Goal: Task Accomplishment & Management: Manage account settings

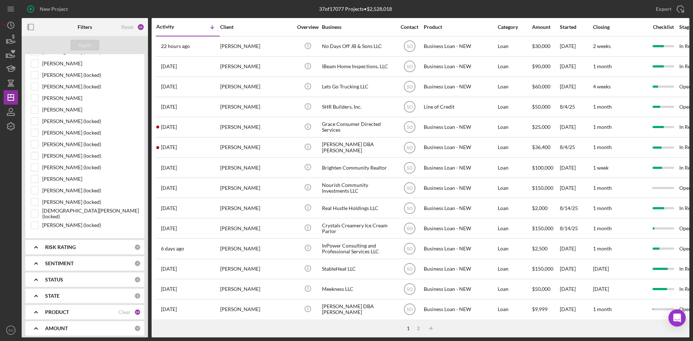
scroll to position [607, 0]
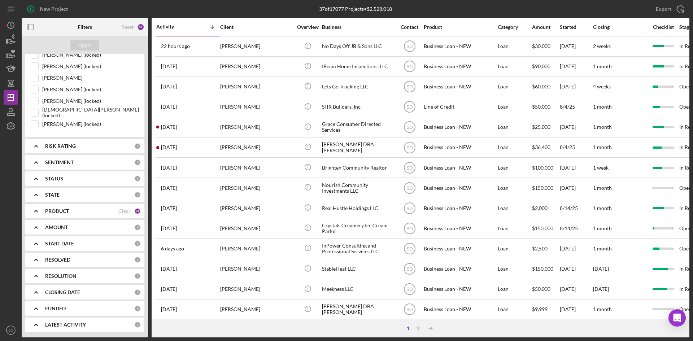
click at [67, 212] on b "PRODUCT" at bounding box center [57, 211] width 24 height 6
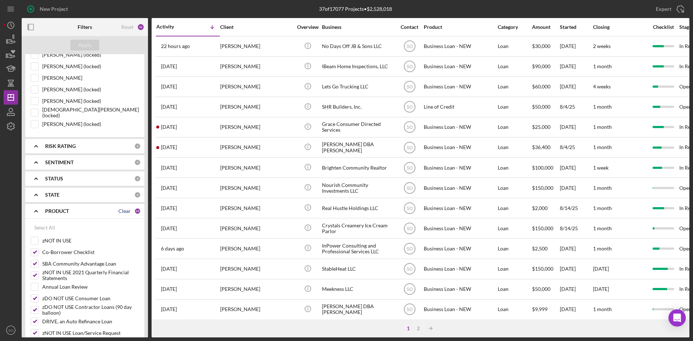
click at [122, 209] on div "Clear" at bounding box center [124, 211] width 12 height 6
checkbox input "false"
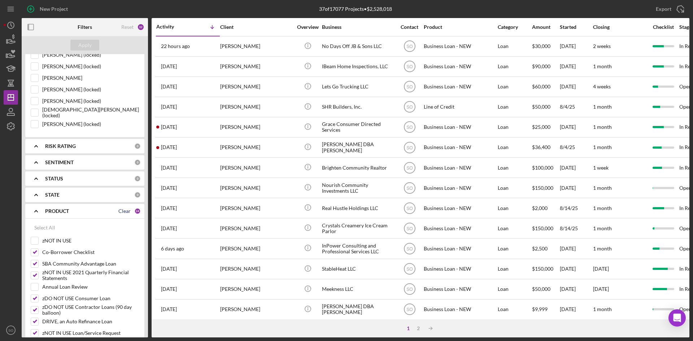
checkbox input "false"
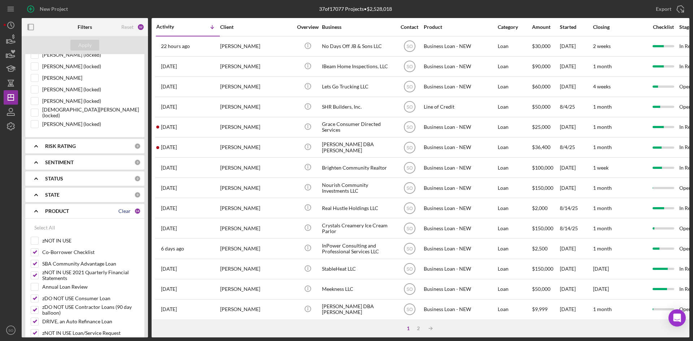
checkbox input "false"
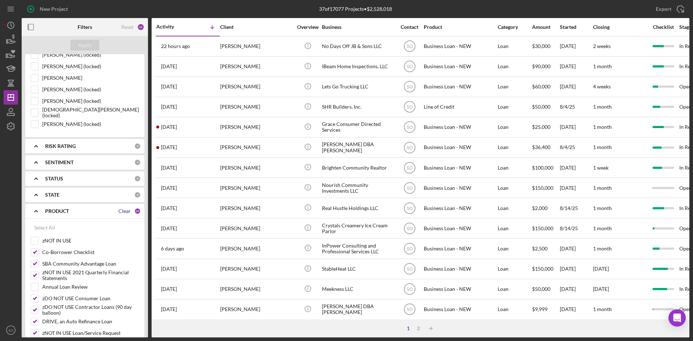
checkbox input "false"
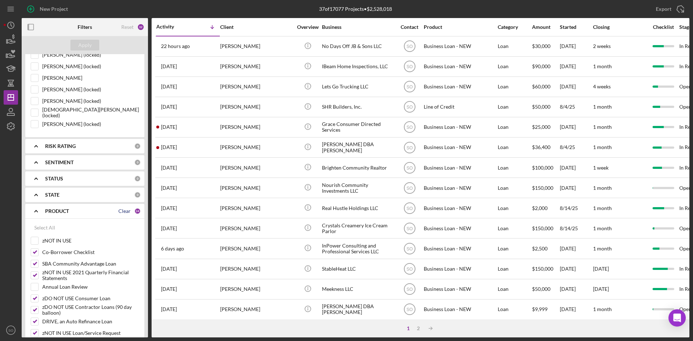
checkbox input "false"
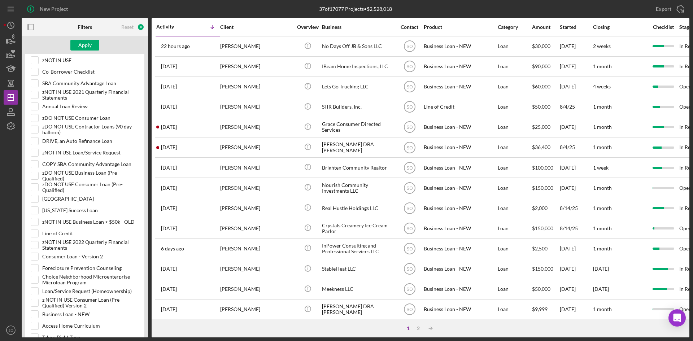
scroll to position [942, 0]
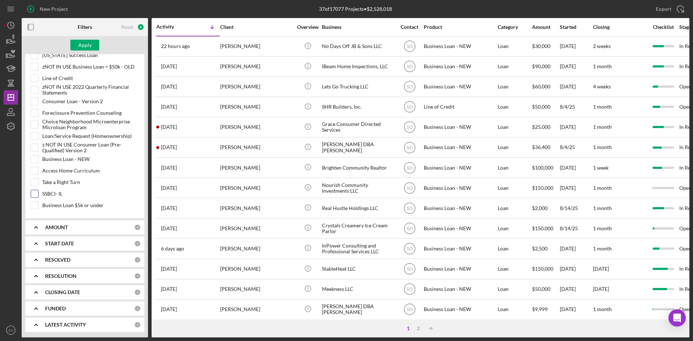
click at [36, 197] on input "SSBCI- IL" at bounding box center [34, 193] width 7 height 7
checkbox input "true"
click at [82, 39] on div "Apply" at bounding box center [85, 45] width 126 height 18
click at [84, 42] on div "Apply" at bounding box center [84, 45] width 13 height 11
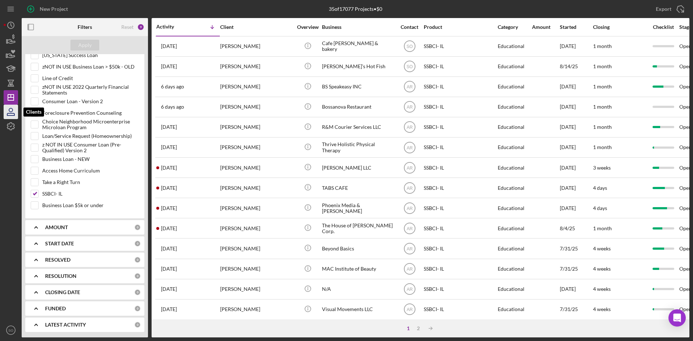
click at [10, 114] on icon "button" at bounding box center [11, 112] width 18 height 18
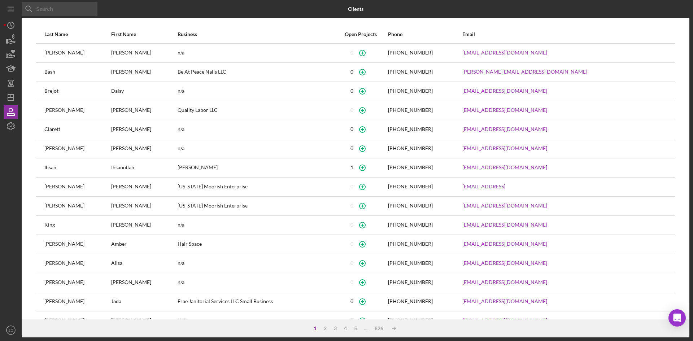
click at [59, 11] on input at bounding box center [60, 9] width 76 height 14
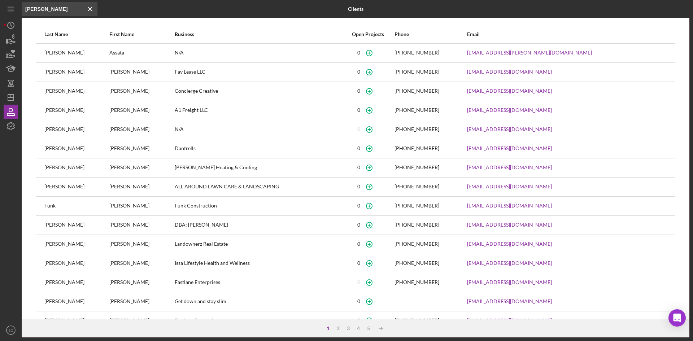
drag, startPoint x: 57, startPoint y: 10, endPoint x: 20, endPoint y: 8, distance: 37.3
click at [20, 8] on div "Icon/Menu Close [PERSON_NAME] Icon/Menu Close Clients Last Name First Name Busi…" at bounding box center [347, 169] width 686 height 338
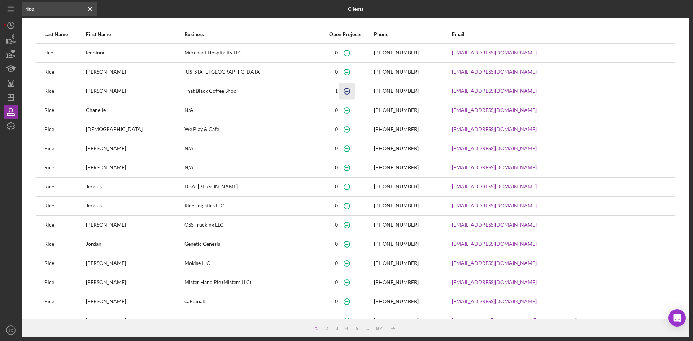
type input "rice"
click at [348, 55] on icon "button" at bounding box center [346, 52] width 3 height 3
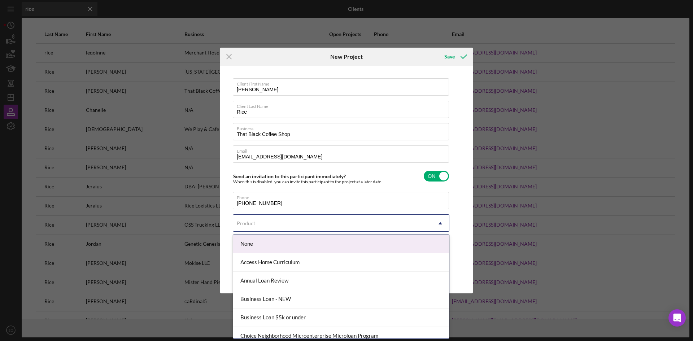
click at [292, 230] on div "Product" at bounding box center [332, 223] width 199 height 17
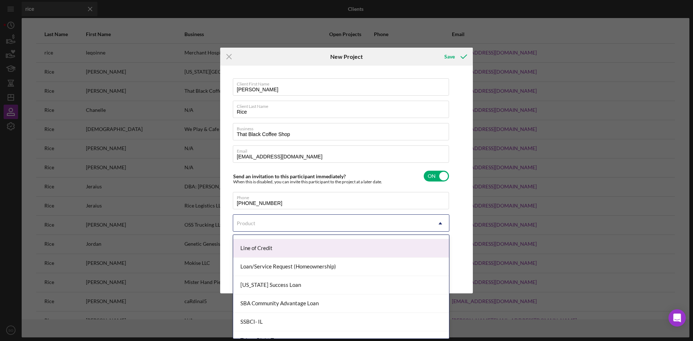
scroll to position [253, 0]
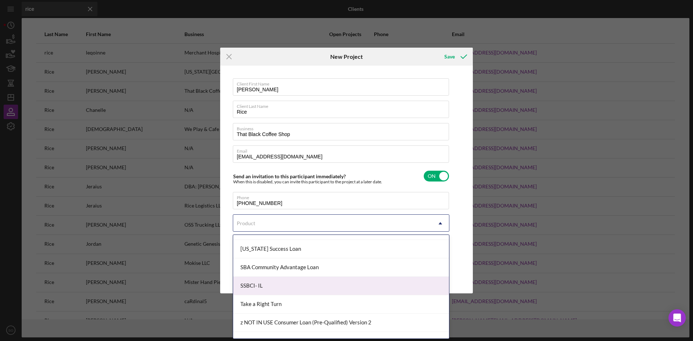
click at [267, 288] on div "SSBCI- IL" at bounding box center [341, 286] width 216 height 18
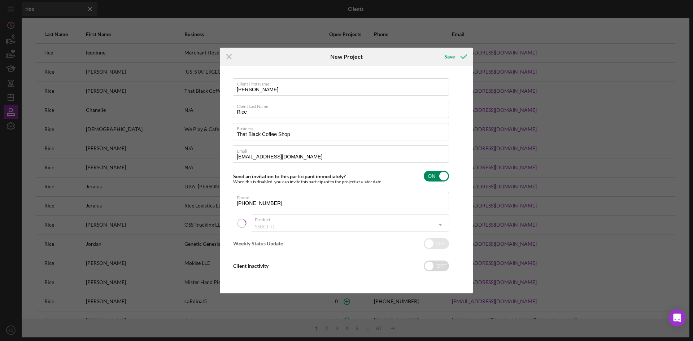
checkbox input "true"
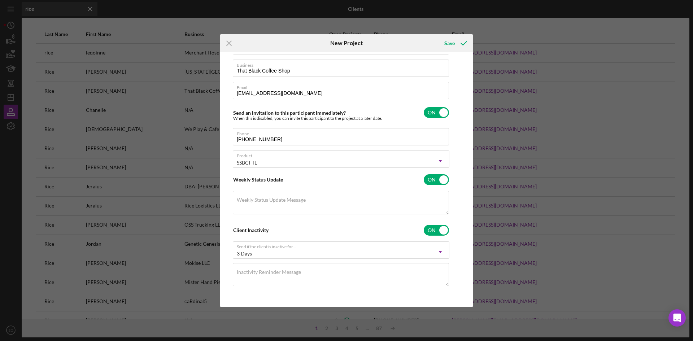
scroll to position [0, 0]
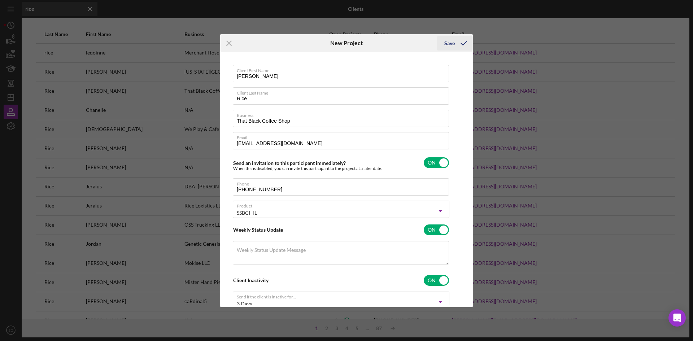
click at [455, 44] on button "Save" at bounding box center [455, 43] width 36 height 14
checkbox input "false"
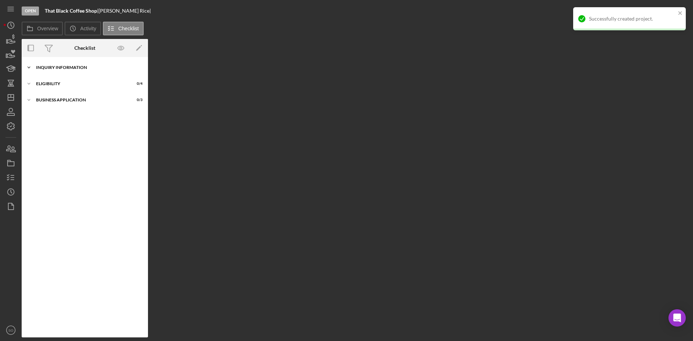
click at [69, 67] on div "Inquiry Information" at bounding box center [87, 67] width 103 height 4
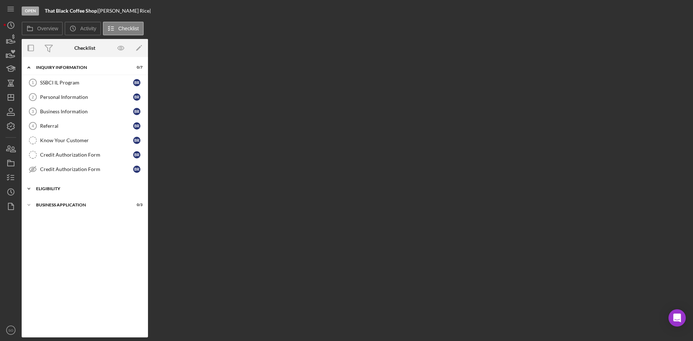
click at [61, 190] on div "Eligibility" at bounding box center [87, 189] width 103 height 4
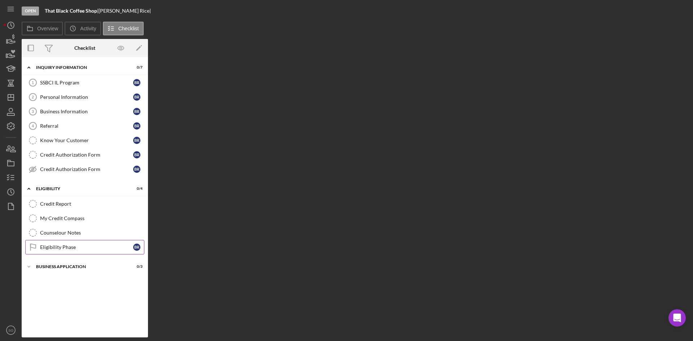
click at [69, 249] on div "Eligibility Phase" at bounding box center [86, 247] width 93 height 6
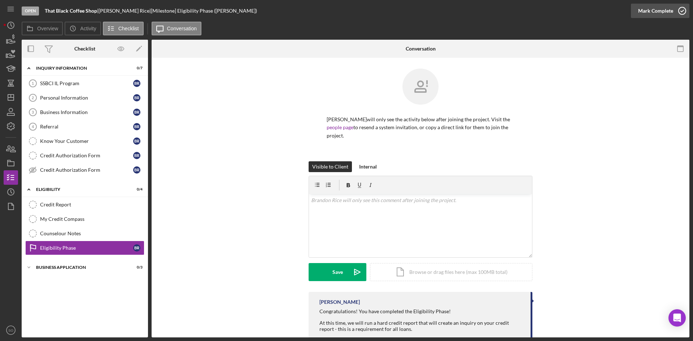
click at [667, 10] on div "Mark Complete" at bounding box center [655, 11] width 35 height 14
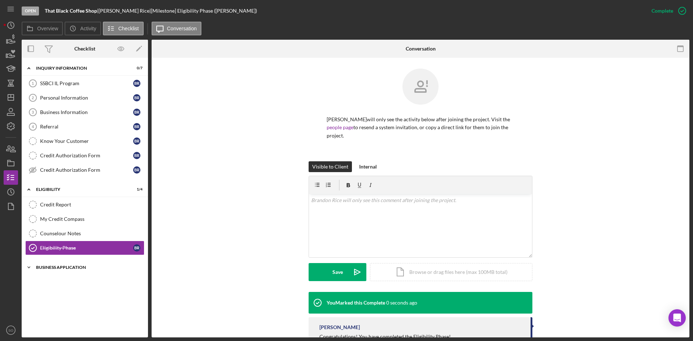
click at [62, 269] on div "Business Application" at bounding box center [87, 267] width 103 height 4
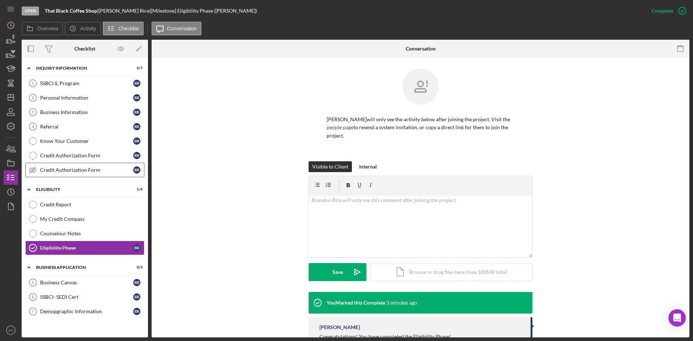
click at [73, 171] on div "Credit Authorization Form" at bounding box center [86, 170] width 93 height 6
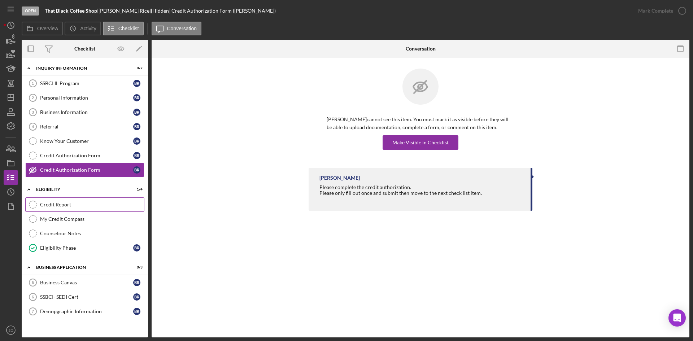
click at [72, 205] on div "Credit Report" at bounding box center [92, 205] width 104 height 6
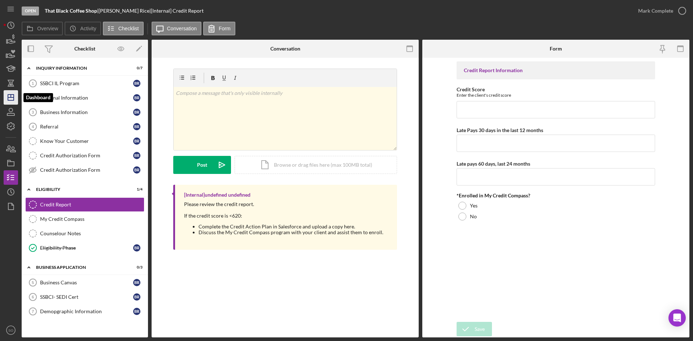
click at [13, 99] on icon "Icon/Dashboard" at bounding box center [11, 97] width 18 height 18
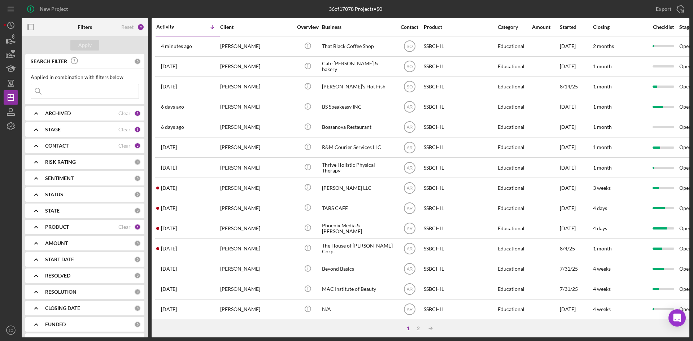
click at [82, 230] on div "PRODUCT" at bounding box center [81, 227] width 73 height 6
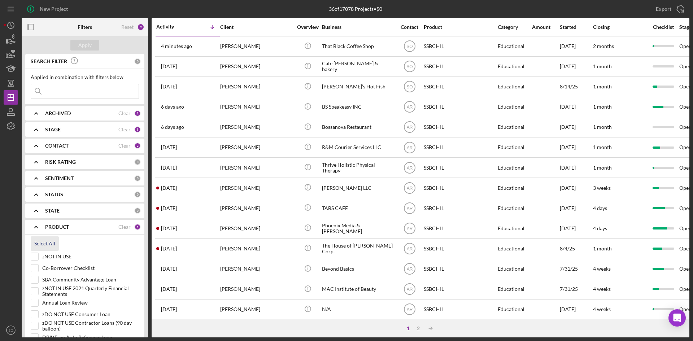
click at [52, 242] on div "Select All" at bounding box center [44, 243] width 21 height 14
checkbox input "true"
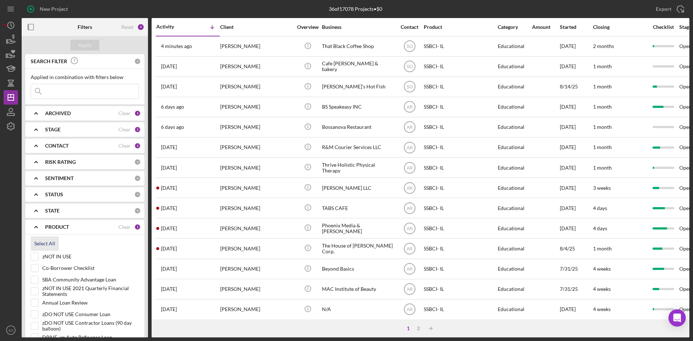
checkbox input "true"
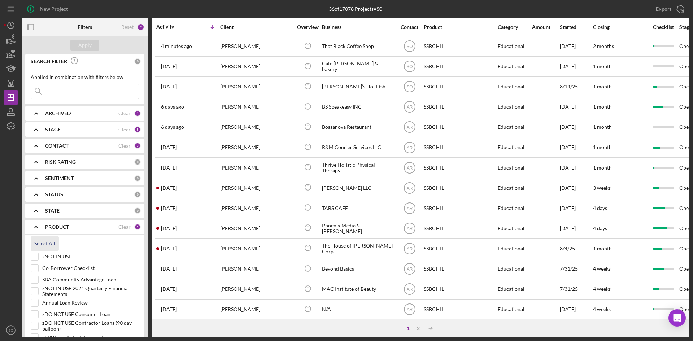
checkbox input "true"
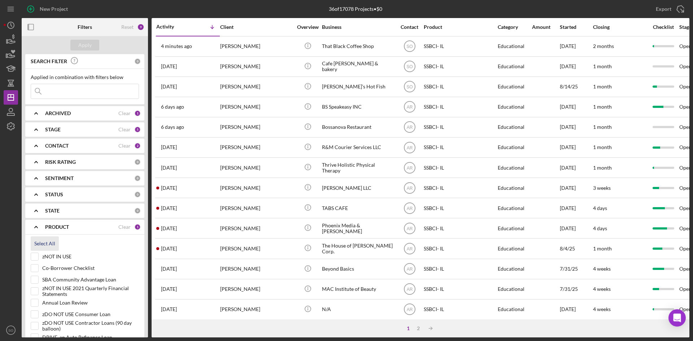
checkbox input "true"
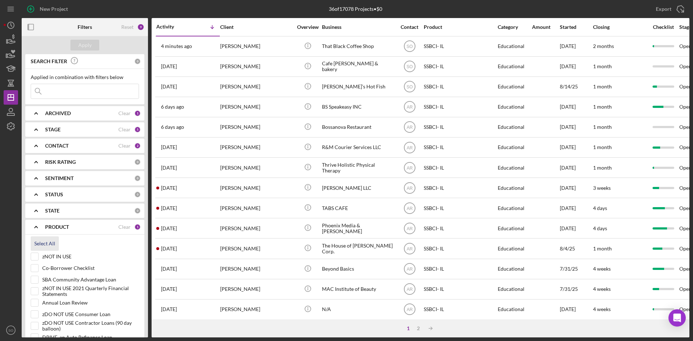
checkbox input "true"
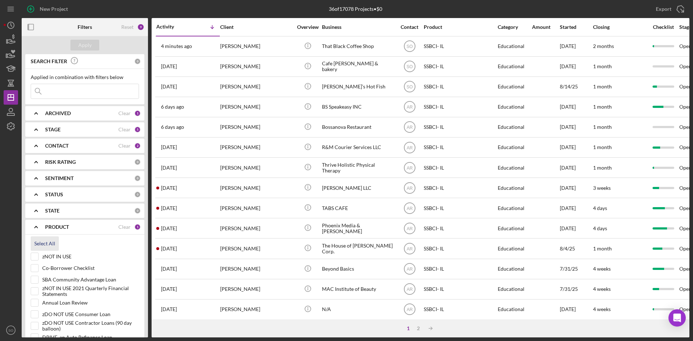
checkbox input "true"
click at [38, 256] on input "zNOT IN USE" at bounding box center [34, 256] width 7 height 7
checkbox input "false"
click at [33, 303] on input "Annual Loan Review" at bounding box center [34, 302] width 7 height 7
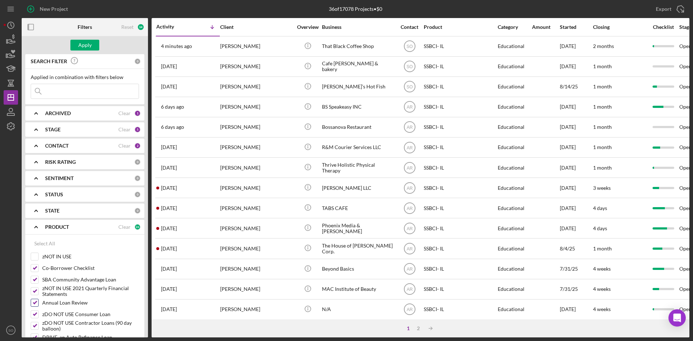
checkbox input "false"
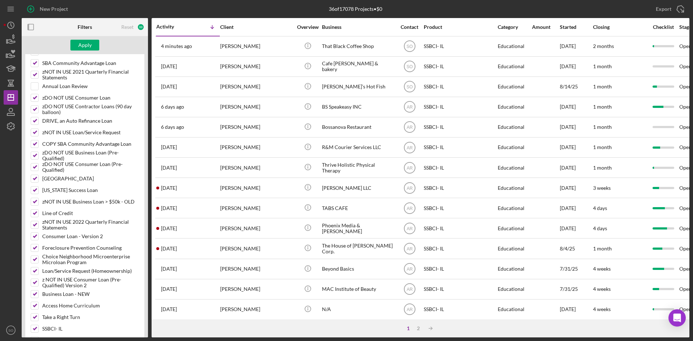
scroll to position [352, 0]
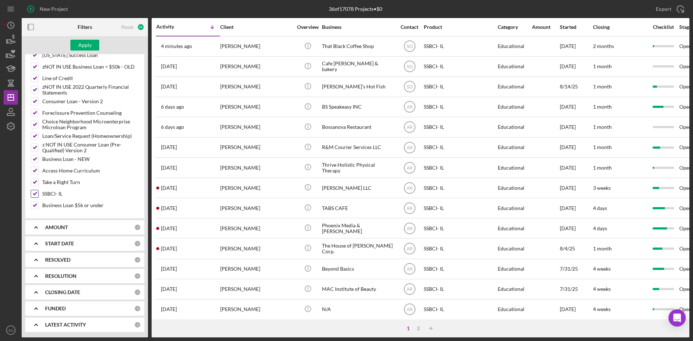
click at [36, 193] on input "SSBCI- IL" at bounding box center [34, 193] width 7 height 7
checkbox input "false"
click at [90, 44] on div "Apply" at bounding box center [84, 45] width 13 height 11
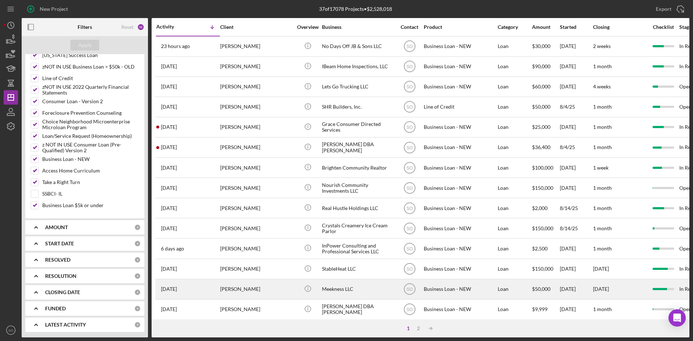
scroll to position [36, 0]
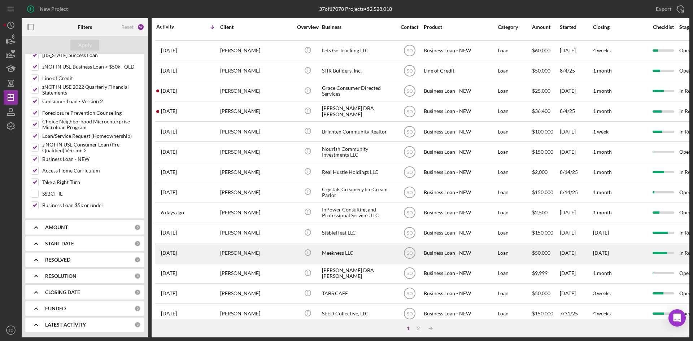
click at [225, 249] on div "[PERSON_NAME]" at bounding box center [256, 253] width 72 height 19
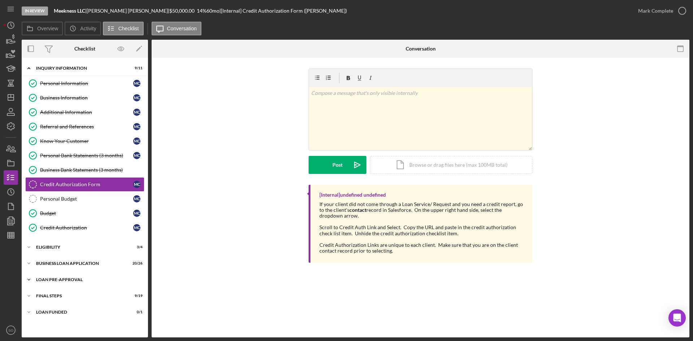
click at [57, 278] on div "LOAN PRE-APPROVAL" at bounding box center [87, 280] width 103 height 4
click at [53, 298] on div "Loan Approval" at bounding box center [92, 295] width 104 height 6
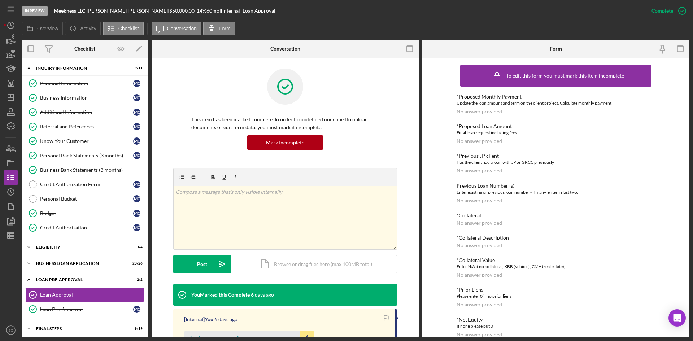
scroll to position [108, 0]
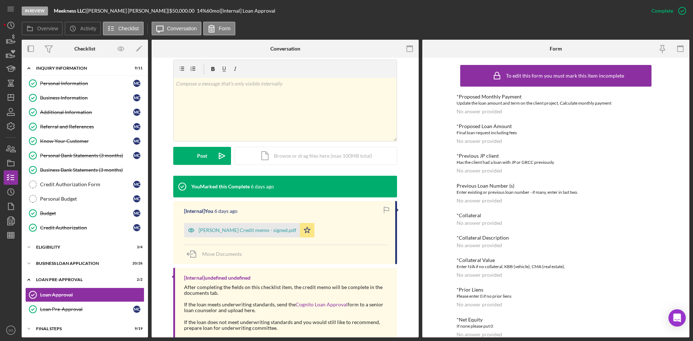
click at [300, 231] on icon "Icon/Star" at bounding box center [307, 230] width 14 height 14
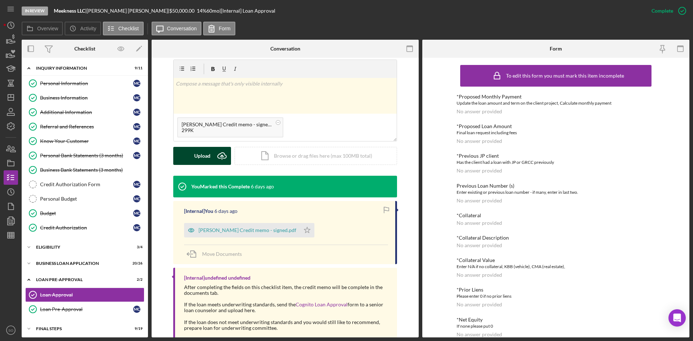
click at [221, 156] on icon "Icon/Upload" at bounding box center [222, 156] width 18 height 18
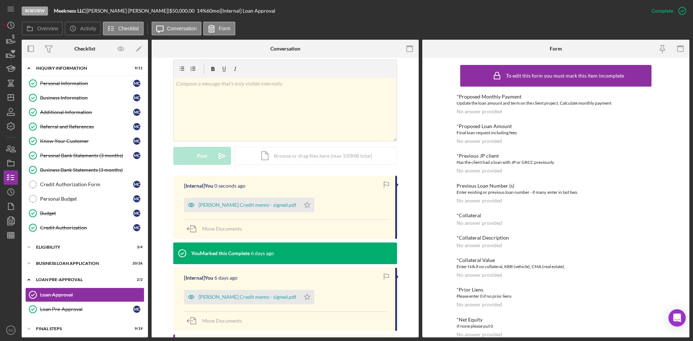
drag, startPoint x: 291, startPoint y: 203, endPoint x: 295, endPoint y: 216, distance: 13.4
click at [300, 203] on icon "Icon/Star" at bounding box center [307, 205] width 14 height 14
click at [237, 204] on div "[PERSON_NAME] Credit memo - signed.pdf" at bounding box center [248, 205] width 98 height 6
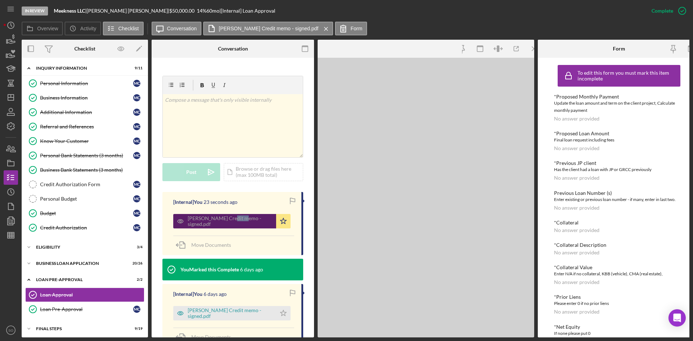
click at [237, 210] on div "[PERSON_NAME] Credit memo - signed.pdf Icon/Star" at bounding box center [233, 219] width 121 height 18
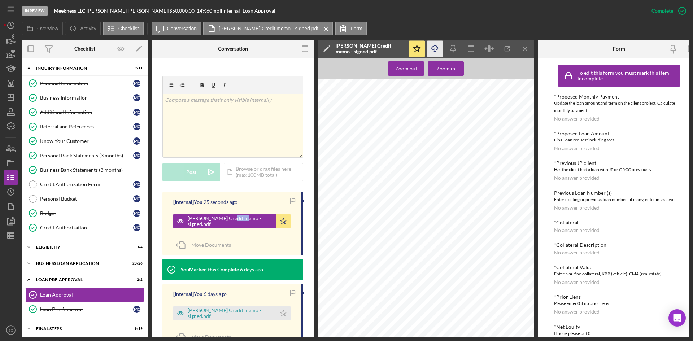
click at [434, 46] on icon "button" at bounding box center [435, 47] width 6 height 4
click at [6, 101] on icon "Icon/Dashboard" at bounding box center [11, 97] width 18 height 18
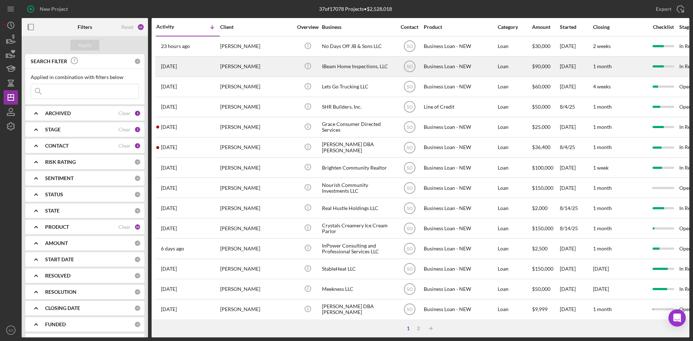
click at [241, 69] on div "[PERSON_NAME]" at bounding box center [256, 66] width 72 height 19
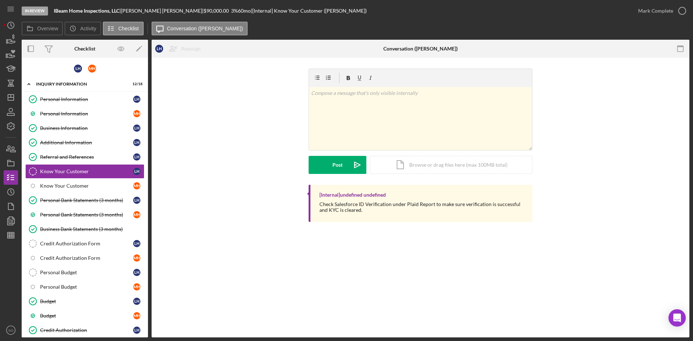
scroll to position [103, 0]
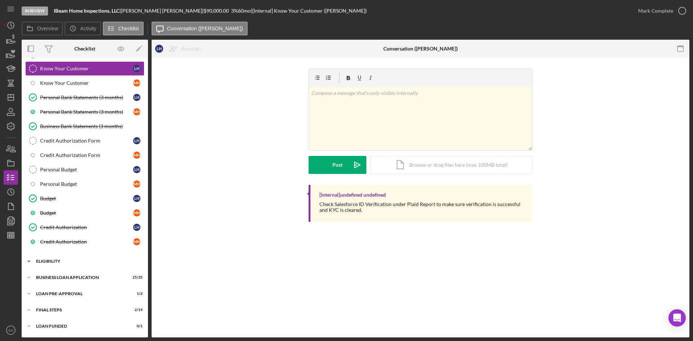
click at [49, 264] on div "Icon/Expander ELIGIBILITY 3 / 6" at bounding box center [85, 261] width 126 height 14
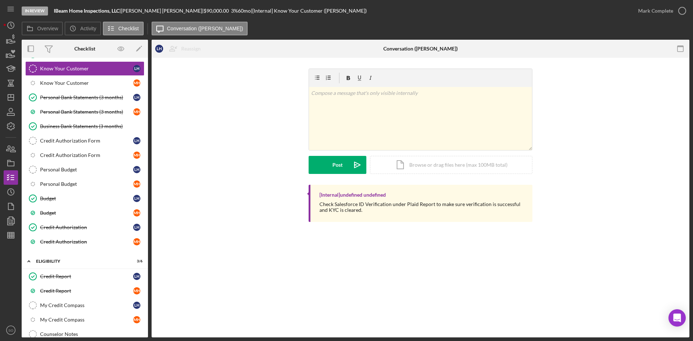
scroll to position [194, 0]
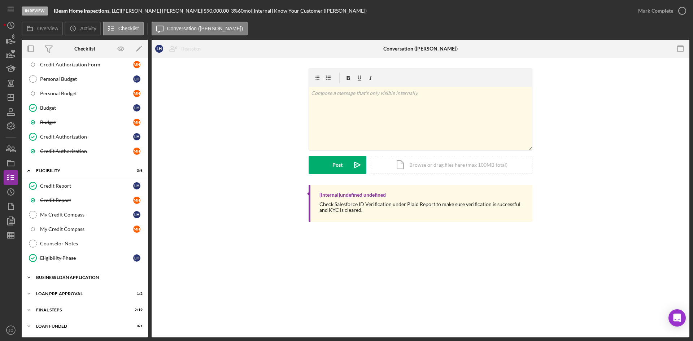
click at [61, 278] on div "BUSINESS LOAN APPLICATION" at bounding box center [87, 277] width 103 height 4
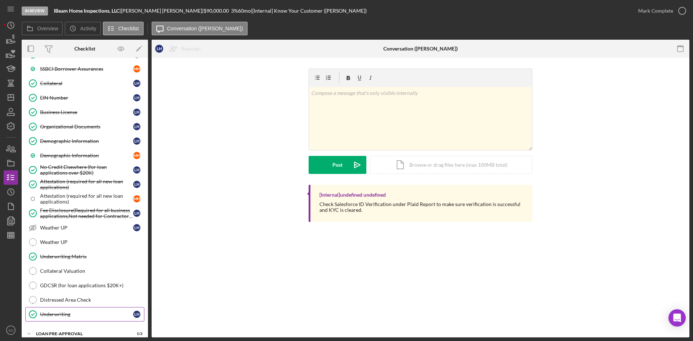
scroll to position [703, 0]
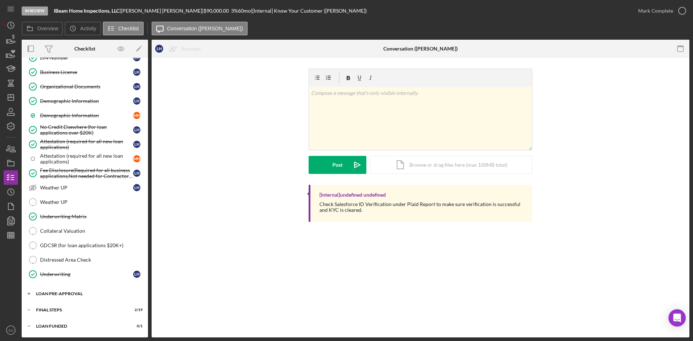
click at [61, 293] on div "LOAN PRE-APPROVAL" at bounding box center [87, 294] width 103 height 4
click at [63, 306] on div "Loan Approval" at bounding box center [92, 309] width 104 height 6
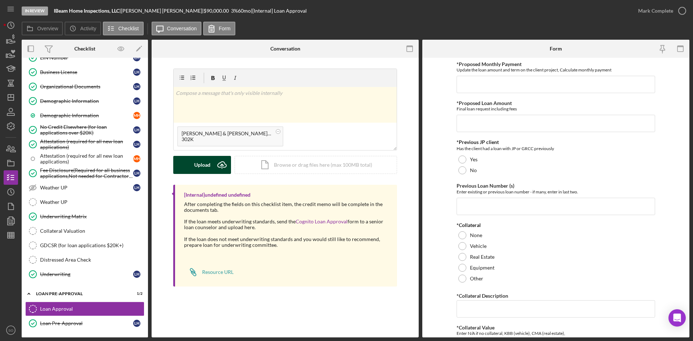
click at [209, 164] on div "Upload" at bounding box center [202, 165] width 16 height 18
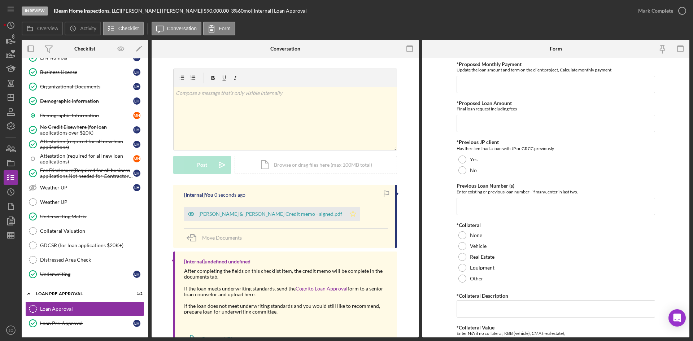
click at [346, 213] on icon "Icon/Star" at bounding box center [353, 214] width 14 height 14
click at [654, 10] on div "Mark Complete" at bounding box center [655, 11] width 35 height 14
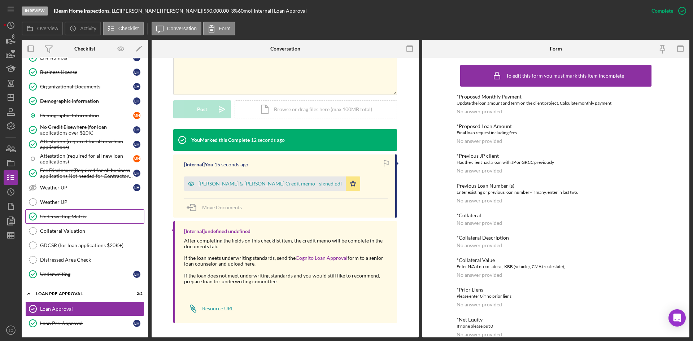
scroll to position [736, 0]
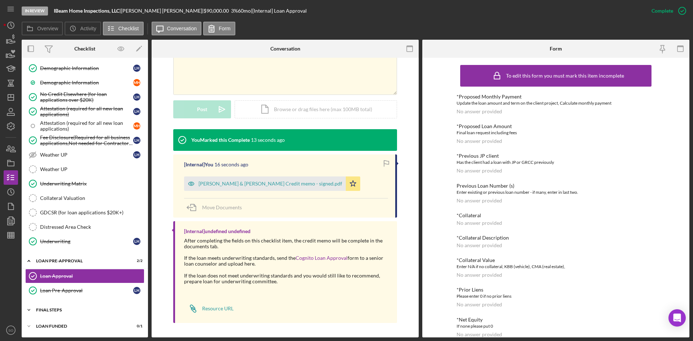
click at [57, 307] on div "Icon/Expander FINAL STEPS 2 / 19" at bounding box center [85, 310] width 126 height 14
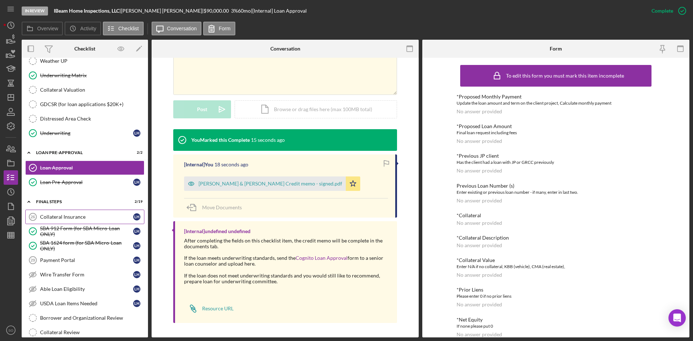
click at [75, 218] on div "Collateral Insurance" at bounding box center [86, 217] width 93 height 6
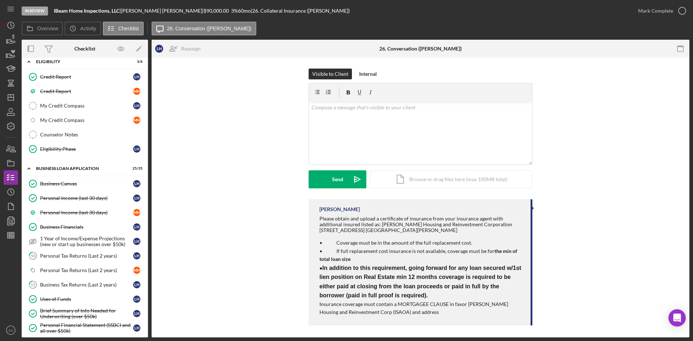
scroll to position [339, 0]
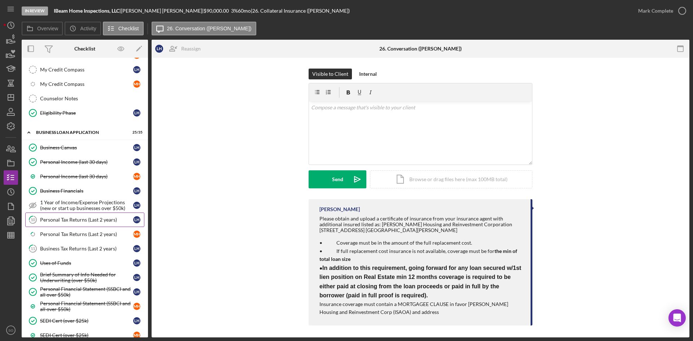
click at [76, 221] on div "Personal Tax Returns (Last 2 years)" at bounding box center [86, 220] width 93 height 6
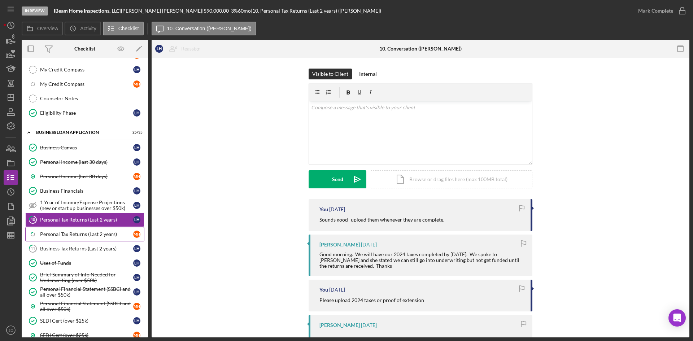
click at [80, 233] on div "Personal Tax Returns (Last 2 years)" at bounding box center [86, 234] width 93 height 6
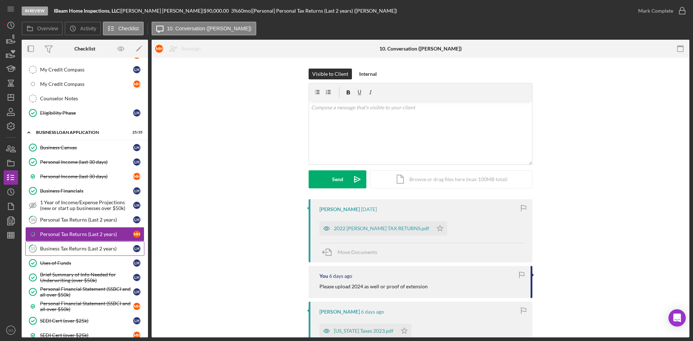
click at [84, 249] on div "Business Tax Returns (Last 2 years)" at bounding box center [86, 249] width 93 height 6
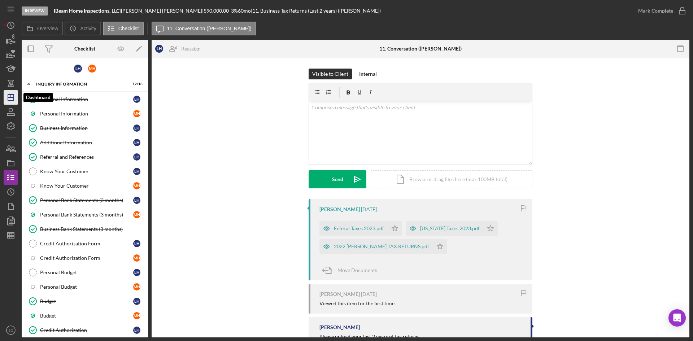
click at [8, 95] on polygon "button" at bounding box center [11, 98] width 6 height 6
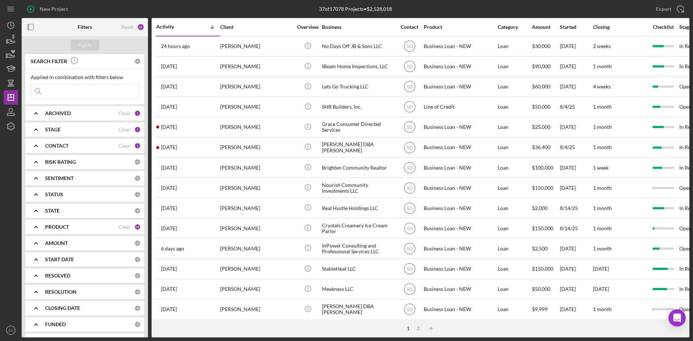
scroll to position [16, 0]
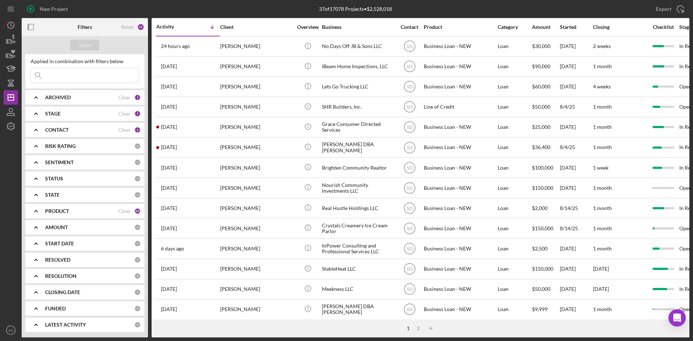
click at [51, 132] on b "CONTACT" at bounding box center [56, 130] width 23 height 6
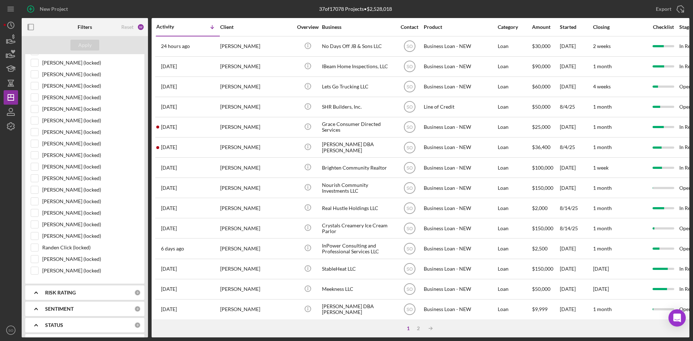
scroll to position [560, 0]
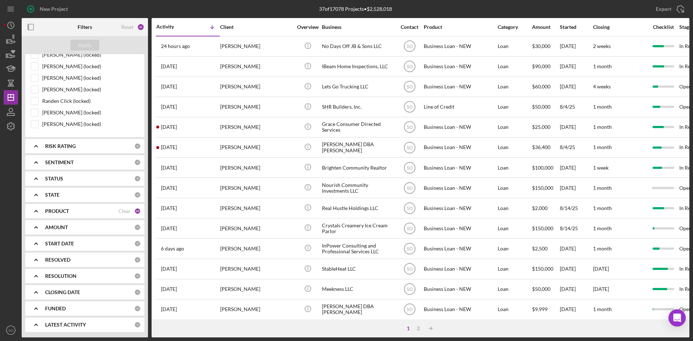
click at [78, 215] on div "PRODUCT Clear 24" at bounding box center [93, 211] width 96 height 14
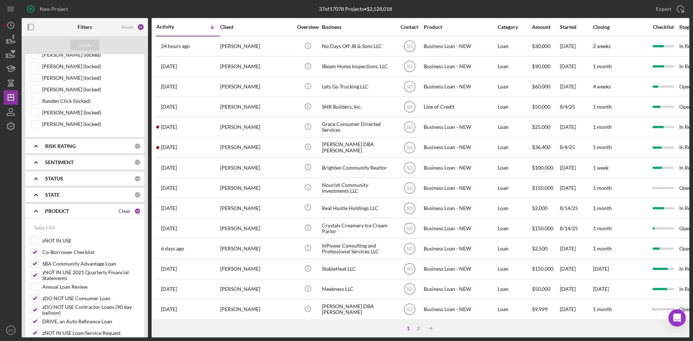
click at [121, 210] on div "Clear" at bounding box center [124, 211] width 12 height 6
checkbox input "false"
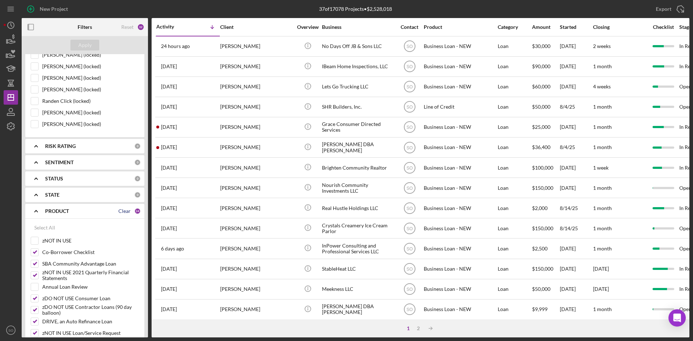
checkbox input "false"
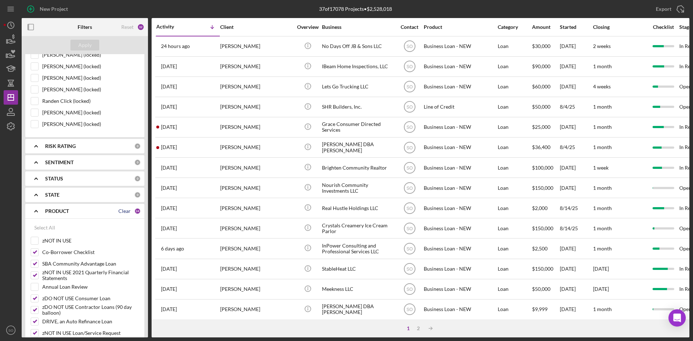
checkbox input "false"
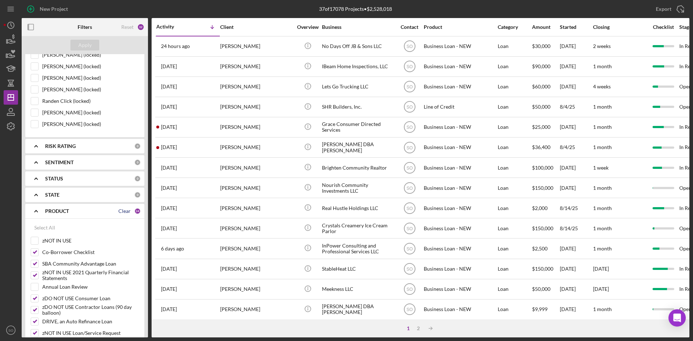
checkbox input "false"
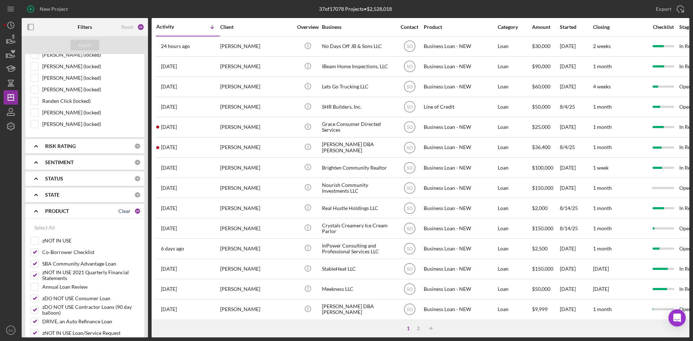
checkbox input "false"
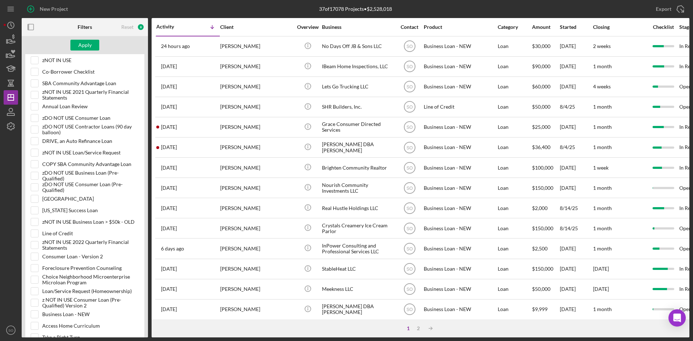
scroll to position [895, 0]
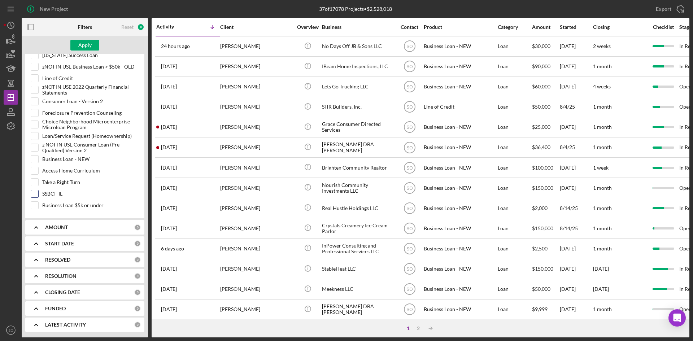
click at [32, 190] on input "SSBCI- IL" at bounding box center [34, 193] width 7 height 7
checkbox input "true"
click at [67, 49] on div "Apply" at bounding box center [85, 45] width 126 height 18
click at [78, 43] on div "Apply" at bounding box center [84, 45] width 13 height 11
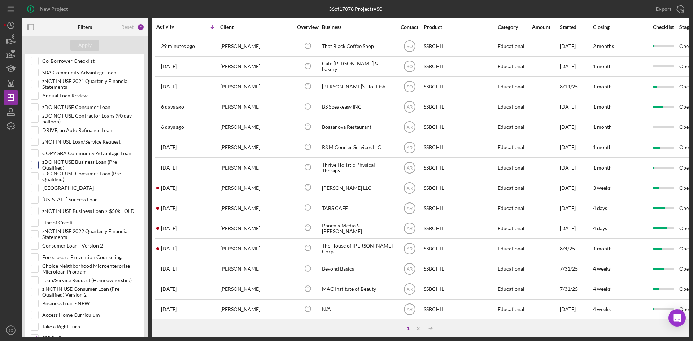
scroll to position [643, 0]
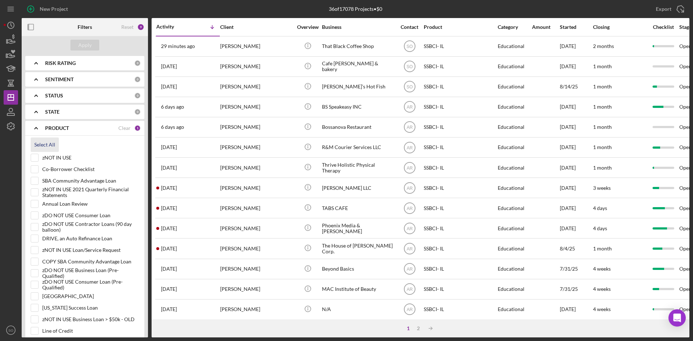
click at [51, 144] on div "Select All" at bounding box center [44, 145] width 21 height 14
checkbox input "true"
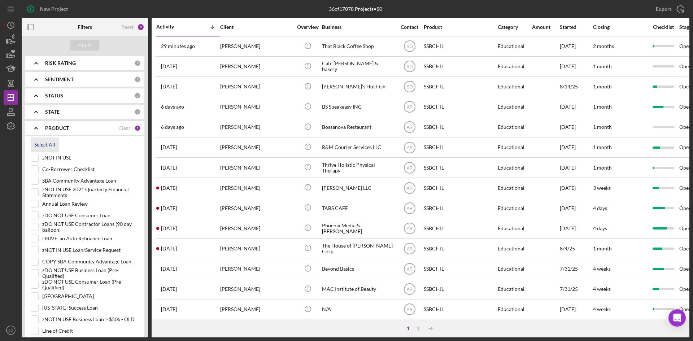
checkbox input "true"
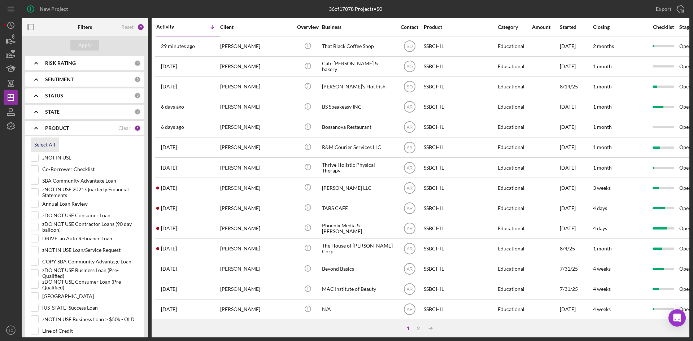
checkbox input "true"
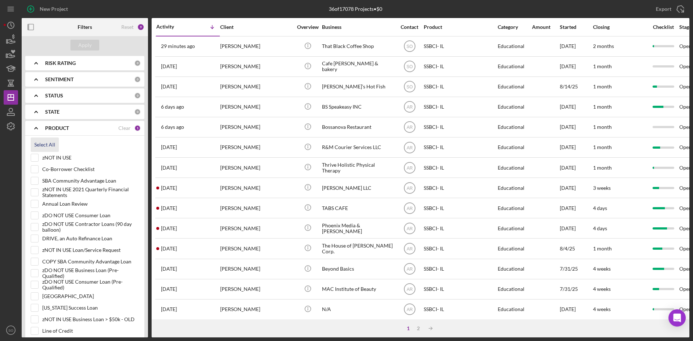
checkbox input "true"
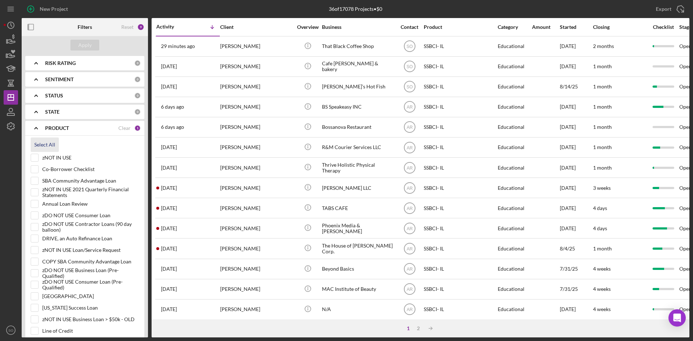
checkbox input "true"
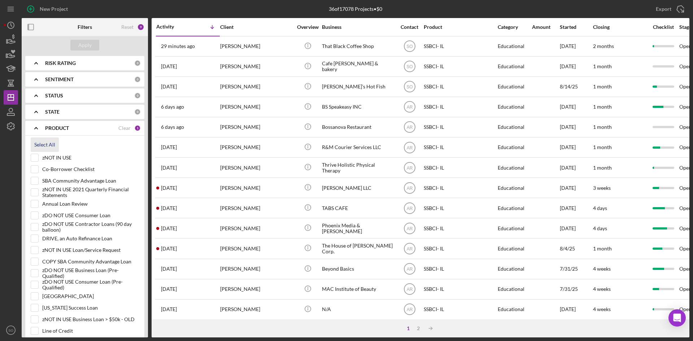
checkbox input "true"
click at [35, 158] on input "zNOT IN USE" at bounding box center [34, 157] width 7 height 7
checkbox input "false"
click at [33, 204] on input "Annual Loan Review" at bounding box center [34, 203] width 7 height 7
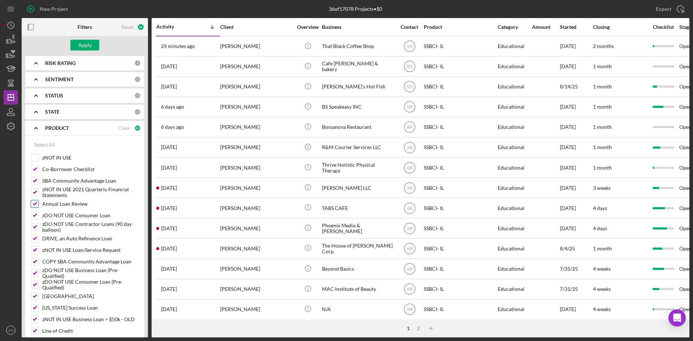
checkbox input "false"
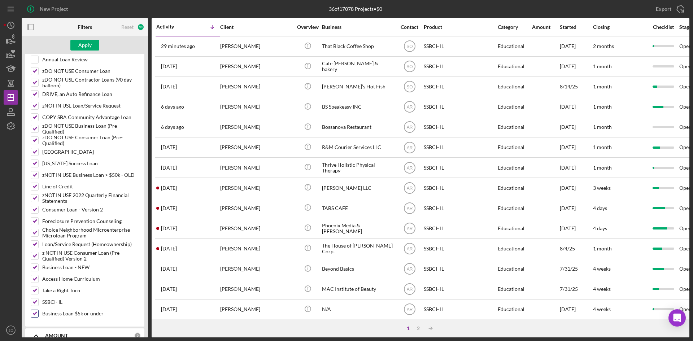
scroll to position [823, 0]
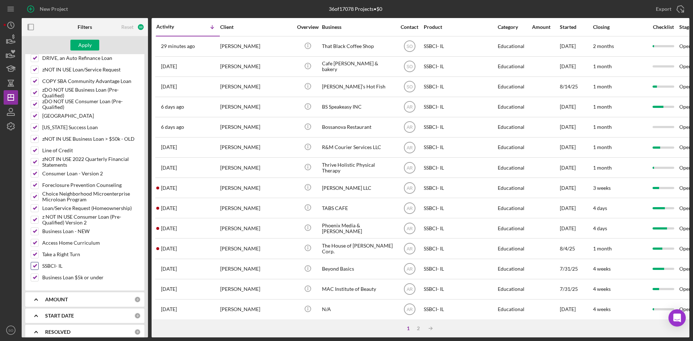
click at [36, 269] on input "SSBCI- IL" at bounding box center [34, 265] width 7 height 7
checkbox input "false"
click at [83, 45] on div "Apply" at bounding box center [84, 45] width 13 height 11
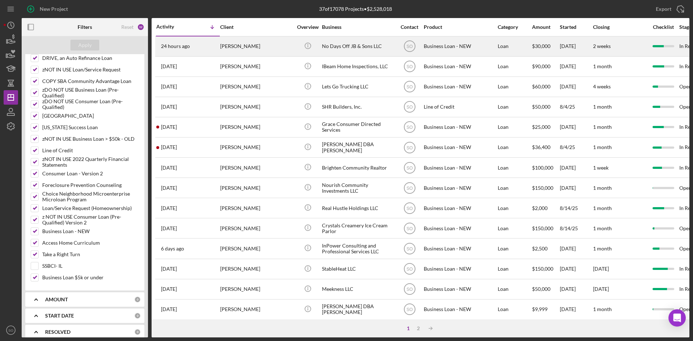
click at [228, 49] on div "[PERSON_NAME]" at bounding box center [256, 46] width 72 height 19
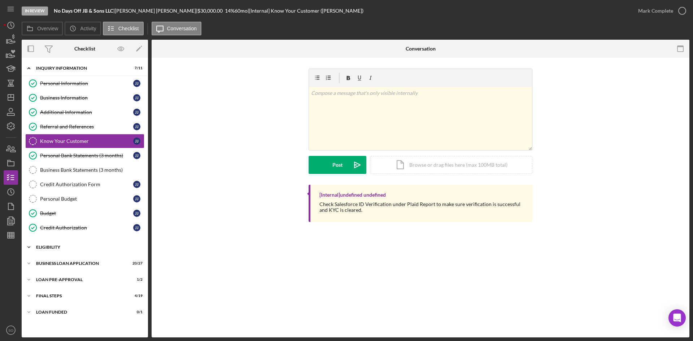
drag, startPoint x: 69, startPoint y: 259, endPoint x: 65, endPoint y: 254, distance: 7.2
click at [69, 259] on div "Icon/Expander BUSINESS LOAN APPLICATION 20 / 27" at bounding box center [85, 263] width 126 height 14
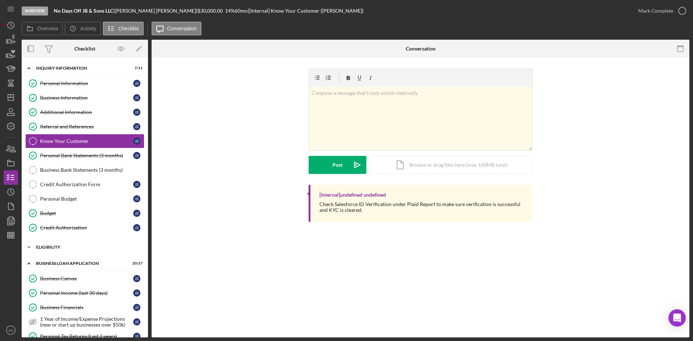
click at [58, 245] on div "Icon/Expander ELIGIBILITY 2 / 4" at bounding box center [85, 247] width 126 height 14
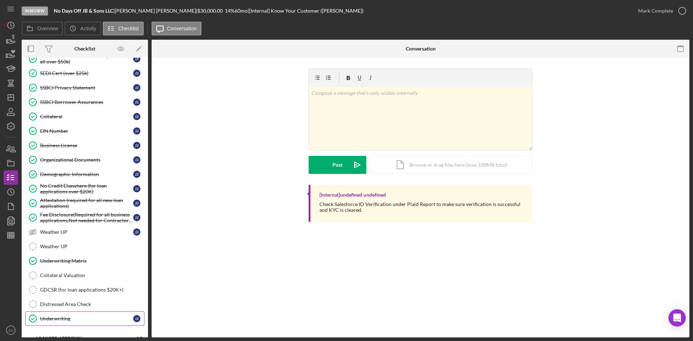
scroll to position [433, 0]
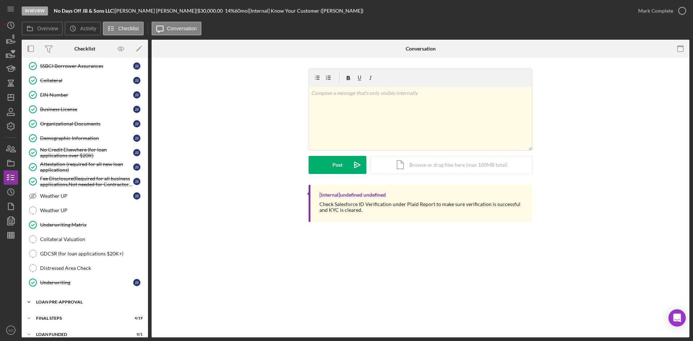
click at [63, 305] on div "Icon/Expander LOAN PRE-APPROVAL 1 / 2" at bounding box center [85, 302] width 126 height 14
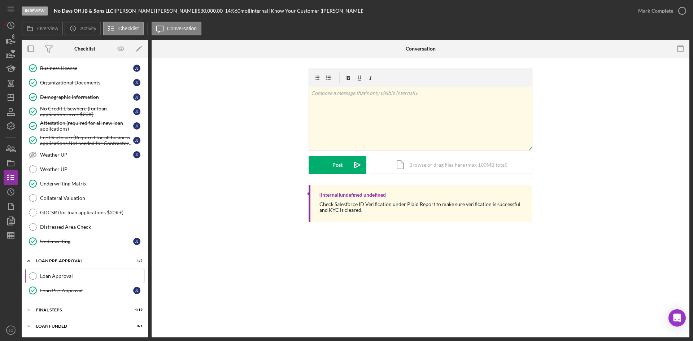
click at [69, 276] on div "Loan Approval" at bounding box center [92, 276] width 104 height 6
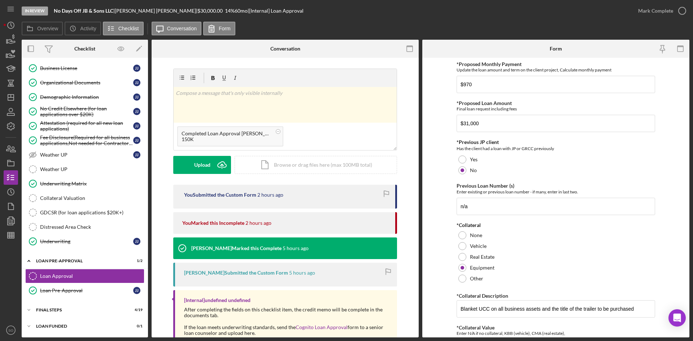
click at [343, 23] on div "Overview Icon/History Activity Checklist Icon/Message Conversation Form" at bounding box center [356, 29] width 668 height 14
click at [204, 165] on div "Upload" at bounding box center [202, 165] width 16 height 18
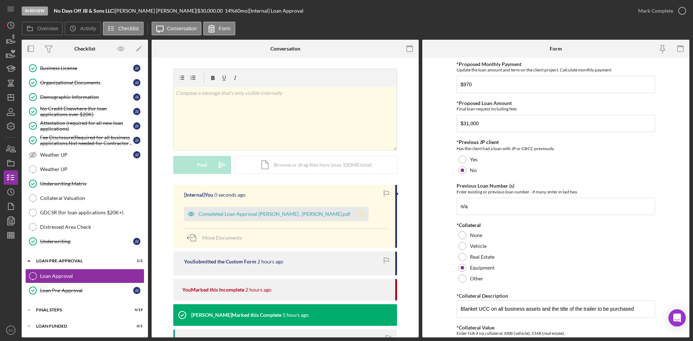
click at [358, 216] on polygon "button" at bounding box center [361, 214] width 6 height 6
drag, startPoint x: 10, startPoint y: 96, endPoint x: 19, endPoint y: 96, distance: 9.4
click at [10, 96] on icon "Icon/Dashboard" at bounding box center [11, 97] width 18 height 18
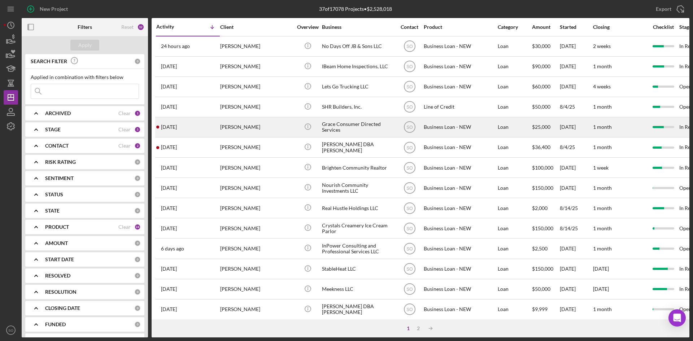
click at [234, 127] on div "[PERSON_NAME]" at bounding box center [256, 127] width 72 height 19
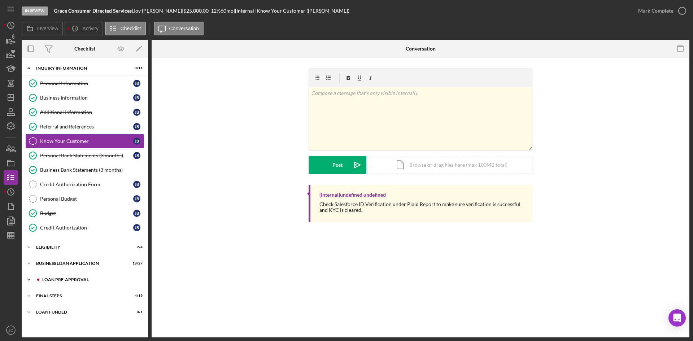
click at [59, 279] on div "LOAN PRE-APPROVAL" at bounding box center [90, 280] width 97 height 4
click at [60, 296] on div "Loan Approval" at bounding box center [92, 295] width 104 height 6
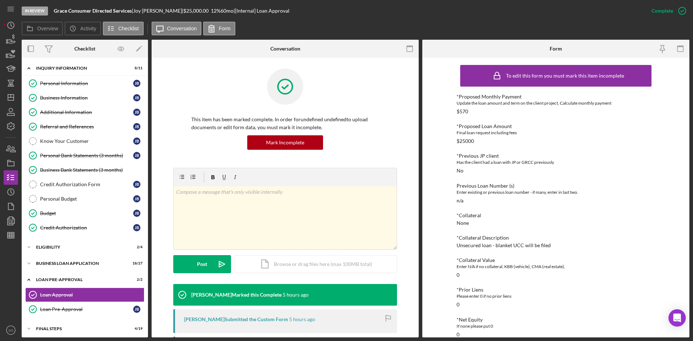
scroll to position [116, 0]
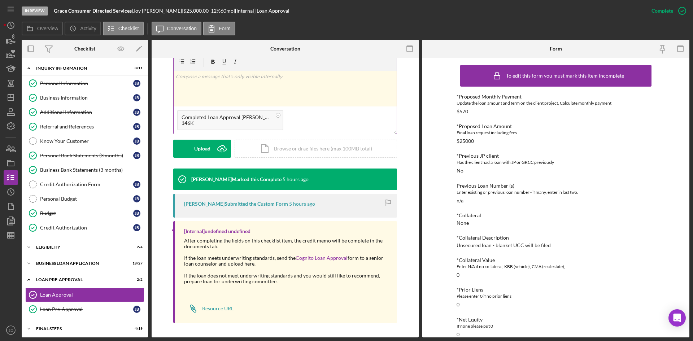
drag, startPoint x: 210, startPoint y: 124, endPoint x: 220, endPoint y: 126, distance: 9.6
click at [212, 124] on div "146K" at bounding box center [227, 123] width 90 height 6
click at [222, 148] on icon "Icon/Upload" at bounding box center [222, 149] width 18 height 18
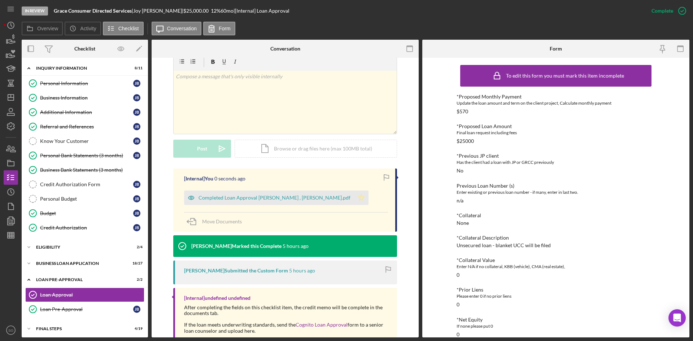
click at [354, 200] on icon "Icon/Star" at bounding box center [361, 198] width 14 height 14
click at [334, 25] on div "Overview Icon/History Activity Checklist Icon/Message Conversation Form" at bounding box center [356, 29] width 668 height 14
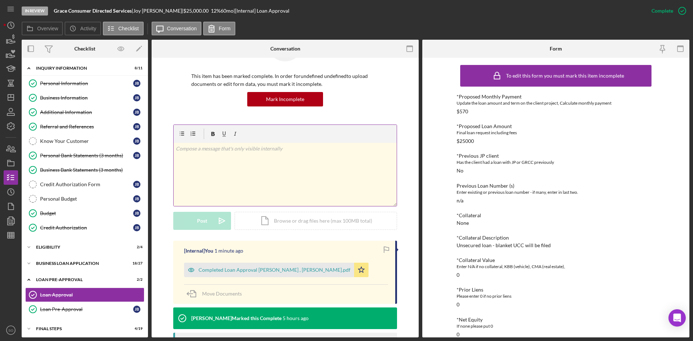
scroll to position [0, 0]
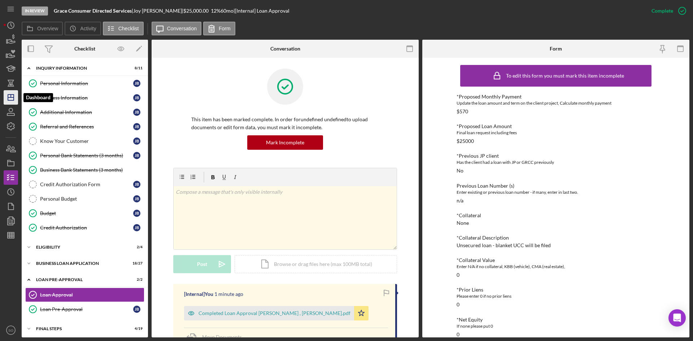
click at [11, 100] on icon "Icon/Dashboard" at bounding box center [11, 97] width 18 height 18
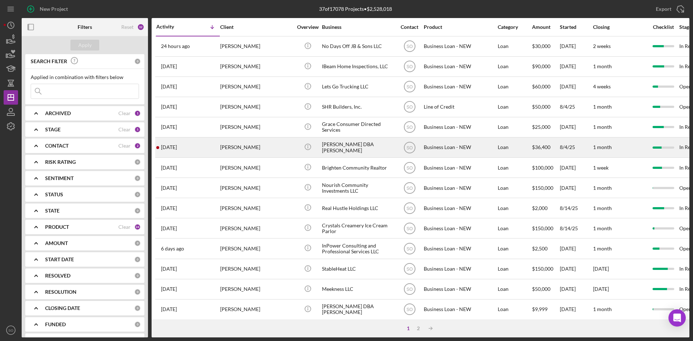
click at [237, 150] on div "[PERSON_NAME]" at bounding box center [256, 147] width 72 height 19
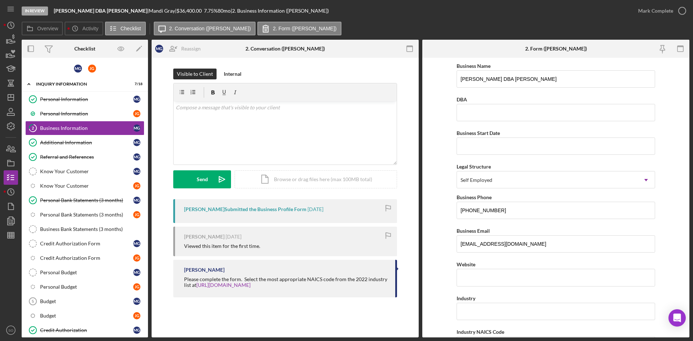
scroll to position [103, 0]
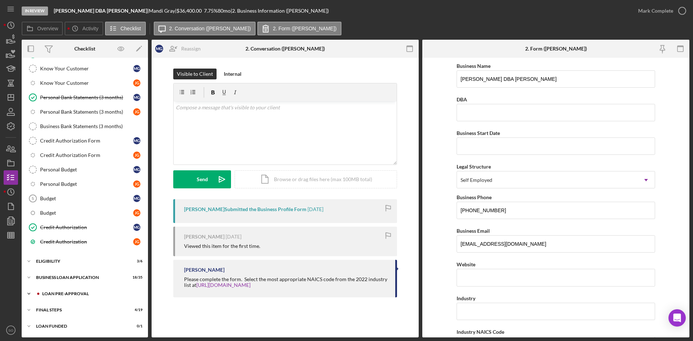
click at [70, 291] on div "Icon/Expander LOAN PRE-APPROVAL 2 / 2" at bounding box center [85, 294] width 126 height 14
click at [70, 312] on div "Loan Approval" at bounding box center [92, 309] width 104 height 6
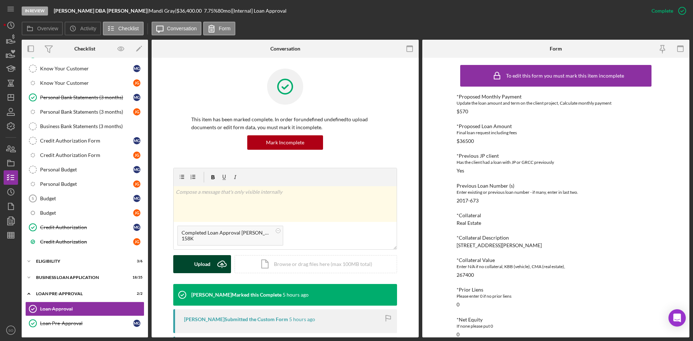
click at [206, 261] on div "Upload" at bounding box center [202, 264] width 16 height 18
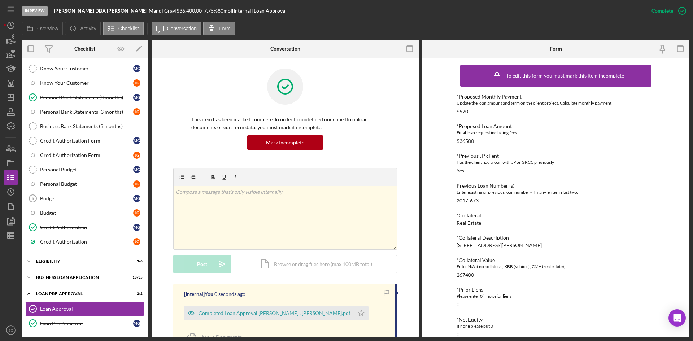
scroll to position [36, 0]
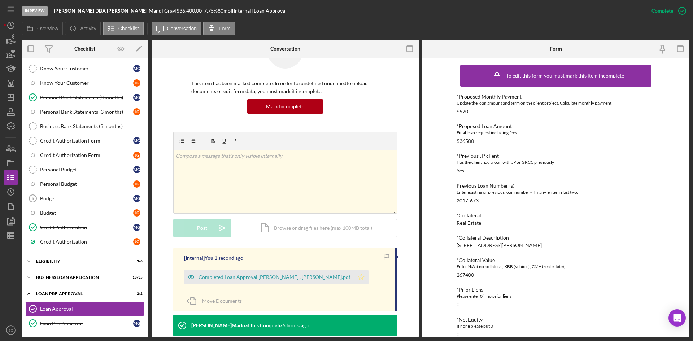
click at [354, 276] on icon "Icon/Star" at bounding box center [361, 277] width 14 height 14
click at [13, 95] on icon "Icon/Dashboard" at bounding box center [11, 97] width 18 height 18
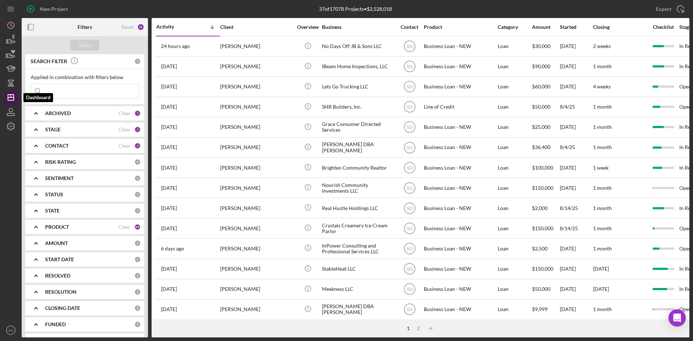
click at [9, 100] on icon "Icon/Dashboard" at bounding box center [11, 97] width 18 height 18
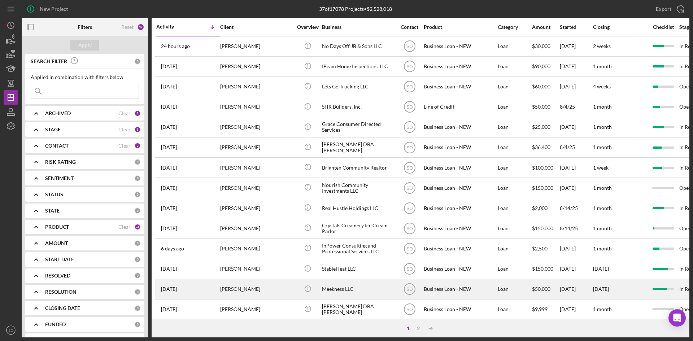
click at [267, 294] on div "[PERSON_NAME]" at bounding box center [256, 289] width 72 height 19
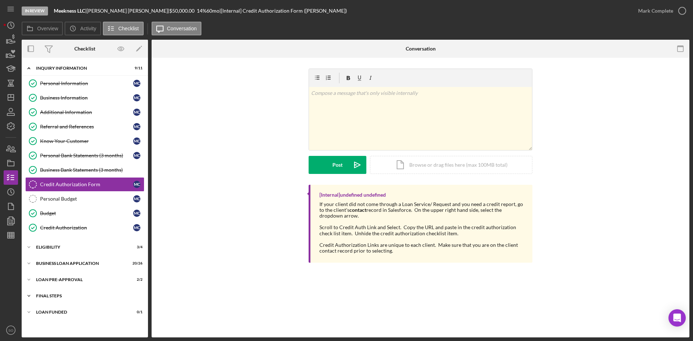
click at [58, 296] on div "FINAL STEPS" at bounding box center [87, 296] width 103 height 4
click at [64, 313] on div "Collateral Insurance" at bounding box center [86, 311] width 93 height 6
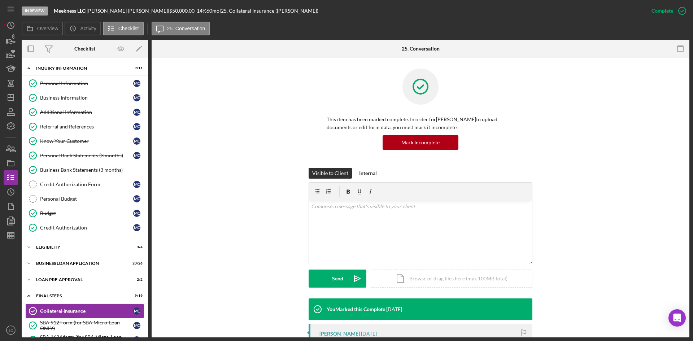
scroll to position [144, 0]
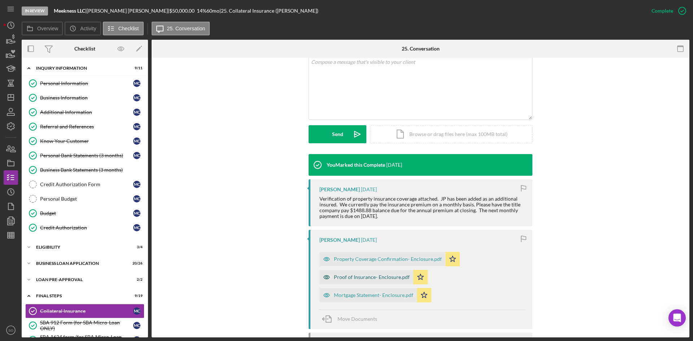
click at [363, 275] on div "Proof of Insurance- Enclosure.pdf" at bounding box center [372, 277] width 76 height 6
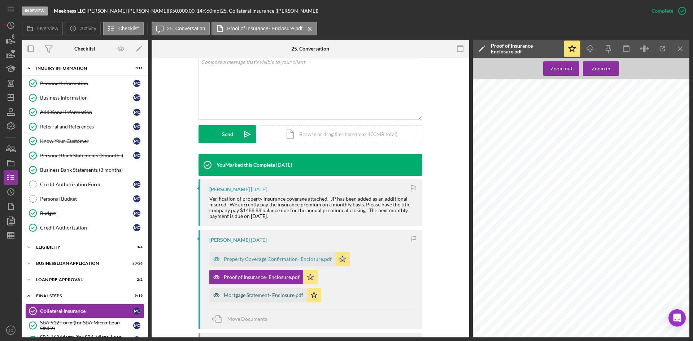
click at [268, 293] on div "Mortgage Statement- Enclosure.pdf" at bounding box center [263, 295] width 79 height 6
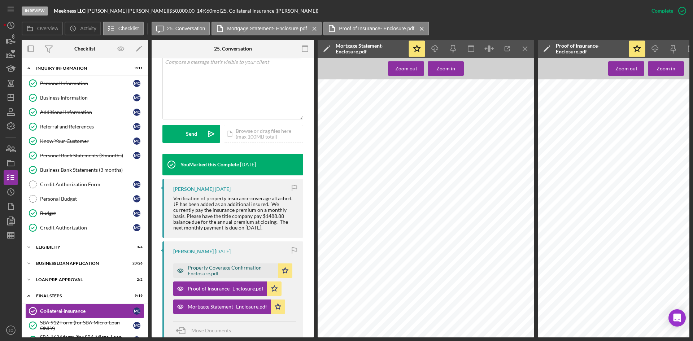
click at [225, 267] on div "Property Coverage Confirmation- Enclosure.pdf" at bounding box center [231, 271] width 87 height 12
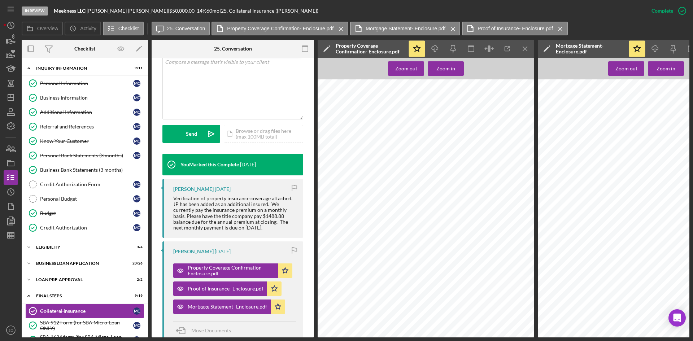
scroll to position [0, 0]
click at [526, 51] on icon "Icon/Menu Close" at bounding box center [525, 49] width 16 height 16
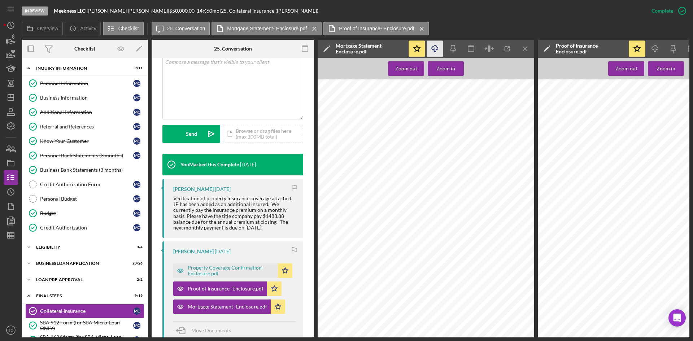
click at [436, 49] on icon "Icon/Download" at bounding box center [435, 49] width 16 height 16
click at [524, 51] on icon "Icon/Menu Close" at bounding box center [525, 49] width 16 height 16
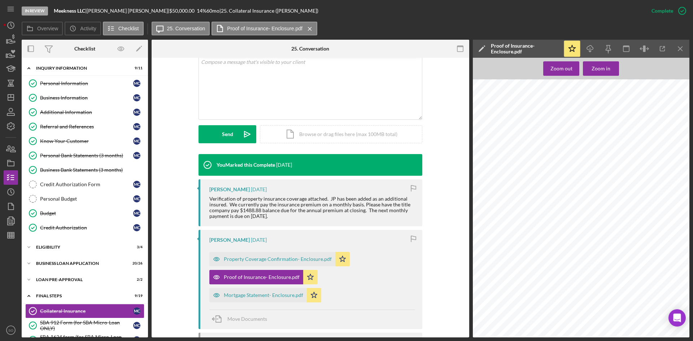
drag, startPoint x: 522, startPoint y: 16, endPoint x: 544, endPoint y: 23, distance: 23.4
click at [522, 16] on div "In Review Meekness LLC | [PERSON_NAME] | $50,000.00 14 % 60 mo | 25. Collateral…" at bounding box center [333, 11] width 623 height 22
click at [590, 51] on line "button" at bounding box center [590, 50] width 0 height 4
drag, startPoint x: 677, startPoint y: 49, endPoint x: 658, endPoint y: 64, distance: 23.9
click at [677, 49] on icon "Icon/Menu Close" at bounding box center [681, 49] width 16 height 16
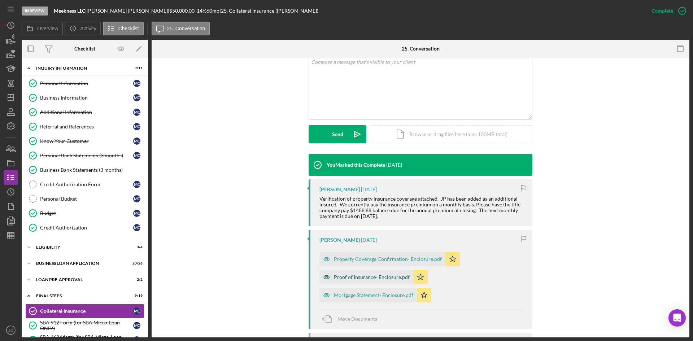
click at [371, 278] on div "Proof of Insurance- Enclosure.pdf" at bounding box center [372, 277] width 76 height 6
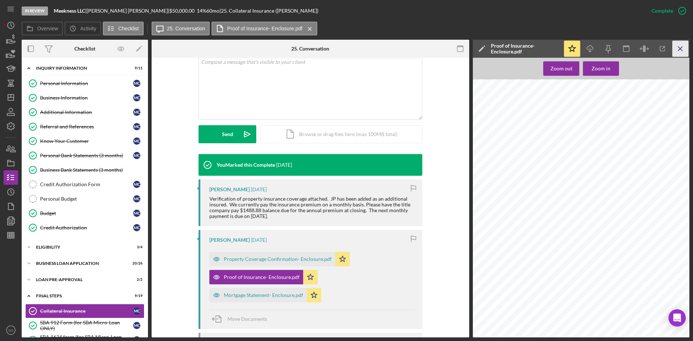
click at [685, 50] on icon "Icon/Menu Close" at bounding box center [681, 49] width 16 height 16
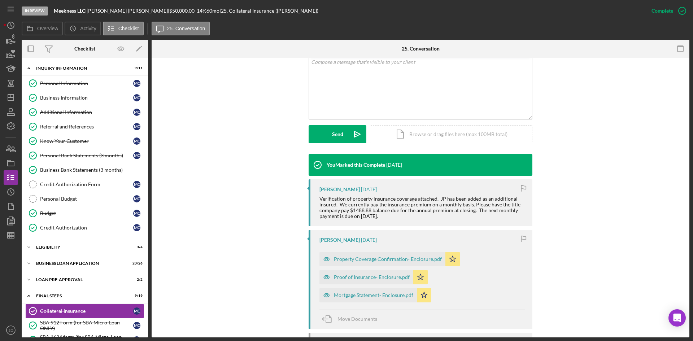
drag, startPoint x: 378, startPoint y: 271, endPoint x: 386, endPoint y: 273, distance: 8.1
click at [378, 271] on div "Proof of Insurance- Enclosure.pdf" at bounding box center [366, 277] width 94 height 14
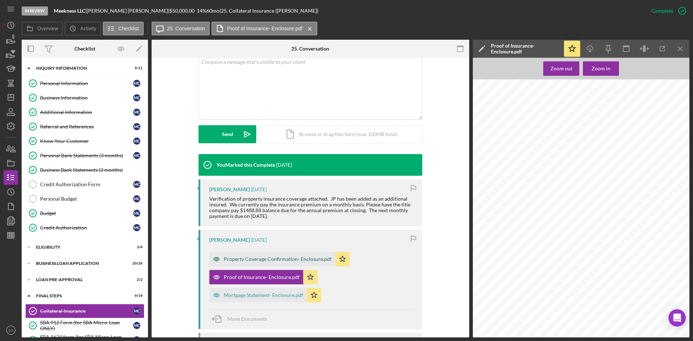
click at [280, 263] on div "Property Coverage Confirmation- Enclosure.pdf" at bounding box center [272, 259] width 126 height 14
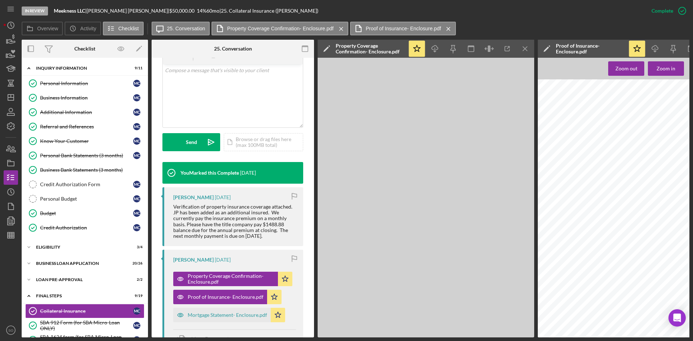
scroll to position [153, 0]
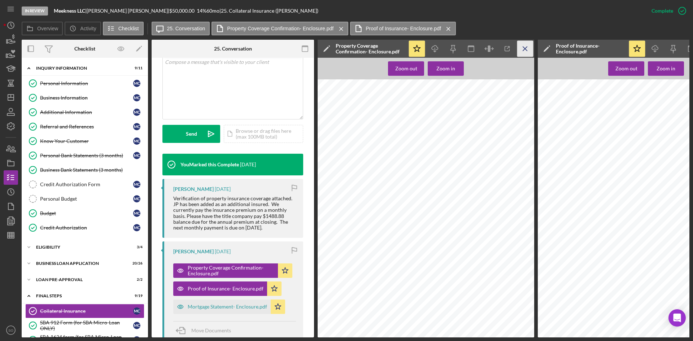
click at [522, 48] on icon "Icon/Menu Close" at bounding box center [525, 49] width 16 height 16
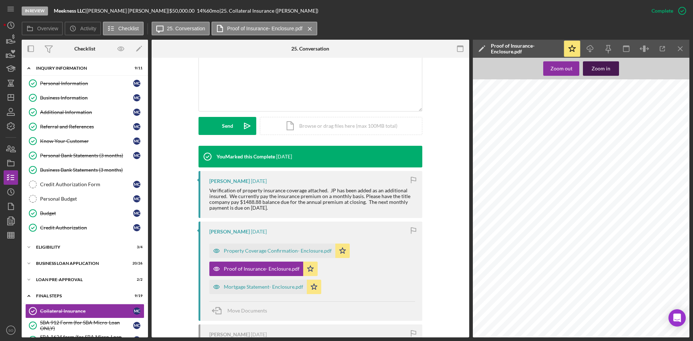
scroll to position [144, 0]
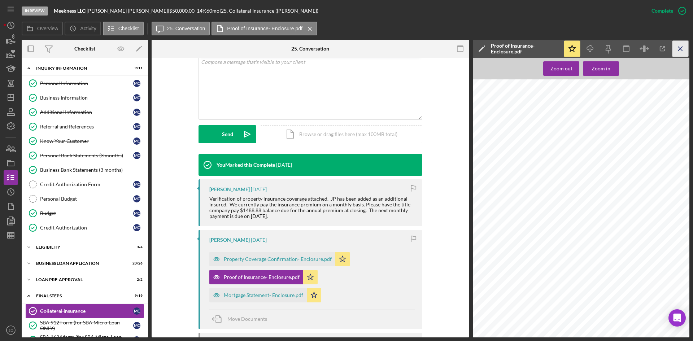
click at [680, 45] on icon "Icon/Menu Close" at bounding box center [681, 49] width 16 height 16
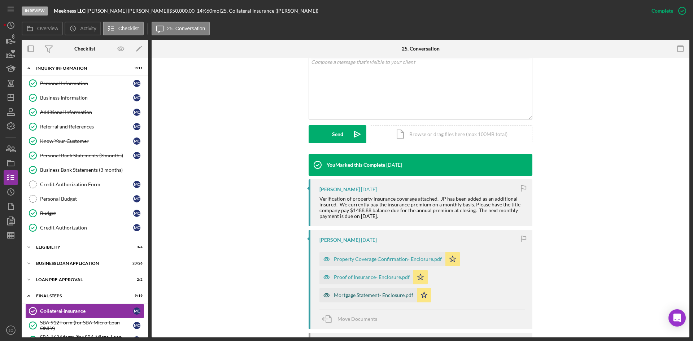
click at [362, 293] on div "Mortgage Statement- Enclosure.pdf" at bounding box center [373, 295] width 79 height 6
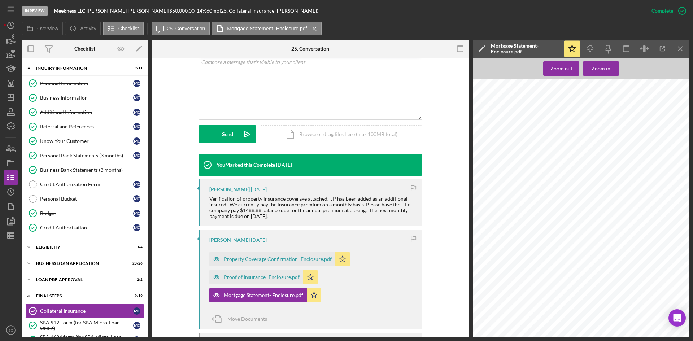
scroll to position [0, 0]
click at [666, 245] on div "USAA [STREET_ADDRESS][US_STATE] Mortgagee Statement CLOSING DATE USAA POLICY NU…" at bounding box center [583, 222] width 221 height 286
click at [620, 252] on div "USAA [STREET_ADDRESS][US_STATE] Mortgagee Statement CLOSING DATE USAA POLICY NU…" at bounding box center [583, 195] width 221 height 286
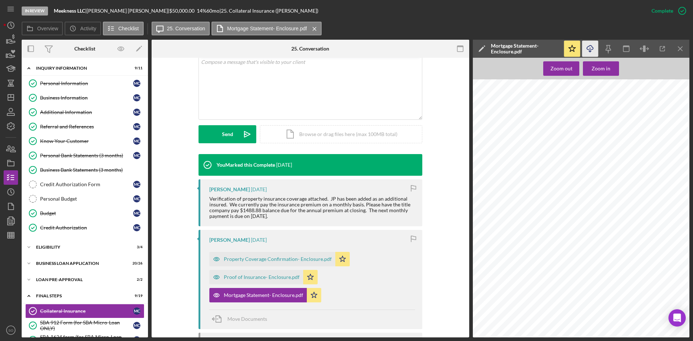
click at [594, 47] on icon "Icon/Download" at bounding box center [590, 49] width 16 height 16
click at [535, 266] on div "USAA [STREET_ADDRESS][US_STATE] Mortgagee Statement CLOSING DATE USAA POLICY NU…" at bounding box center [583, 222] width 221 height 286
click at [682, 48] on icon "Icon/Menu Close" at bounding box center [681, 49] width 16 height 16
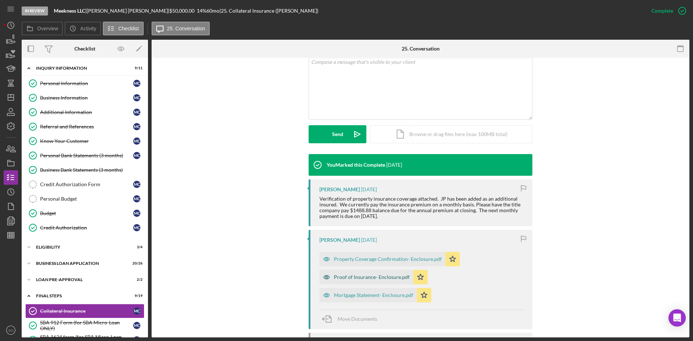
click at [360, 278] on div "Proof of Insurance- Enclosure.pdf" at bounding box center [372, 277] width 76 height 6
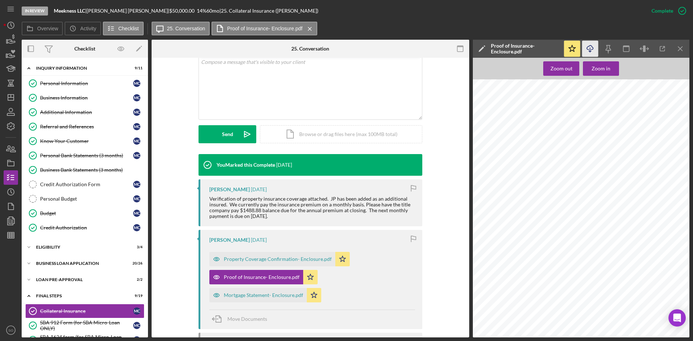
click at [587, 47] on icon "button" at bounding box center [590, 47] width 6 height 4
drag, startPoint x: 253, startPoint y: 262, endPoint x: 257, endPoint y: 264, distance: 4.1
click at [253, 262] on div "Property Coverage Confirmation- Enclosure.pdf" at bounding box center [272, 259] width 126 height 14
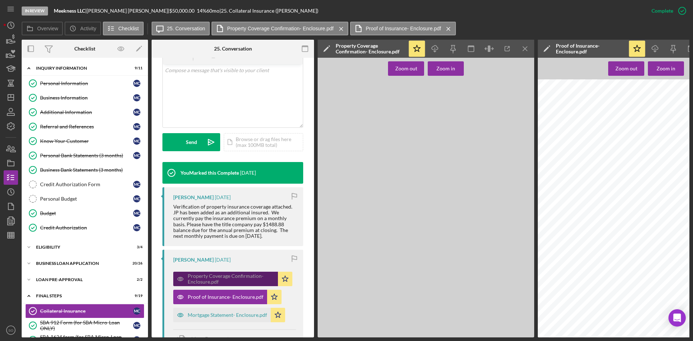
scroll to position [153, 0]
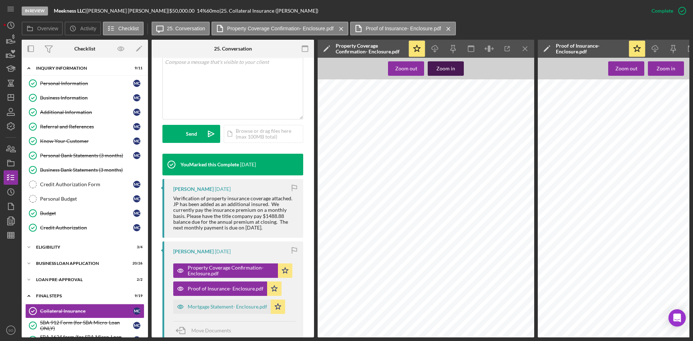
drag, startPoint x: 434, startPoint y: 46, endPoint x: 444, endPoint y: 73, distance: 28.4
click at [434, 46] on icon "Icon/Download" at bounding box center [435, 49] width 16 height 16
click at [528, 48] on icon "Icon/Menu Close" at bounding box center [525, 49] width 16 height 16
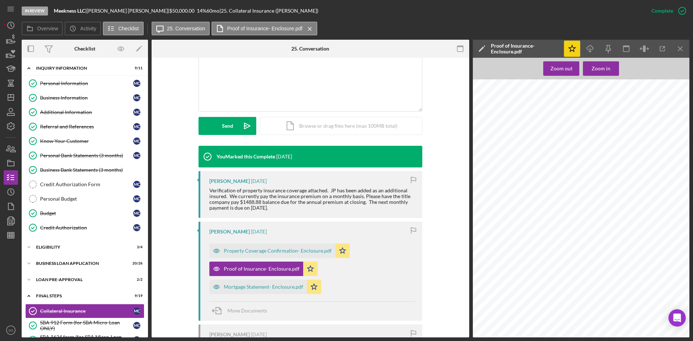
scroll to position [144, 0]
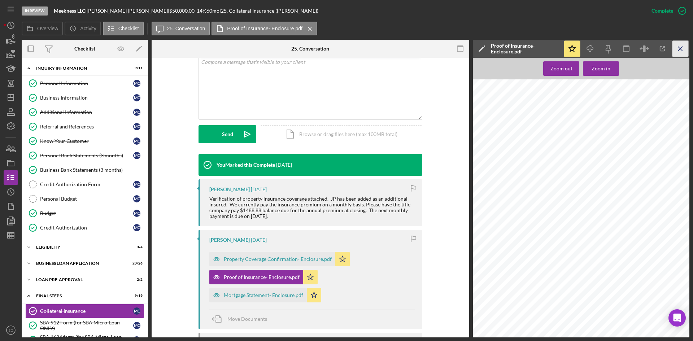
click at [683, 47] on icon "Icon/Menu Close" at bounding box center [681, 49] width 16 height 16
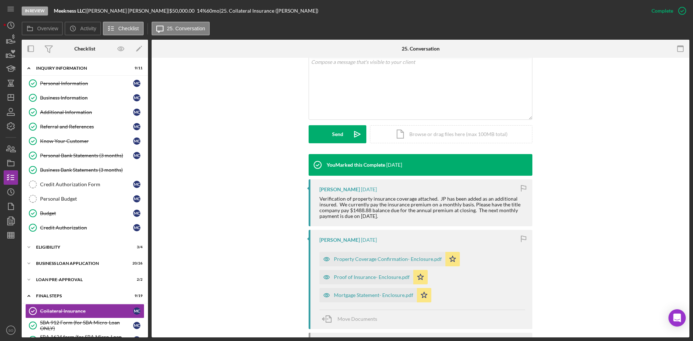
click at [227, 217] on div "You Marked this Complete [DATE] [PERSON_NAME] [DATE] Verification of property i…" at bounding box center [420, 283] width 516 height 259
click at [383, 297] on div "Mortgage Statement- Enclosure.pdf" at bounding box center [373, 295] width 79 height 6
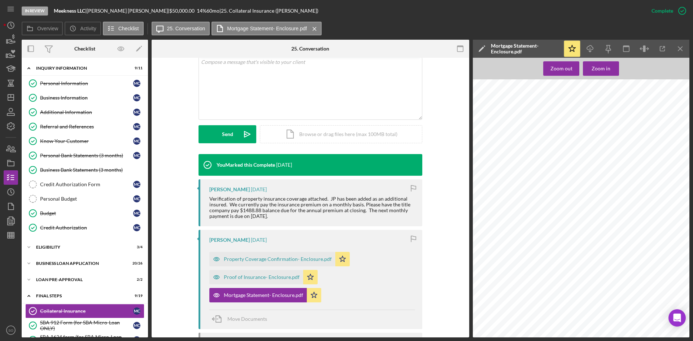
scroll to position [0, 0]
click at [295, 217] on div "Verification of property insurance coverage attached. JP has been added as an a…" at bounding box center [312, 207] width 206 height 23
click at [234, 279] on div "Proof of Insurance- Enclosure.pdf" at bounding box center [262, 277] width 76 height 6
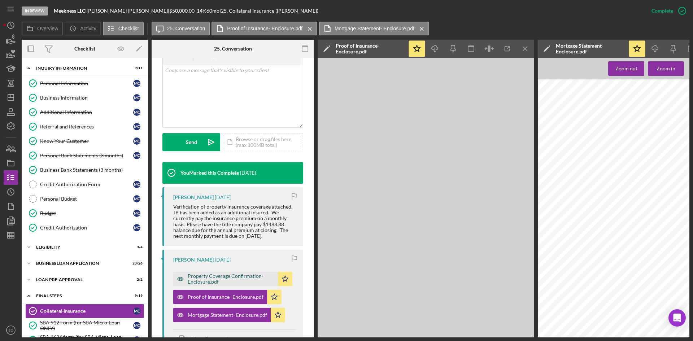
scroll to position [153, 0]
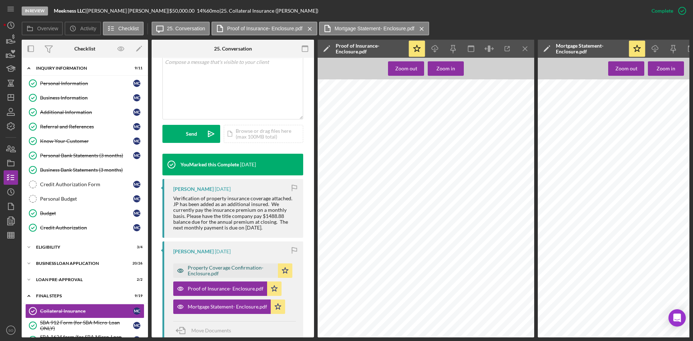
click at [244, 267] on div "Property Coverage Confirmation- Enclosure.pdf" at bounding box center [231, 271] width 87 height 12
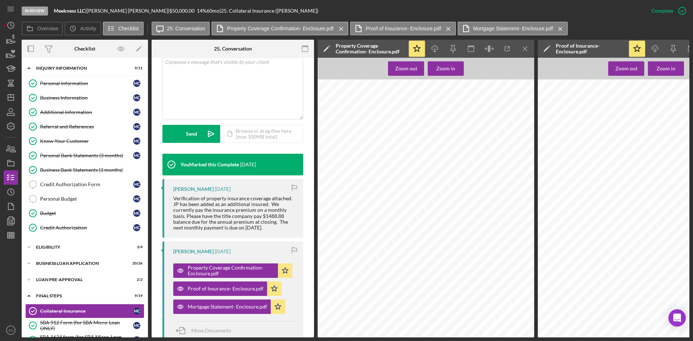
scroll to position [0, 0]
click at [521, 44] on icon "Icon/Menu Close" at bounding box center [525, 49] width 16 height 16
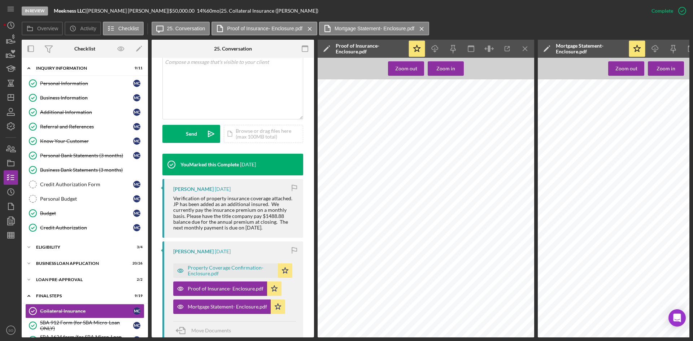
scroll to position [32, 0]
click at [522, 50] on icon "Icon/Menu Close" at bounding box center [525, 49] width 16 height 16
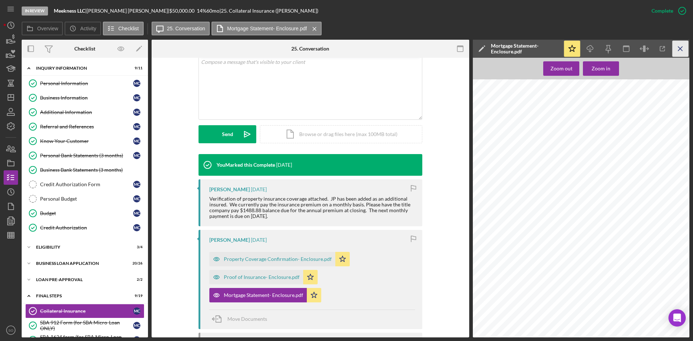
click at [679, 50] on line "button" at bounding box center [680, 49] width 4 height 4
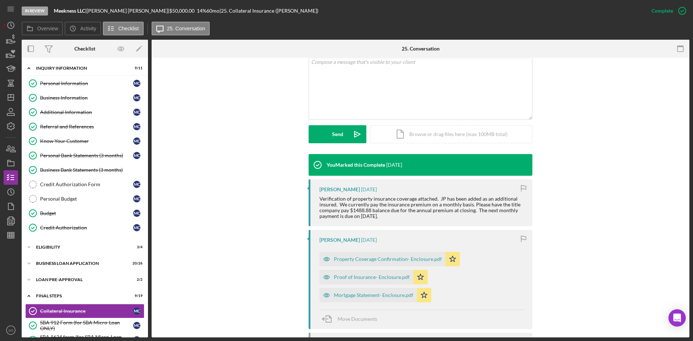
click at [288, 245] on div "You Marked this Complete [DATE] [PERSON_NAME] [DATE] Verification of property i…" at bounding box center [420, 283] width 516 height 259
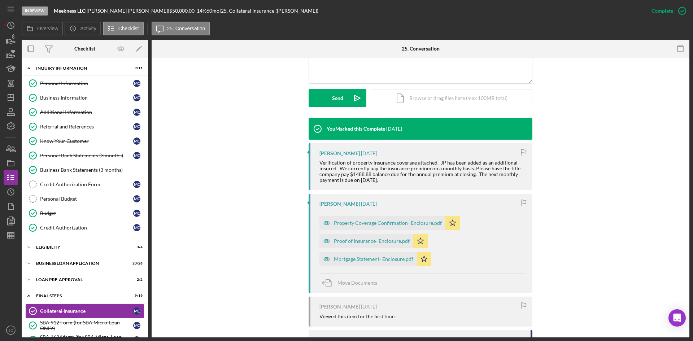
scroll to position [231, 0]
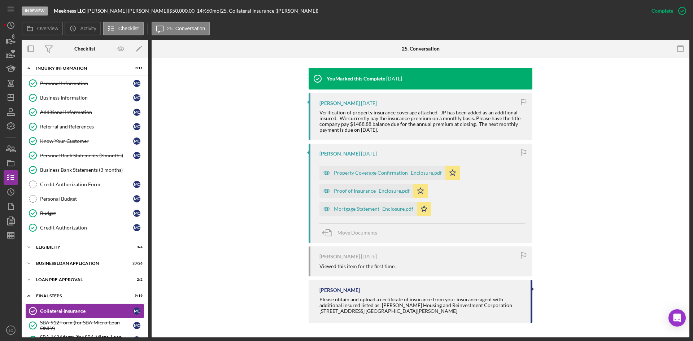
click at [269, 229] on div "You Marked this Complete [DATE] [PERSON_NAME] [DATE] Verification of property i…" at bounding box center [420, 197] width 516 height 259
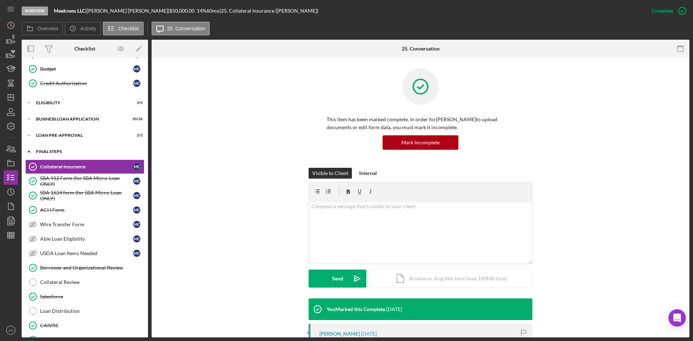
scroll to position [36, 0]
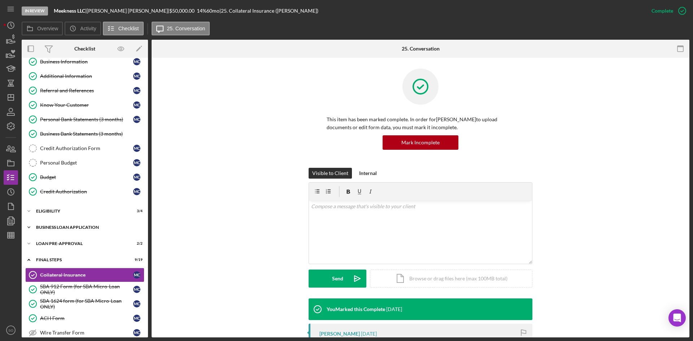
click at [61, 229] on div "BUSINESS LOAN APPLICATION" at bounding box center [87, 227] width 103 height 4
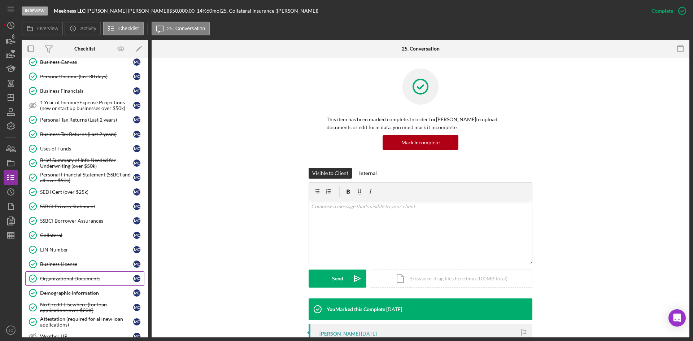
scroll to position [433, 0]
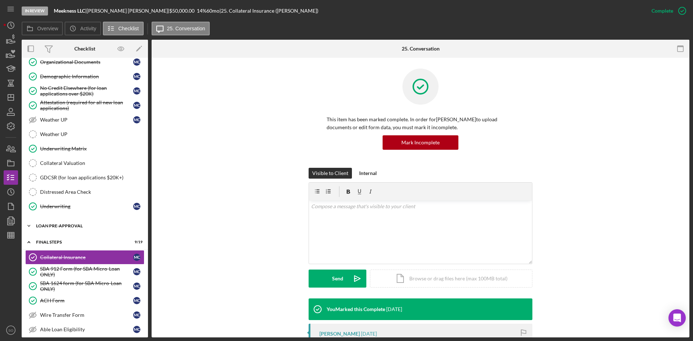
click at [80, 228] on div "LOAN PRE-APPROVAL" at bounding box center [87, 226] width 103 height 4
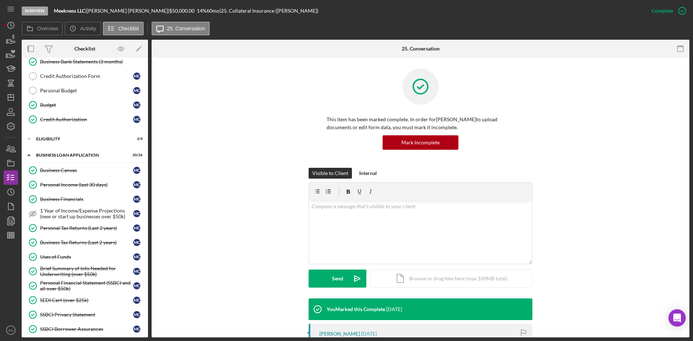
scroll to position [0, 0]
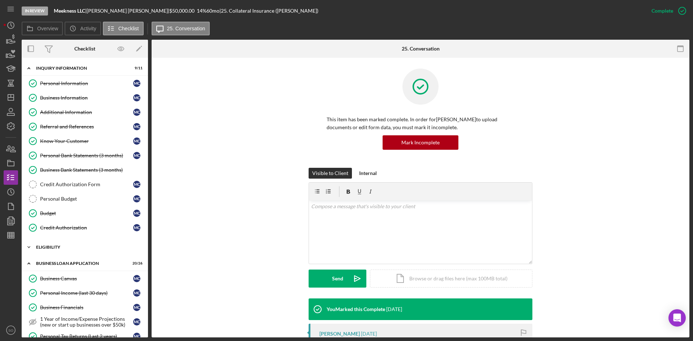
click at [75, 252] on div "Icon/Expander ELIGIBILITY 3 / 4" at bounding box center [85, 247] width 126 height 14
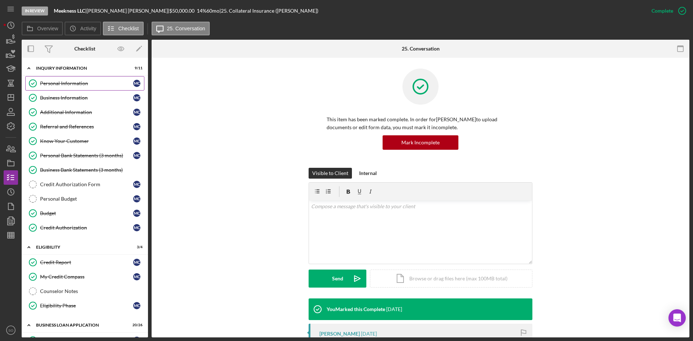
click at [60, 84] on div "Personal Information" at bounding box center [86, 84] width 93 height 6
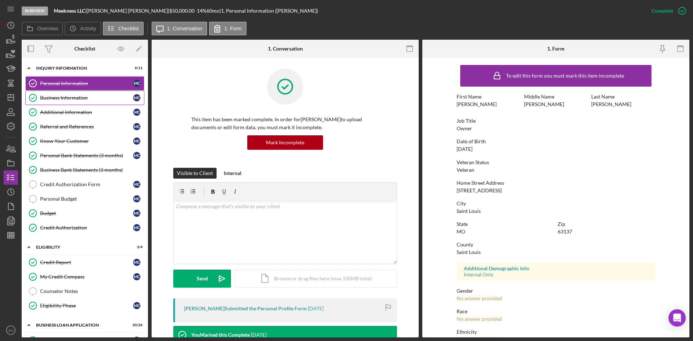
click at [59, 98] on div "Business Information" at bounding box center [86, 98] width 93 height 6
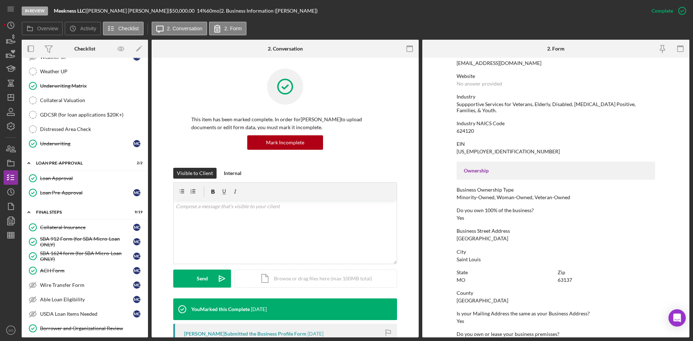
scroll to position [181, 0]
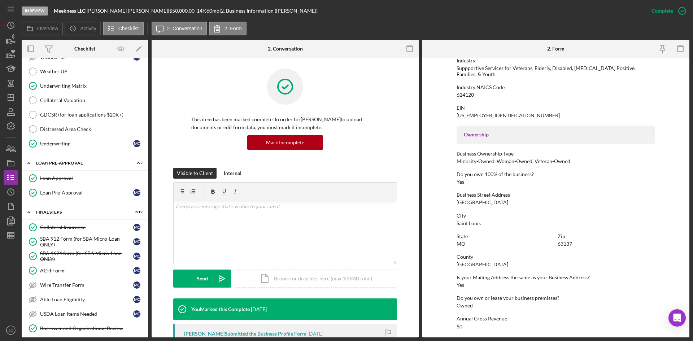
click at [488, 111] on div "EIN [US_EMPLOYER_IDENTIFICATION_NUMBER]" at bounding box center [556, 111] width 199 height 13
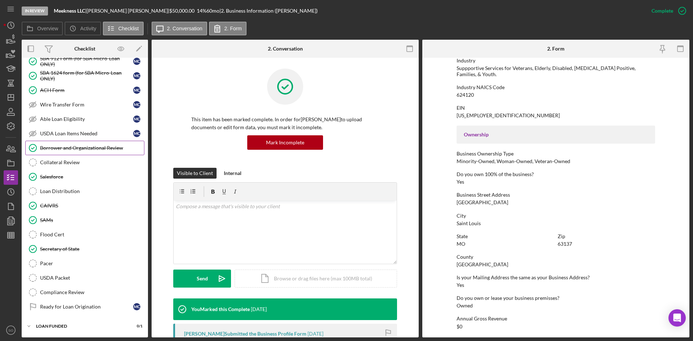
click at [70, 148] on div "Borrower and Organizational Review" at bounding box center [92, 148] width 104 height 6
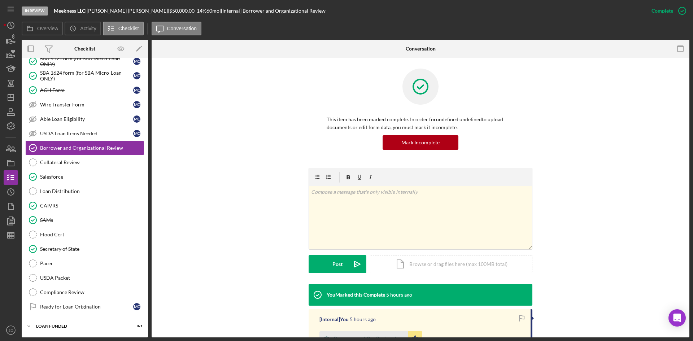
scroll to position [108, 0]
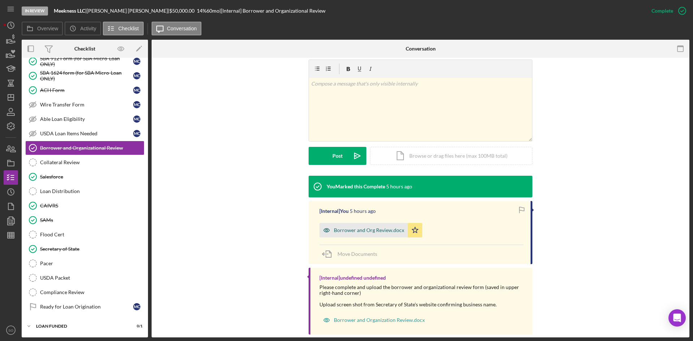
click at [349, 229] on div "Borrower and Org Review.docx" at bounding box center [369, 230] width 70 height 6
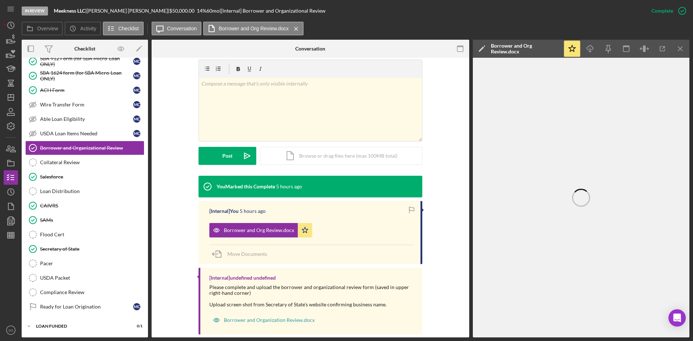
drag, startPoint x: 682, startPoint y: 53, endPoint x: 580, endPoint y: 186, distance: 167.4
click at [682, 53] on icon "Icon/Menu Close" at bounding box center [681, 49] width 16 height 16
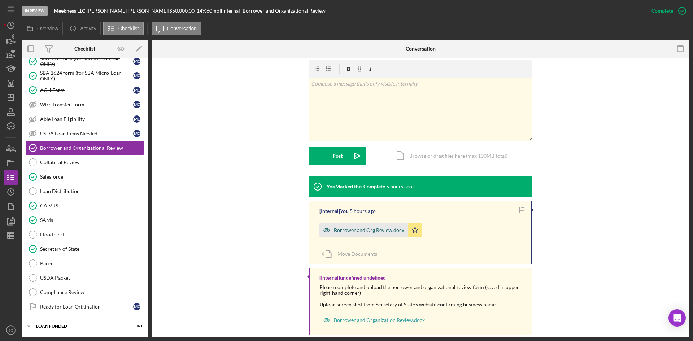
click at [352, 231] on div "Borrower and Org Review.docx" at bounding box center [369, 230] width 70 height 6
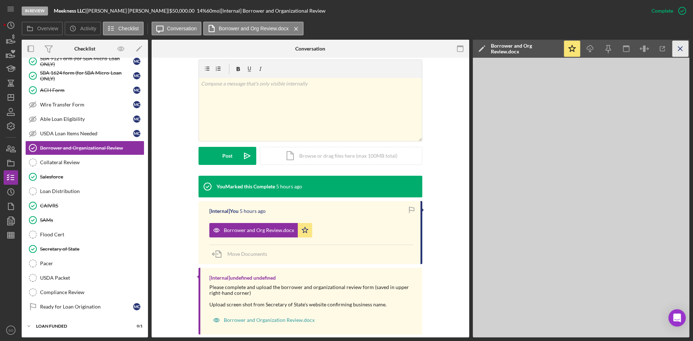
click at [684, 49] on icon "Icon/Menu Close" at bounding box center [681, 49] width 16 height 16
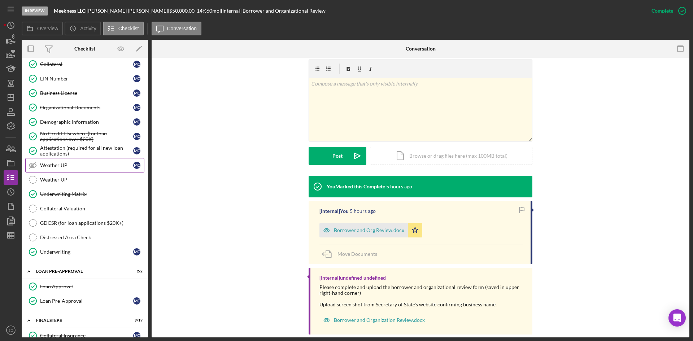
scroll to position [377, 0]
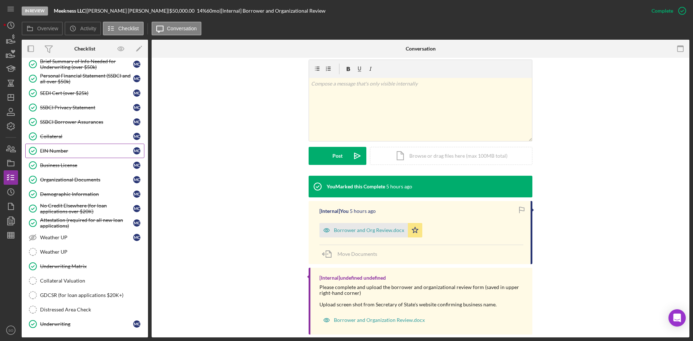
click at [60, 153] on div "EIN Number" at bounding box center [86, 151] width 93 height 6
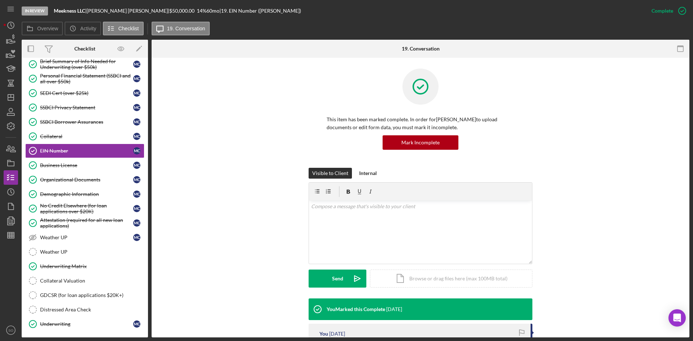
scroll to position [108, 0]
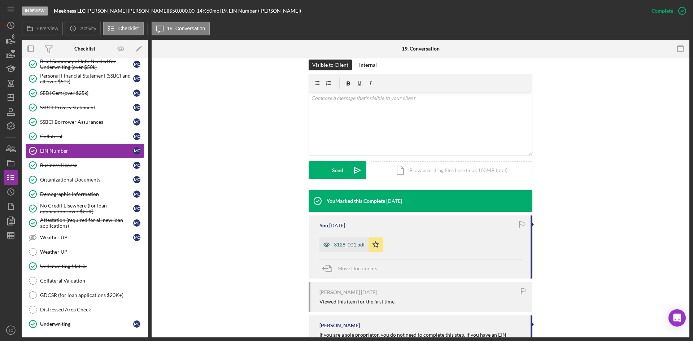
click at [339, 244] on div "3128_001.pdf" at bounding box center [349, 245] width 31 height 6
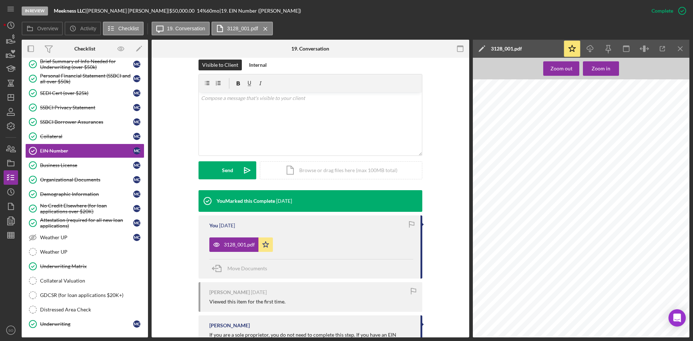
scroll to position [0, 0]
click at [651, 130] on div at bounding box center [583, 222] width 221 height 286
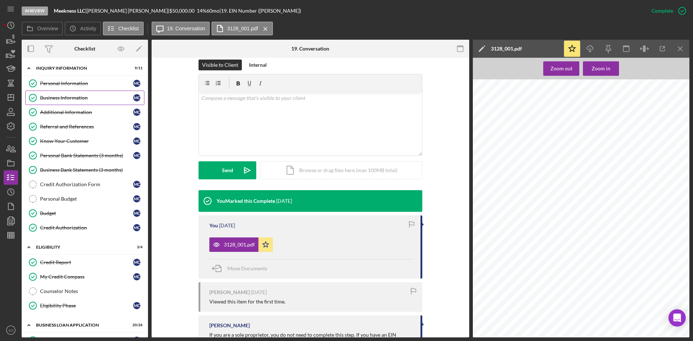
click at [64, 97] on div "Business Information" at bounding box center [86, 98] width 93 height 6
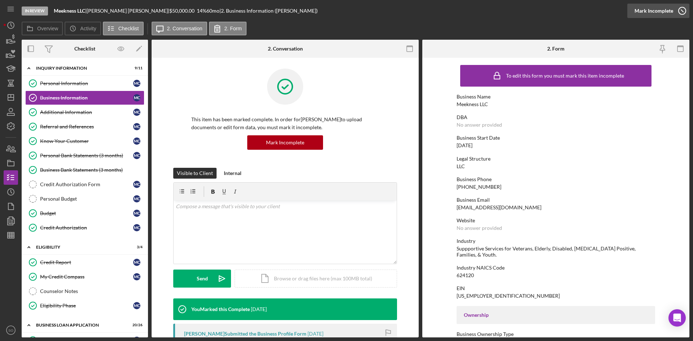
click at [678, 13] on icon "button" at bounding box center [682, 11] width 18 height 18
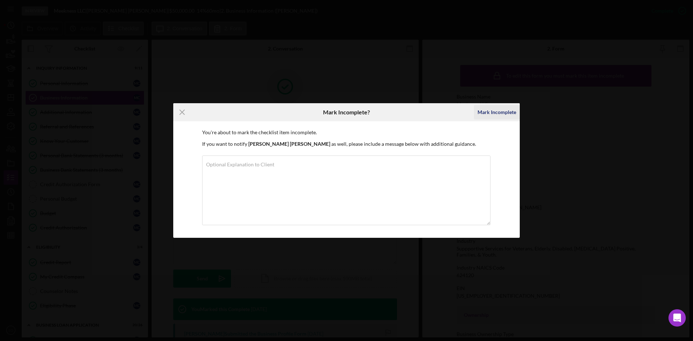
click at [490, 115] on div "Mark Incomplete" at bounding box center [497, 112] width 39 height 14
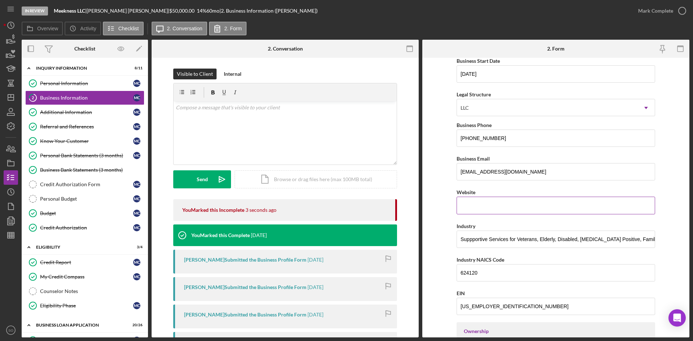
scroll to position [108, 0]
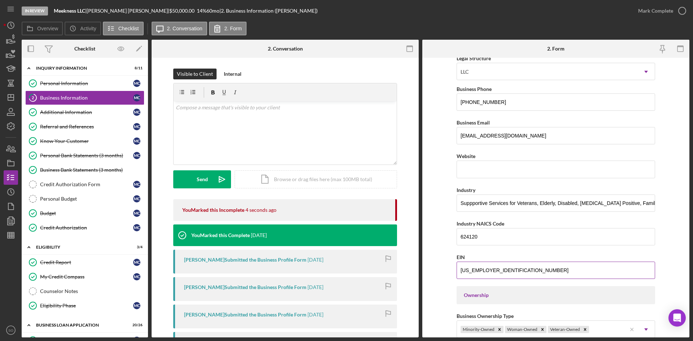
click at [494, 268] on input "[US_EMPLOYER_IDENTIFICATION_NUMBER]" at bounding box center [556, 270] width 199 height 17
drag, startPoint x: 491, startPoint y: 271, endPoint x: 427, endPoint y: 271, distance: 64.6
click at [427, 271] on form "Business Name Meekness LLC DBA Business Start Date [DATE] Legal Structure LLC I…" at bounding box center [555, 198] width 267 height 280
click at [575, 149] on div "Business Name Meekness LLC DBA Business Start Date [DATE] Legal Structure LLC I…" at bounding box center [556, 342] width 199 height 779
click at [483, 268] on input "EIN" at bounding box center [556, 270] width 199 height 17
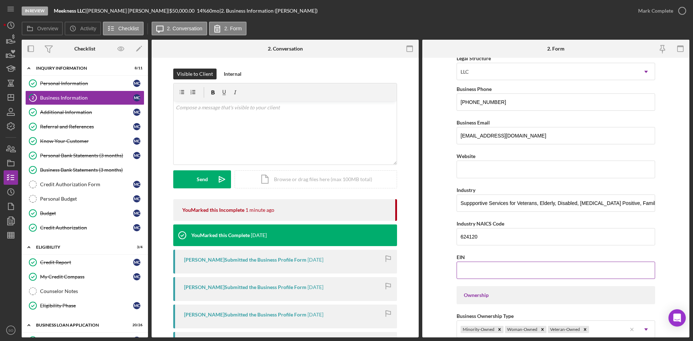
click at [474, 271] on input "EIN" at bounding box center [556, 270] width 199 height 17
paste input "[US_EMPLOYER_IDENTIFICATION_NUMBER]"
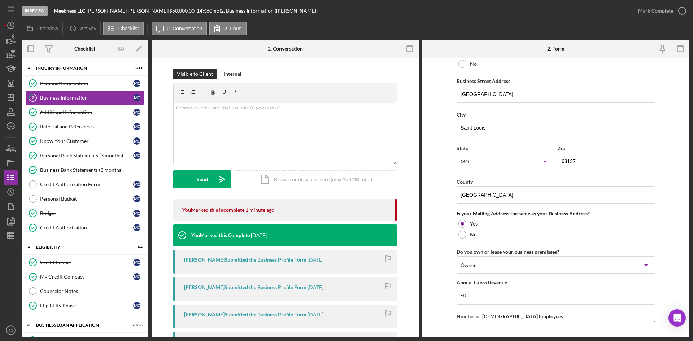
scroll to position [522, 0]
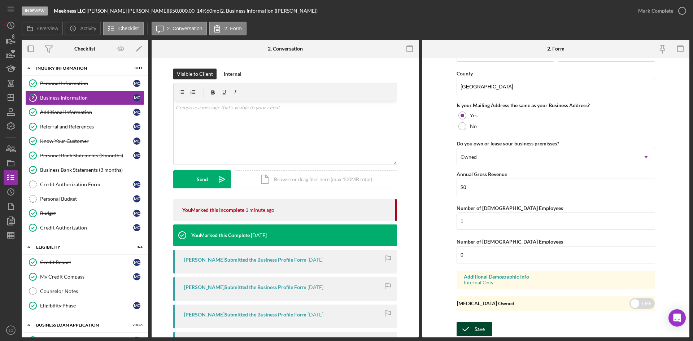
type input "[US_EMPLOYER_IDENTIFICATION_NUMBER]"
click at [475, 328] on div "Save" at bounding box center [480, 329] width 10 height 14
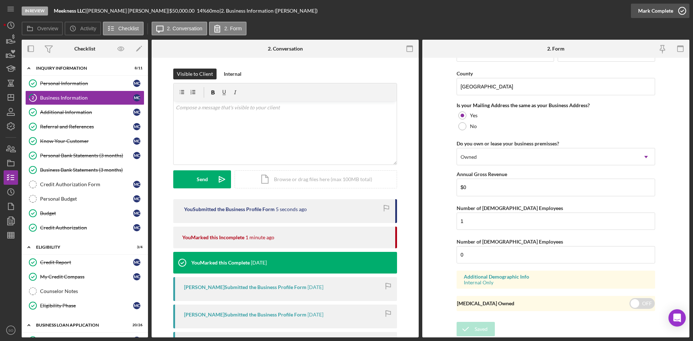
click at [654, 11] on div "Mark Complete" at bounding box center [655, 11] width 35 height 14
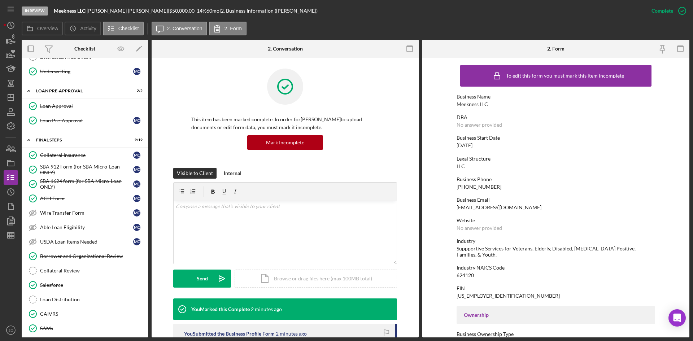
scroll to position [486, 0]
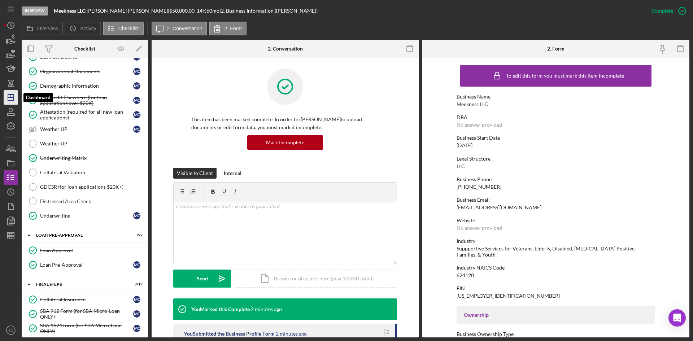
click at [15, 99] on icon "Icon/Dashboard" at bounding box center [11, 97] width 18 height 18
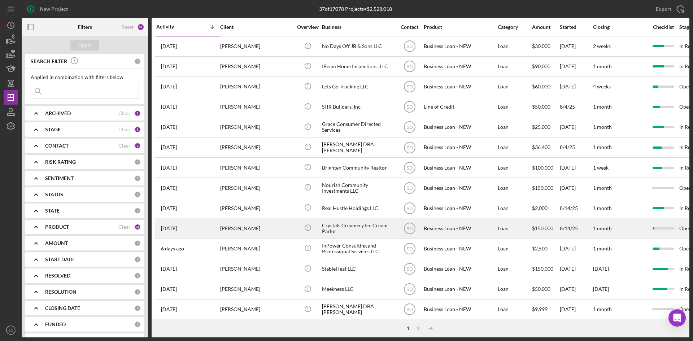
click at [244, 228] on div "[PERSON_NAME]" at bounding box center [256, 228] width 72 height 19
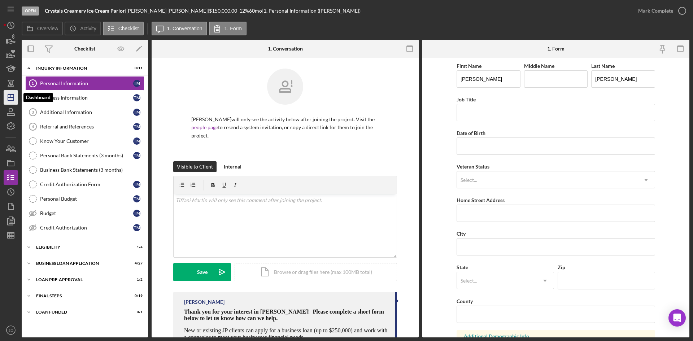
click at [10, 96] on icon "Icon/Dashboard" at bounding box center [11, 97] width 18 height 18
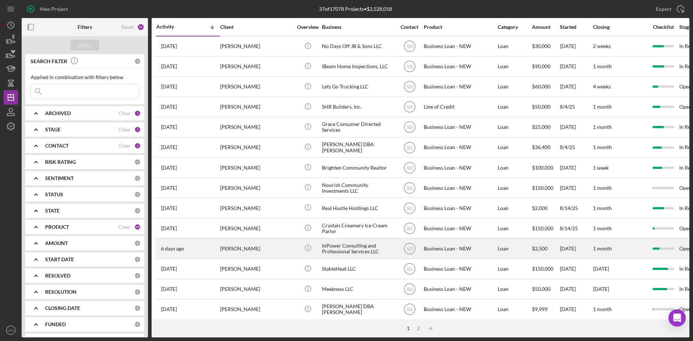
click at [237, 256] on div "[PERSON_NAME]" at bounding box center [256, 248] width 72 height 19
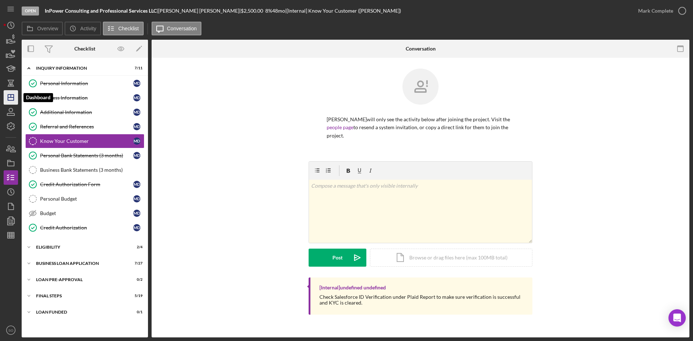
click at [7, 98] on icon "Icon/Dashboard" at bounding box center [11, 97] width 18 height 18
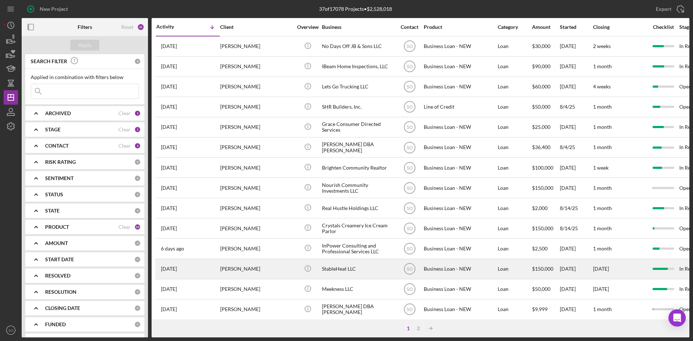
scroll to position [72, 0]
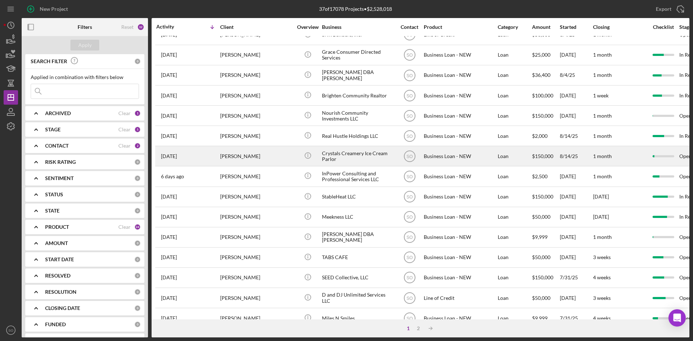
click at [236, 157] on div "[PERSON_NAME]" at bounding box center [256, 156] width 72 height 19
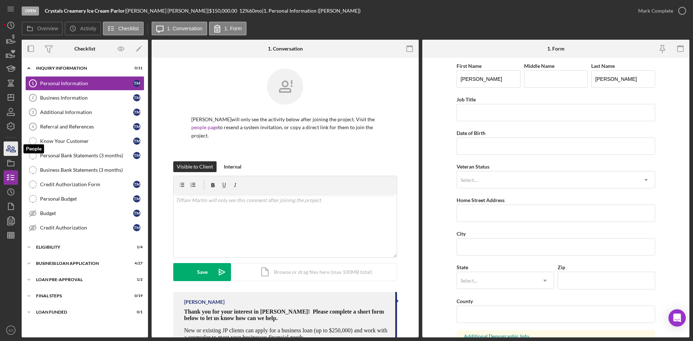
click at [9, 152] on icon "button" at bounding box center [11, 149] width 18 height 18
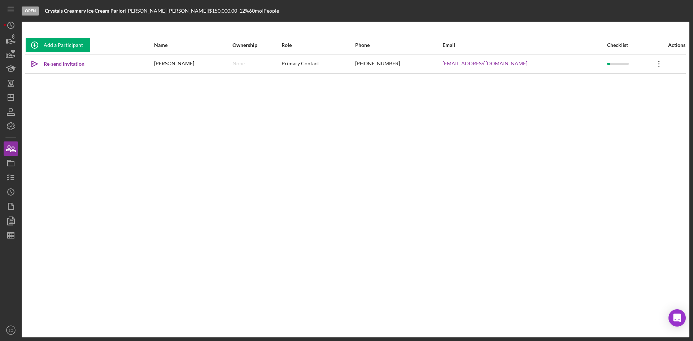
click at [654, 62] on icon "Icon/Overflow" at bounding box center [659, 64] width 18 height 18
click at [626, 87] on div "Icon/Edit Edit" at bounding box center [620, 82] width 79 height 15
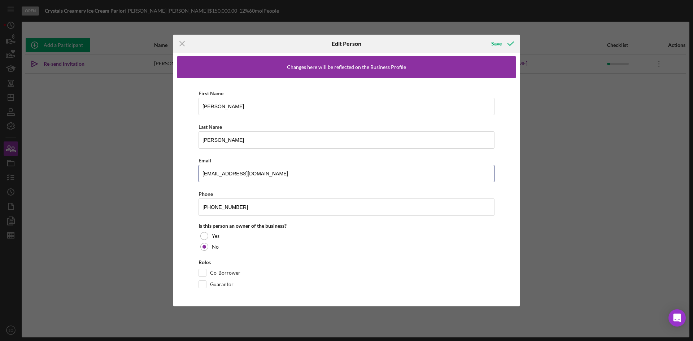
drag, startPoint x: 253, startPoint y: 177, endPoint x: 129, endPoint y: 180, distance: 123.9
click at [129, 180] on div "Icon/Menu Close Edit Person Save Changes here will be reflected on the Business…" at bounding box center [346, 170] width 693 height 341
click at [220, 170] on input "Email" at bounding box center [347, 173] width 296 height 17
type input "[EMAIL_ADDRESS][DOMAIN_NAME]"
click at [204, 236] on div at bounding box center [204, 236] width 8 height 8
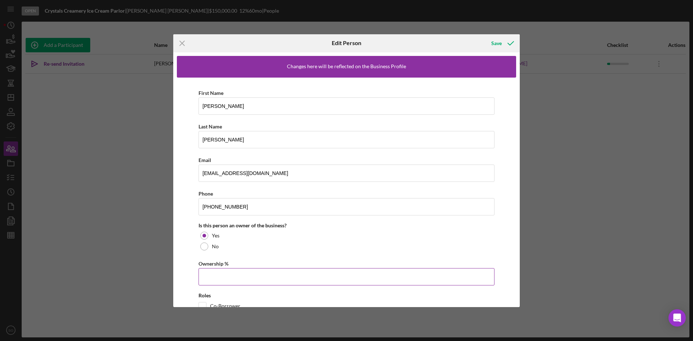
click at [235, 275] on input "Ownership %" at bounding box center [347, 276] width 296 height 17
type input "100.00%"
click at [184, 259] on div "First Name [PERSON_NAME] Last Name [PERSON_NAME] Email [EMAIL_ADDRESS][DOMAIN_N…" at bounding box center [346, 207] width 339 height 259
click at [496, 40] on div "Save" at bounding box center [496, 43] width 10 height 14
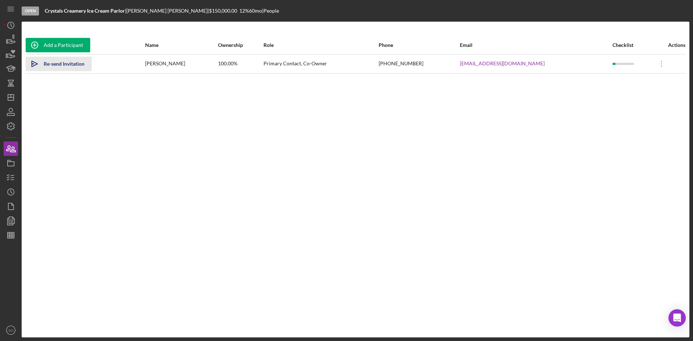
click at [47, 64] on div "Re-send Invitation" at bounding box center [64, 64] width 41 height 14
click at [9, 87] on icon "button" at bounding box center [11, 86] width 6 height 1
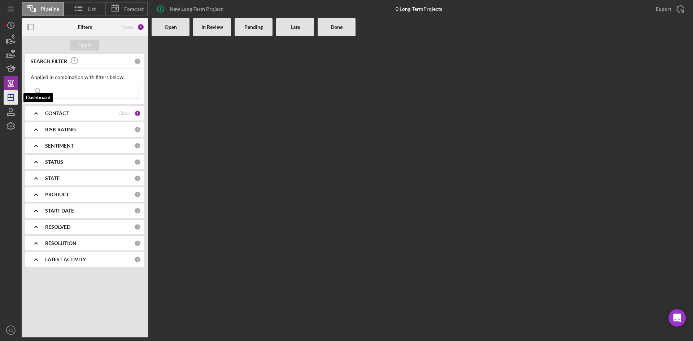
click at [10, 94] on icon "Icon/Dashboard" at bounding box center [11, 97] width 18 height 18
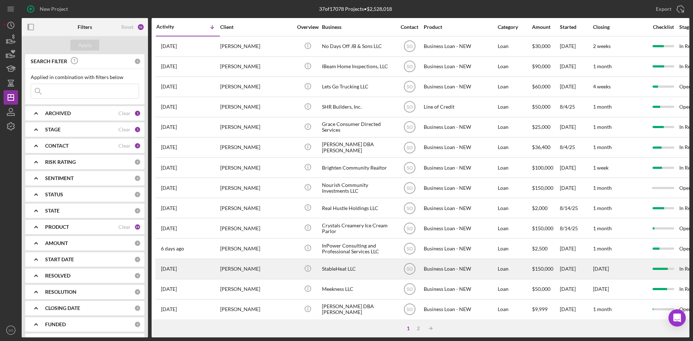
scroll to position [144, 0]
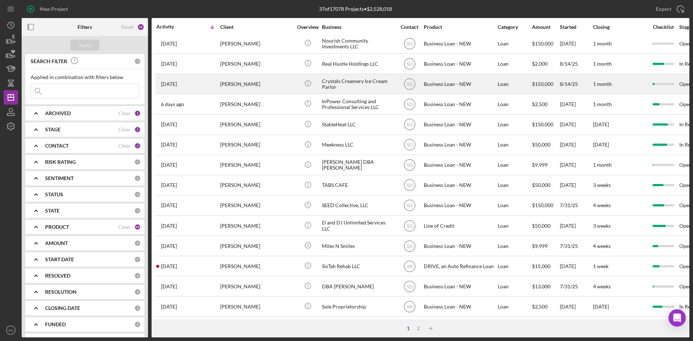
click at [235, 91] on div "[PERSON_NAME]" at bounding box center [256, 83] width 72 height 19
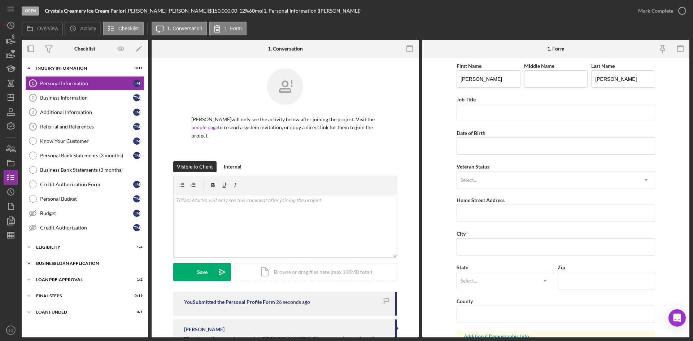
click at [69, 264] on div "BUSINESS LOAN APPLICATION" at bounding box center [87, 263] width 103 height 4
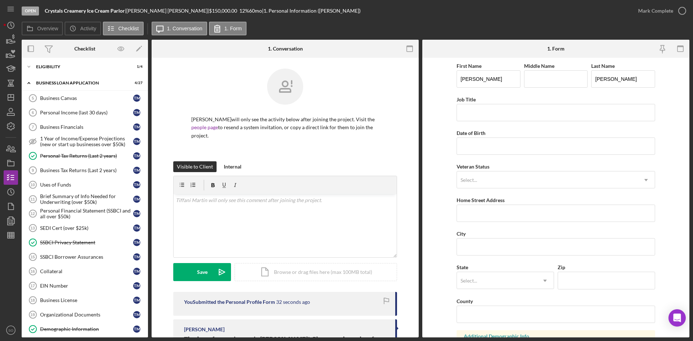
scroll to position [289, 0]
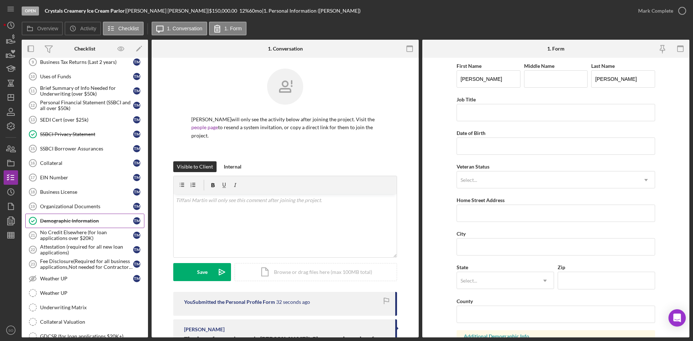
click at [72, 222] on div "Demographic Information" at bounding box center [86, 221] width 93 height 6
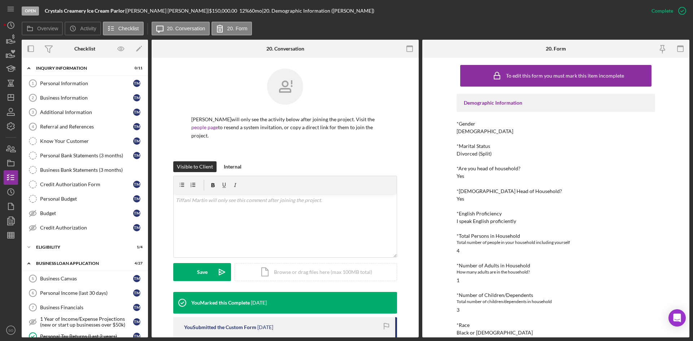
scroll to position [181, 0]
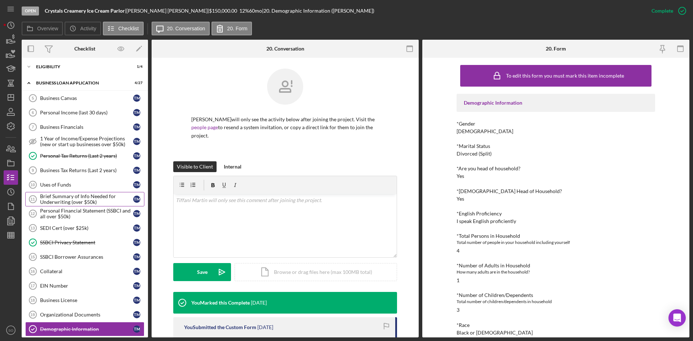
click at [56, 196] on div "Brief Summary of Info Needed for Underwriting (over $50k)" at bounding box center [86, 200] width 93 height 12
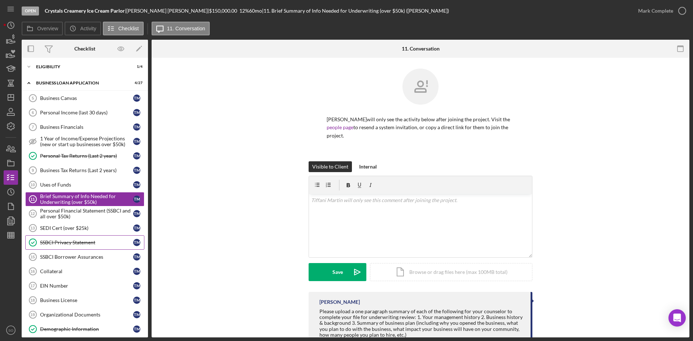
click at [56, 244] on div "SSBCI Privacy Statement" at bounding box center [86, 243] width 93 height 6
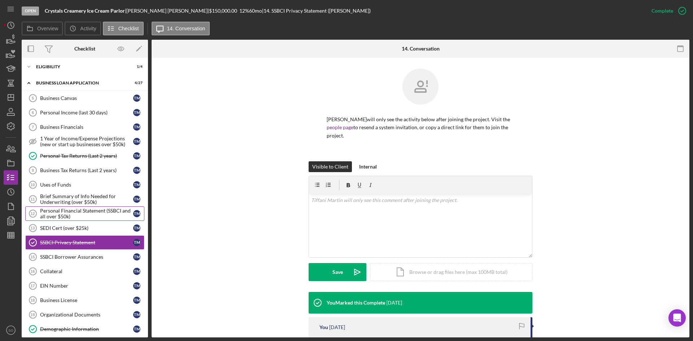
scroll to position [144, 0]
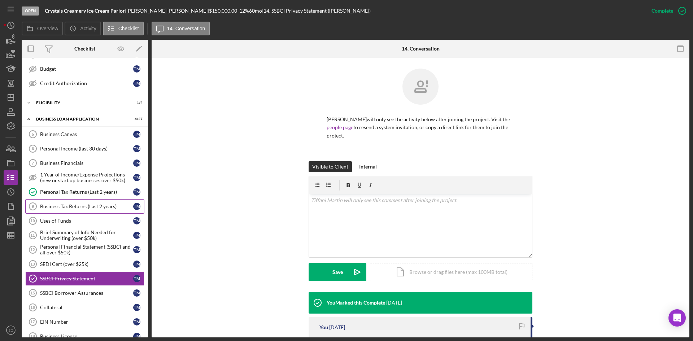
click at [70, 213] on link "Business Tax Returns (Last 2 years) 9 Business Tax Returns (Last 2 years) T M" at bounding box center [84, 206] width 119 height 14
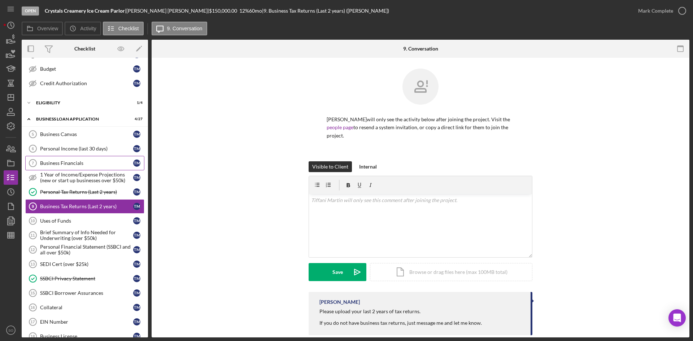
click at [64, 165] on div "Business Financials" at bounding box center [86, 163] width 93 height 6
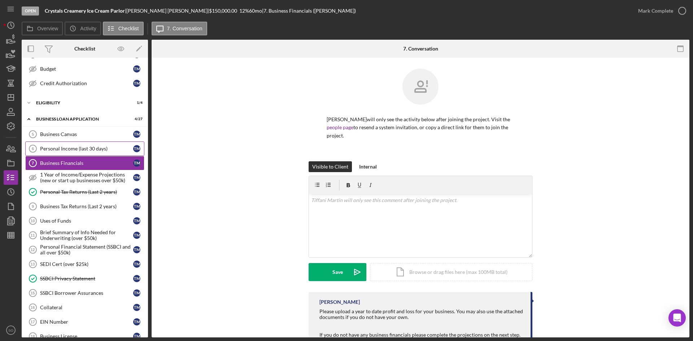
click at [66, 151] on div "Personal Income (last 30 days)" at bounding box center [86, 149] width 93 height 6
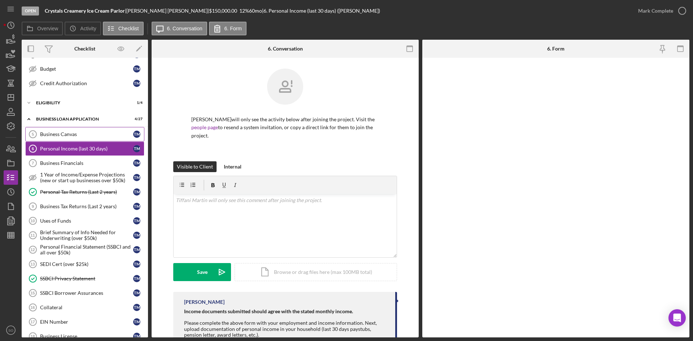
click at [70, 134] on div "Business Canvas" at bounding box center [86, 134] width 93 height 6
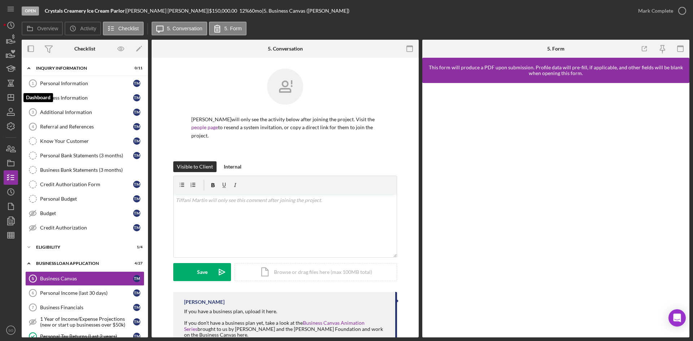
click at [12, 97] on line "button" at bounding box center [11, 97] width 6 height 0
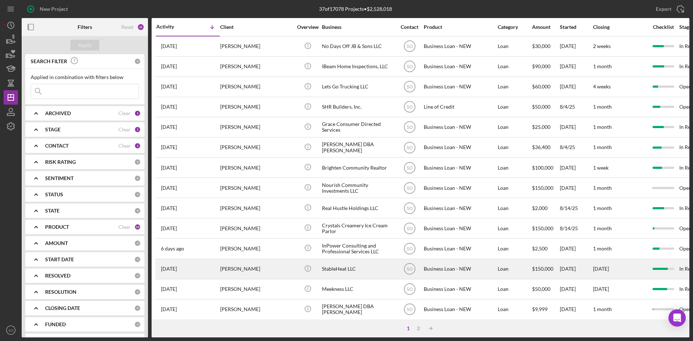
scroll to position [36, 0]
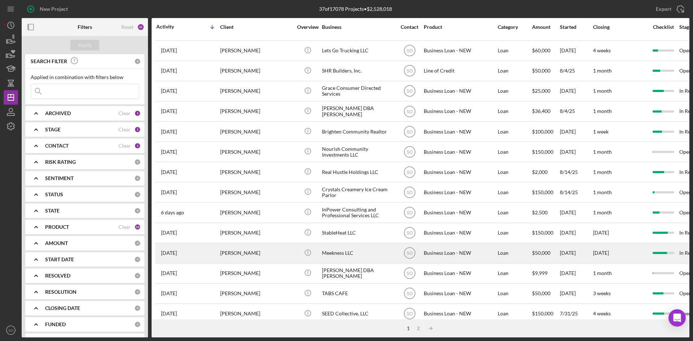
click at [231, 252] on div "[PERSON_NAME]" at bounding box center [256, 253] width 72 height 19
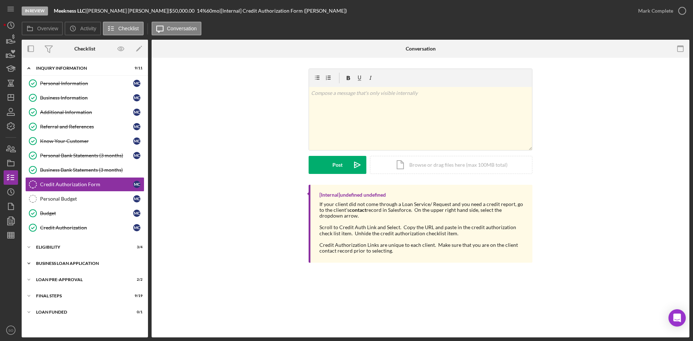
click at [73, 265] on div "BUSINESS LOAN APPLICATION" at bounding box center [87, 263] width 103 height 4
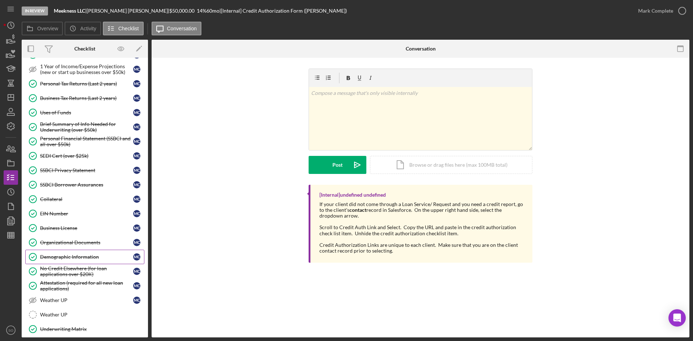
scroll to position [289, 0]
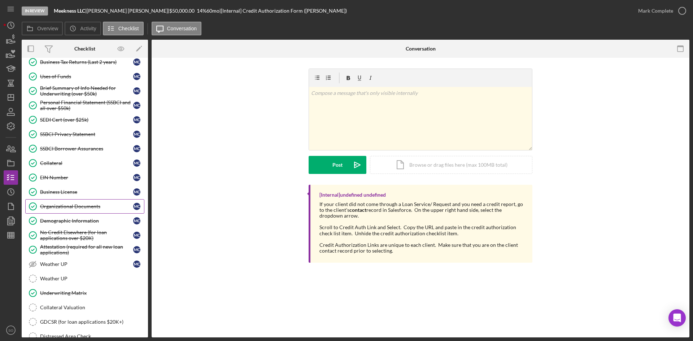
click at [66, 207] on div "Organizational Documents" at bounding box center [86, 207] width 93 height 6
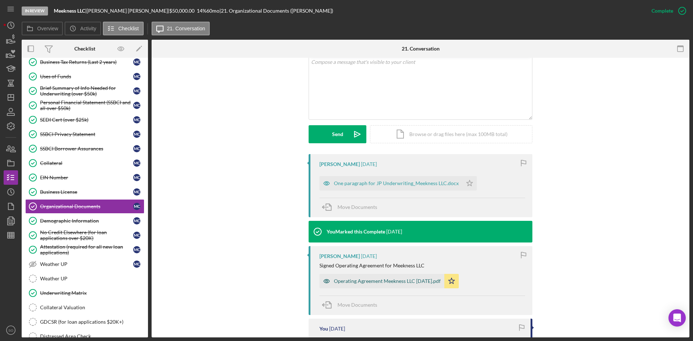
scroll to position [181, 0]
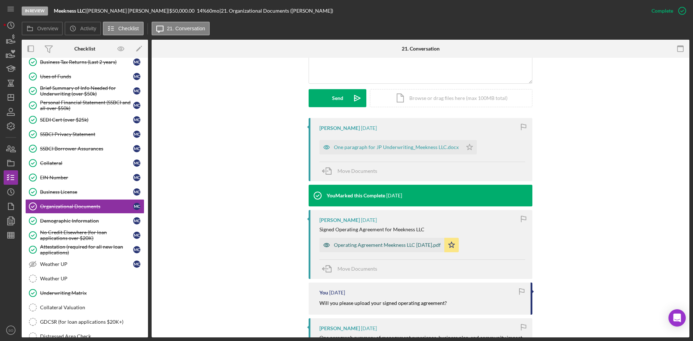
click at [362, 244] on div "Operating Agreement Meekness LLC [DATE].pdf" at bounding box center [387, 245] width 107 height 6
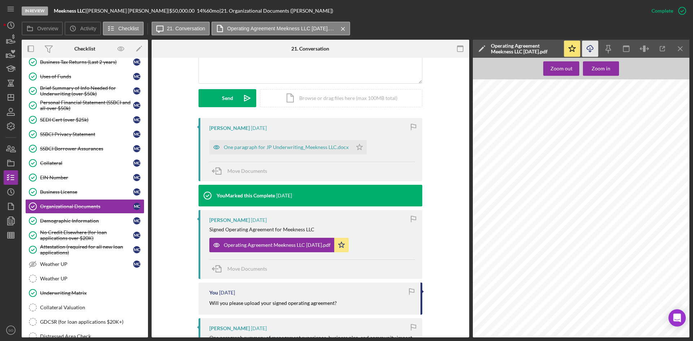
click at [591, 48] on icon "Icon/Download" at bounding box center [590, 49] width 16 height 16
drag, startPoint x: 7, startPoint y: 96, endPoint x: 14, endPoint y: 97, distance: 7.4
click at [7, 96] on icon "Icon/Dashboard" at bounding box center [11, 97] width 18 height 18
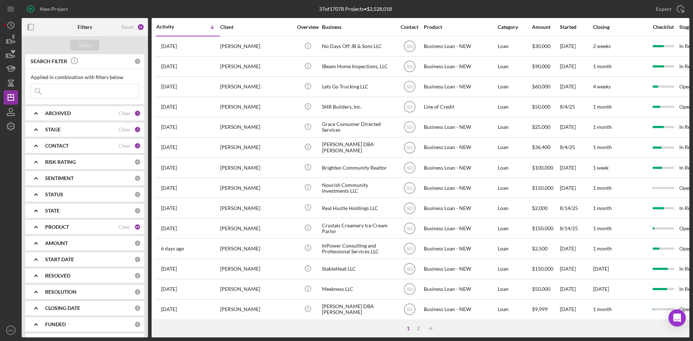
click at [84, 114] on div "ARCHIVED" at bounding box center [81, 113] width 73 height 6
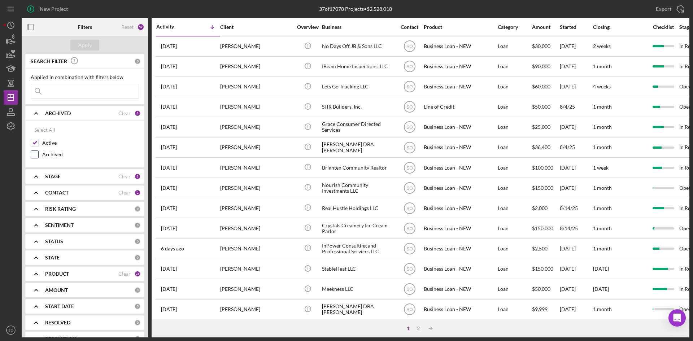
click at [34, 153] on input "Archived" at bounding box center [34, 154] width 7 height 7
checkbox input "true"
click at [76, 174] on div "STAGE" at bounding box center [81, 177] width 73 height 6
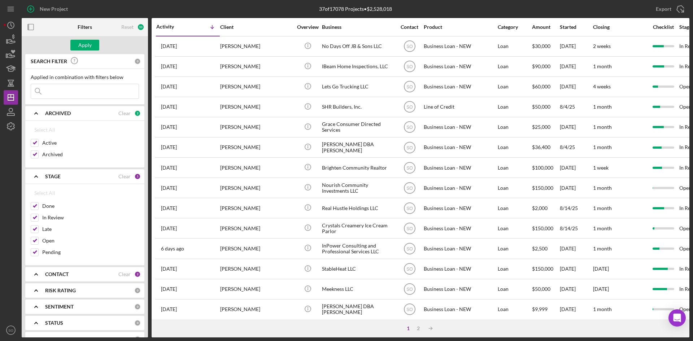
click at [61, 271] on b "CONTACT" at bounding box center [56, 274] width 23 height 6
click at [51, 290] on div "Select All" at bounding box center [44, 291] width 21 height 14
checkbox input "true"
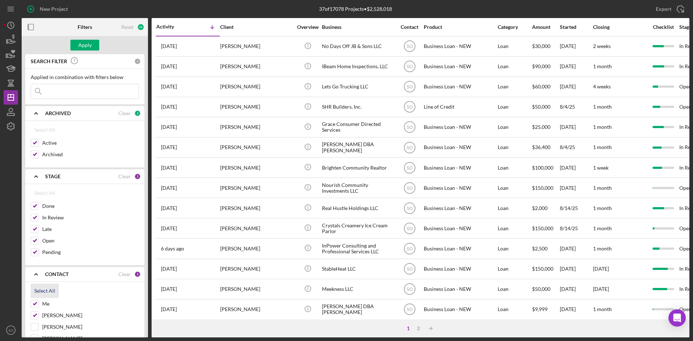
checkbox input "true"
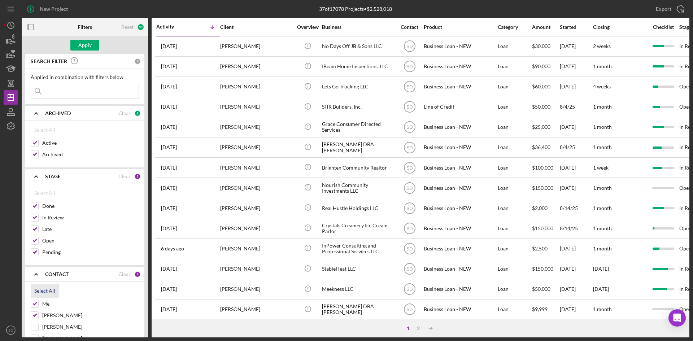
checkbox input "true"
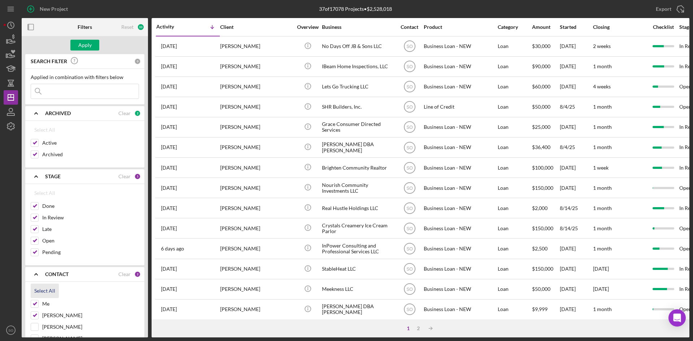
checkbox input "true"
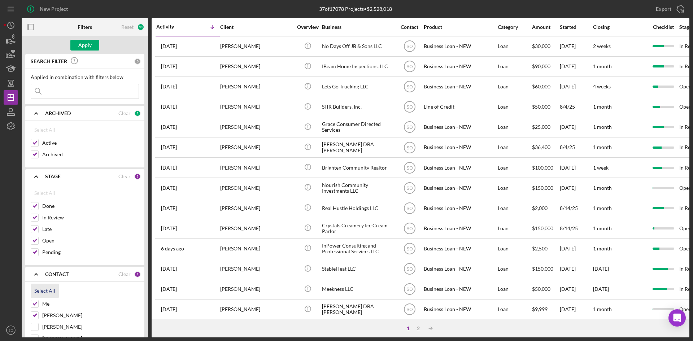
checkbox input "true"
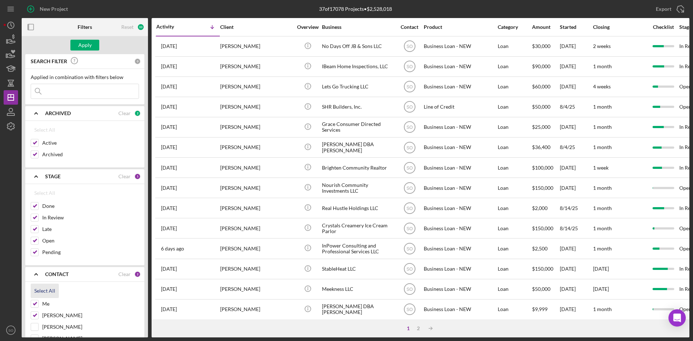
checkbox input "true"
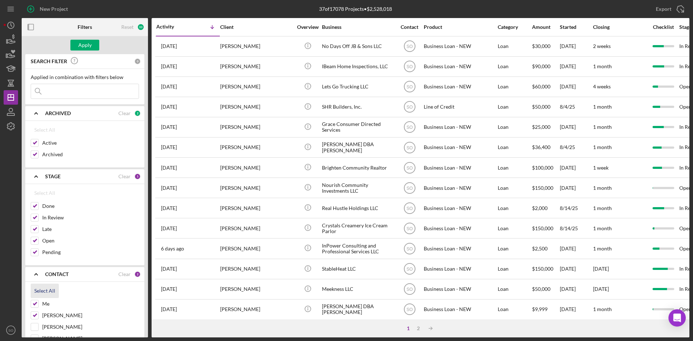
checkbox input "true"
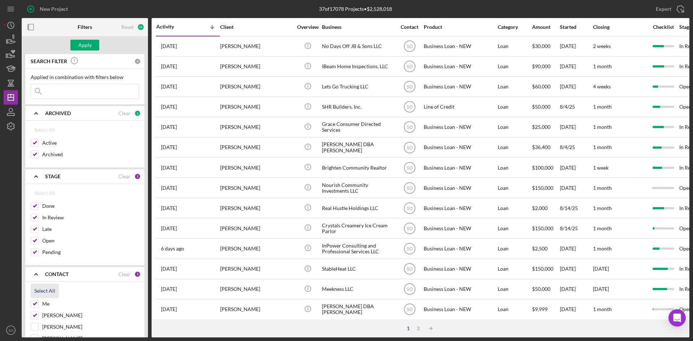
checkbox input "true"
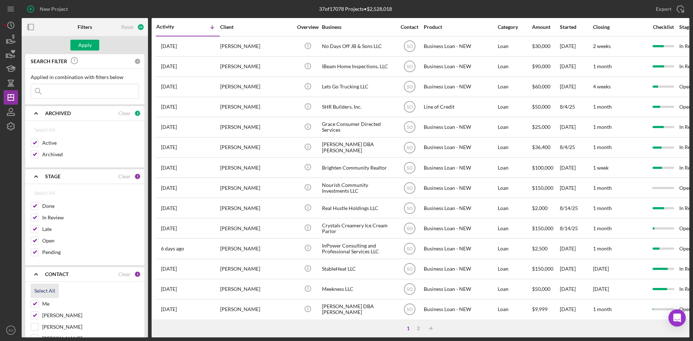
checkbox input "true"
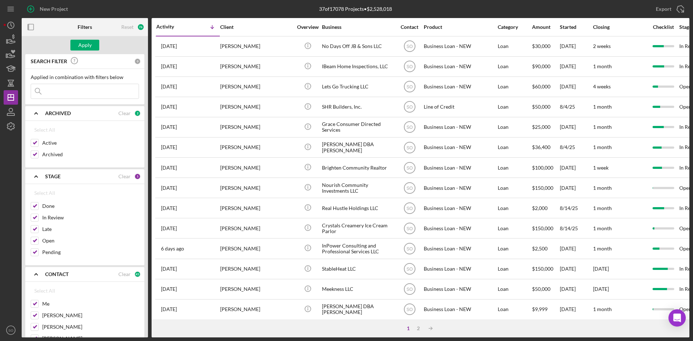
click at [53, 95] on input at bounding box center [85, 91] width 108 height 14
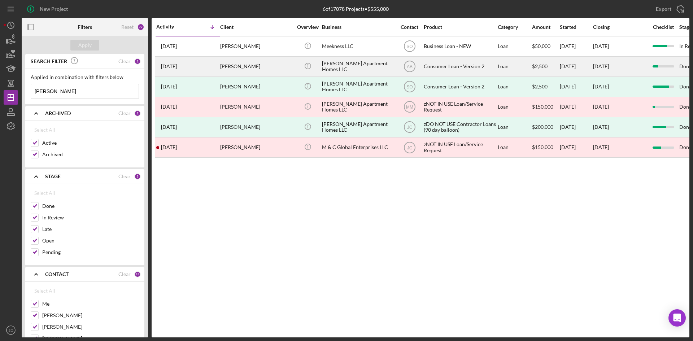
type input "[PERSON_NAME]"
click at [213, 65] on div "[DATE] [PERSON_NAME]" at bounding box center [187, 66] width 63 height 19
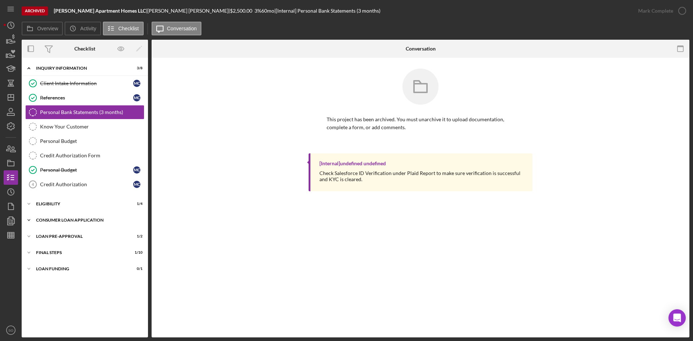
click at [73, 221] on div "Consumer Loan Application" at bounding box center [87, 220] width 103 height 4
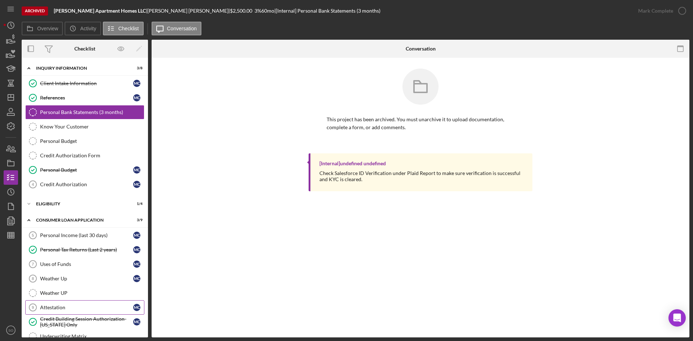
scroll to position [77, 0]
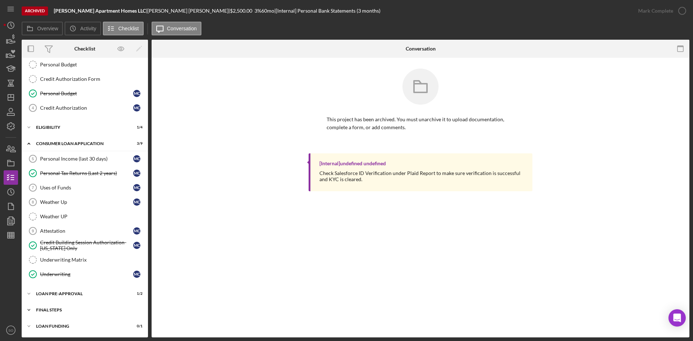
click at [58, 307] on div "Icon/Expander FINAL STEPS 1 / 10" at bounding box center [85, 310] width 126 height 14
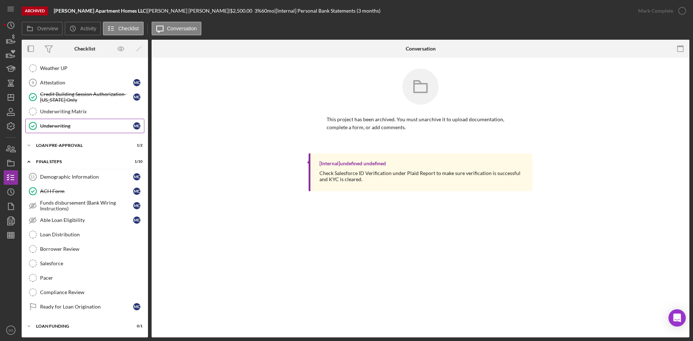
scroll to position [81, 0]
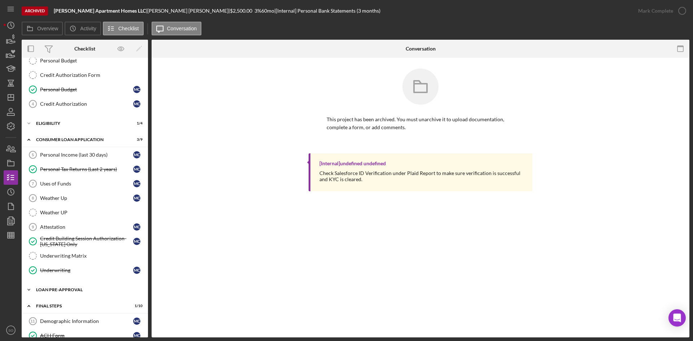
click at [61, 287] on div "Icon/Expander Loan Pre-Approval 1 / 2" at bounding box center [85, 290] width 126 height 14
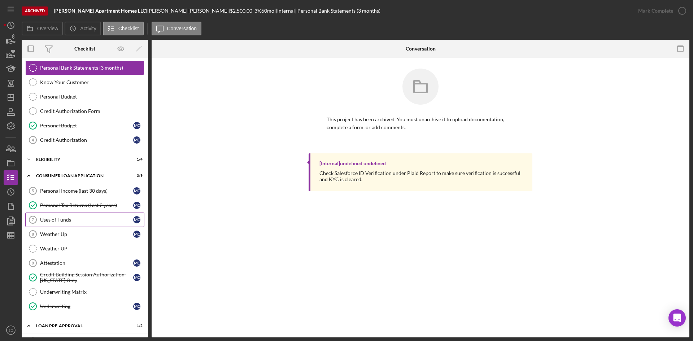
scroll to position [8, 0]
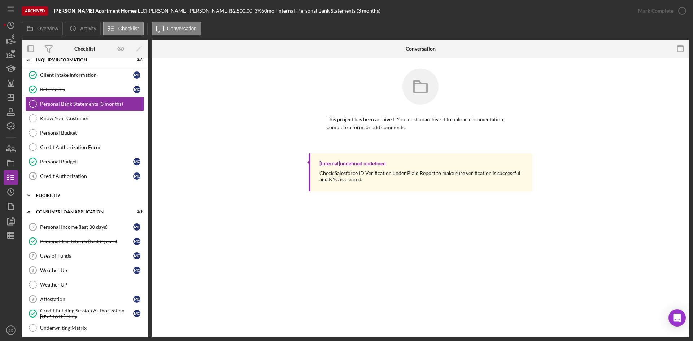
click at [55, 196] on div "Eligibility" at bounding box center [87, 196] width 103 height 4
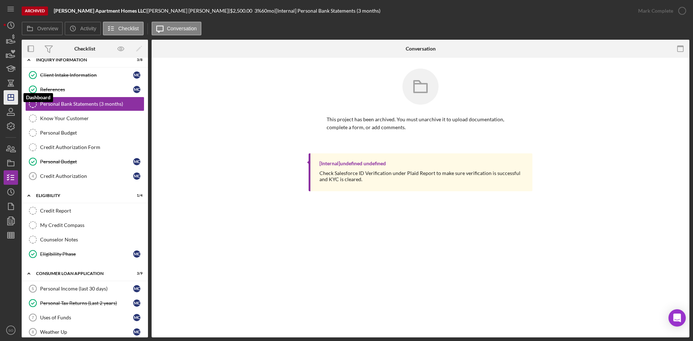
click at [9, 99] on icon "Icon/Dashboard" at bounding box center [11, 97] width 18 height 18
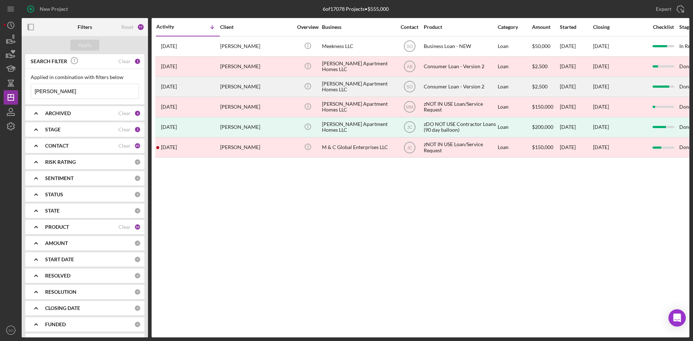
click at [215, 82] on div "[DATE] [PERSON_NAME]" at bounding box center [187, 86] width 63 height 19
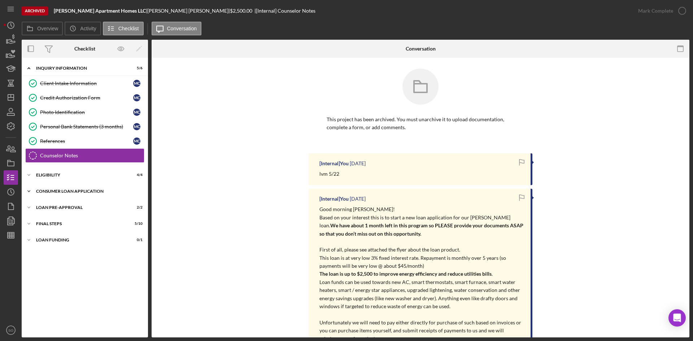
click at [96, 196] on div "Icon/Expander Consumer Loan Application 9 / 9" at bounding box center [85, 191] width 126 height 14
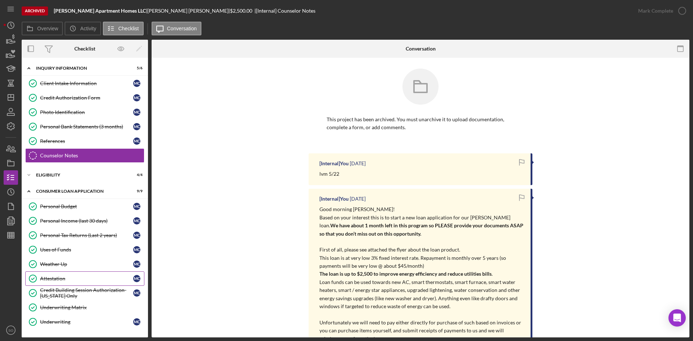
scroll to position [48, 0]
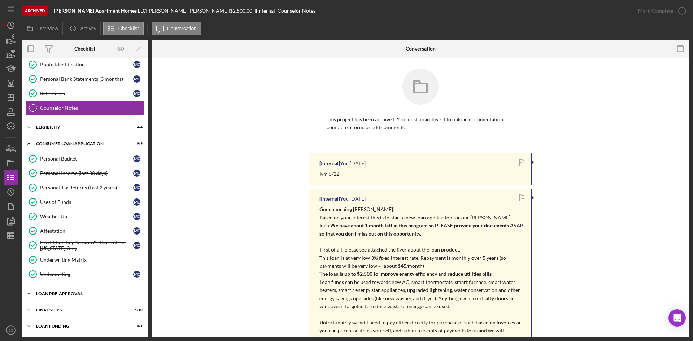
click at [73, 291] on div "Icon/Expander Loan Pre-Approval 2 / 2" at bounding box center [85, 294] width 126 height 14
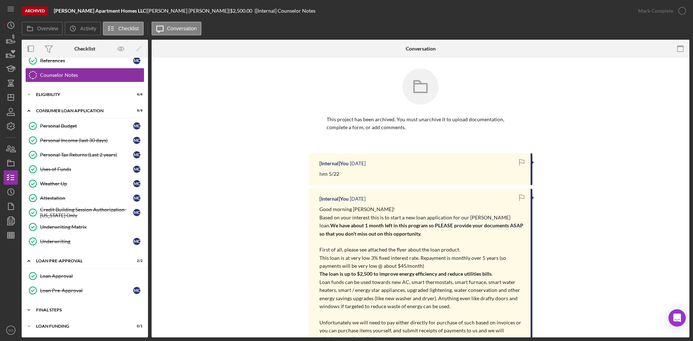
click at [75, 314] on div "Icon/Expander FINAL STEPS 5 / 10" at bounding box center [85, 310] width 126 height 14
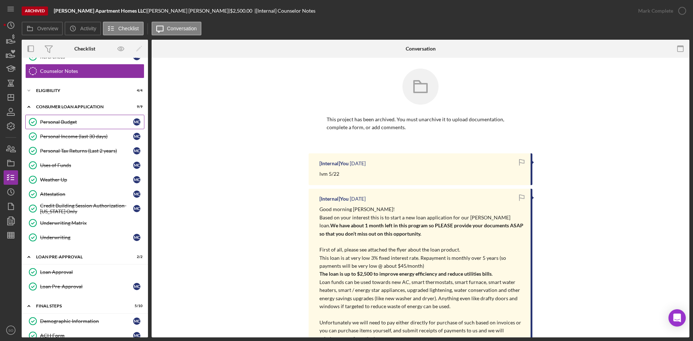
scroll to position [0, 0]
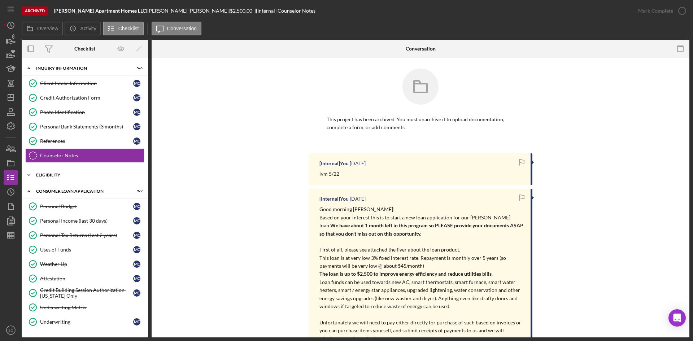
click at [68, 177] on div "Eligibility" at bounding box center [87, 175] width 103 height 4
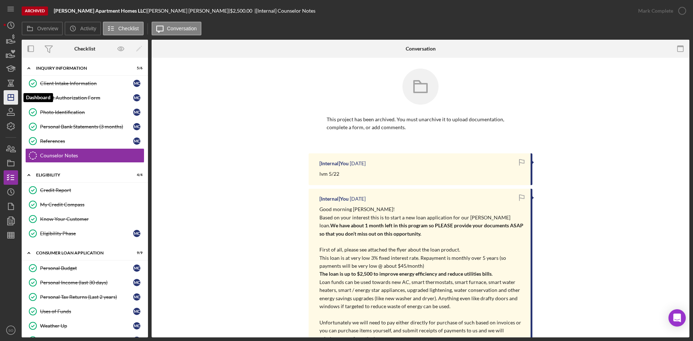
click at [9, 99] on icon "Icon/Dashboard" at bounding box center [11, 97] width 18 height 18
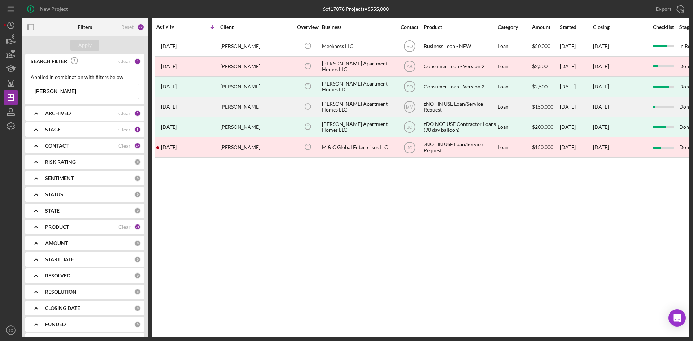
click at [228, 109] on div "[PERSON_NAME]" at bounding box center [256, 106] width 72 height 19
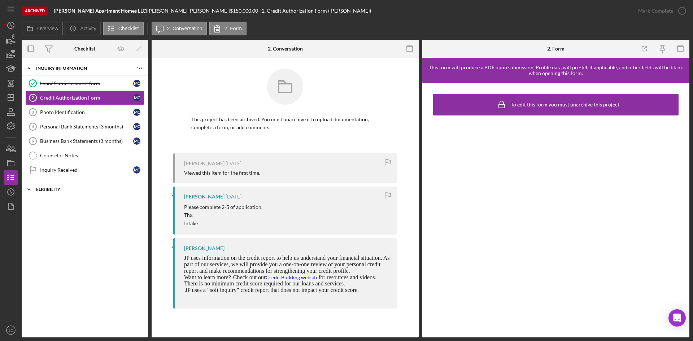
click at [57, 193] on div "Icon/Expander Eligibility 0 / 1" at bounding box center [85, 189] width 126 height 14
click at [12, 103] on icon "Icon/Dashboard" at bounding box center [11, 97] width 18 height 18
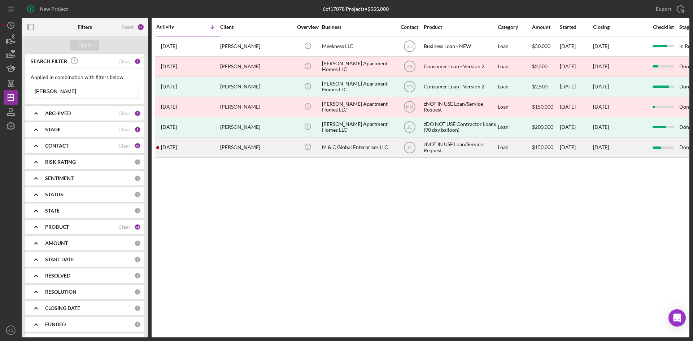
click at [233, 148] on div "[PERSON_NAME]" at bounding box center [256, 147] width 72 height 19
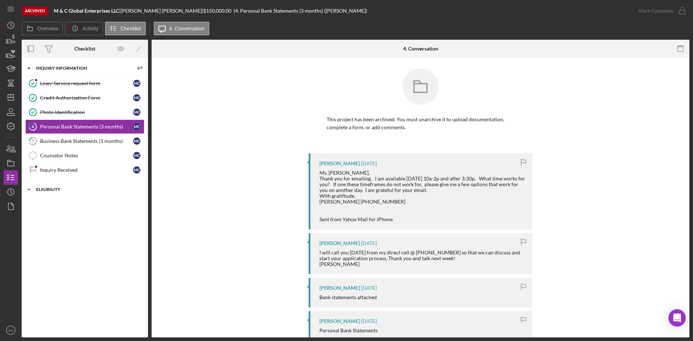
click at [64, 186] on div "Icon/Expander Eligibility 1 / 3" at bounding box center [85, 189] width 126 height 14
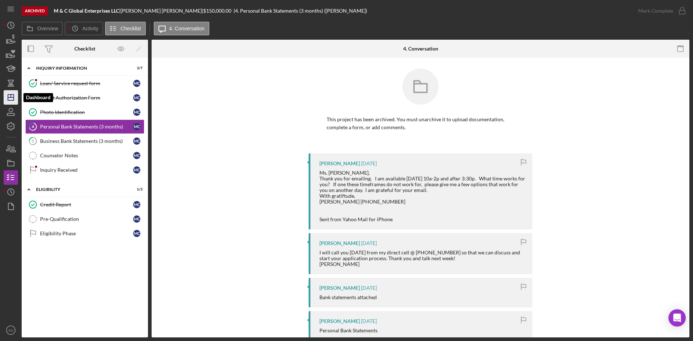
click at [8, 93] on icon "Icon/Dashboard" at bounding box center [11, 97] width 18 height 18
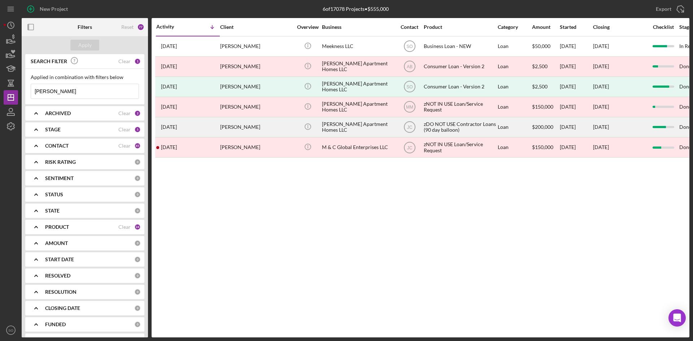
click at [229, 125] on div "[PERSON_NAME]" at bounding box center [256, 127] width 72 height 19
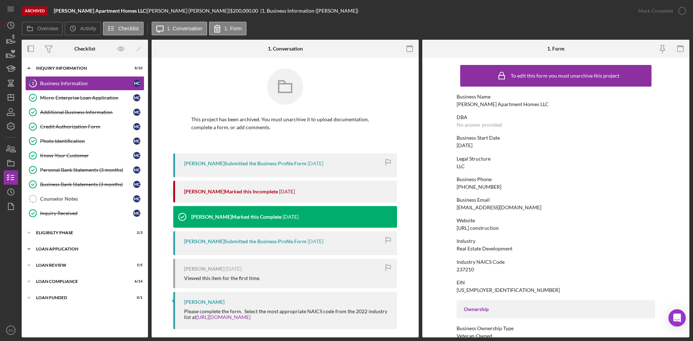
click at [74, 249] on div "Loan Application" at bounding box center [87, 249] width 103 height 4
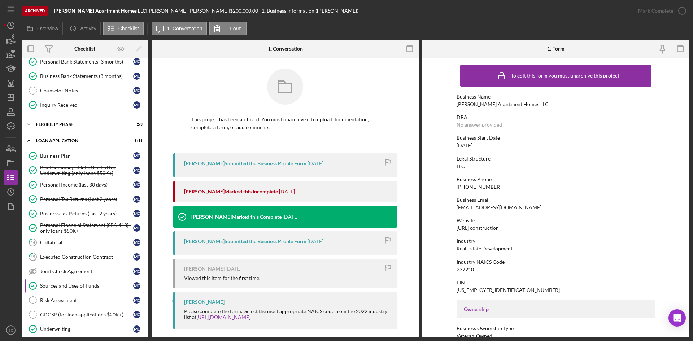
scroll to position [163, 0]
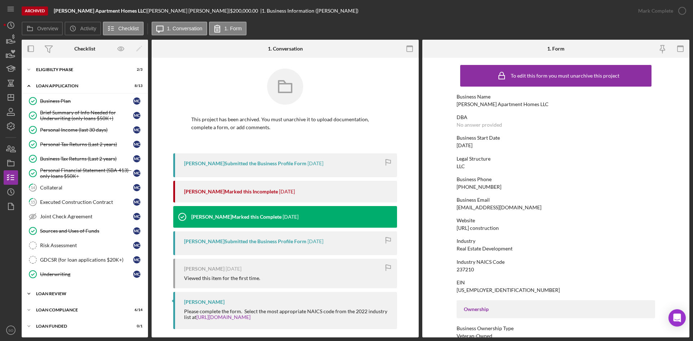
click at [59, 300] on div "Icon/Expander Loan Review 5 / 5" at bounding box center [85, 294] width 126 height 14
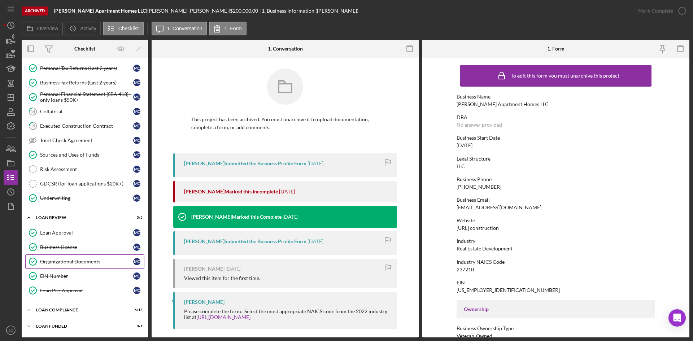
click at [75, 262] on div "Organizational Documents" at bounding box center [86, 262] width 93 height 6
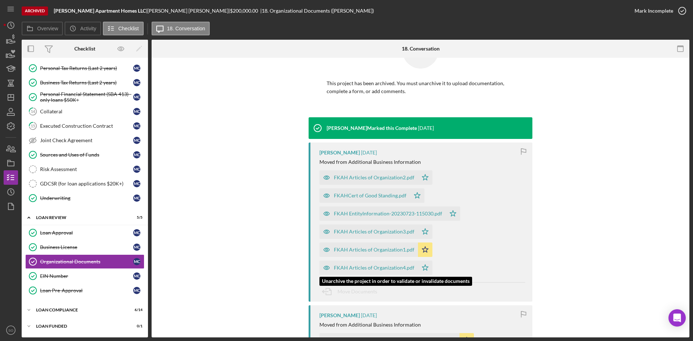
scroll to position [108, 0]
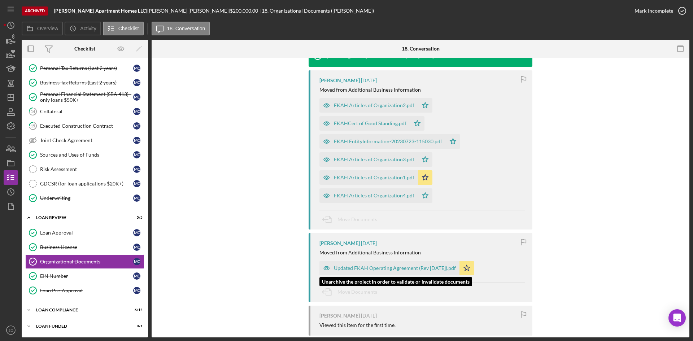
click at [379, 268] on div "Updated FKAH Operating Agreement (Rev [DATE]).pdf" at bounding box center [395, 268] width 122 height 6
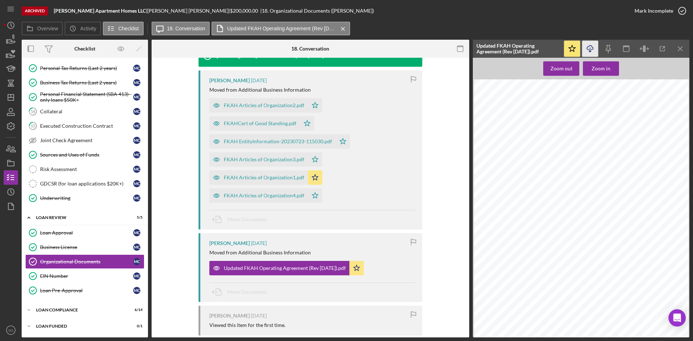
click at [592, 51] on icon "Icon/Download" at bounding box center [590, 49] width 16 height 16
click at [284, 265] on div "Updated FKAH Operating Agreement (Rev [DATE]).pdf" at bounding box center [285, 268] width 122 height 6
click at [13, 95] on polygon "button" at bounding box center [11, 98] width 6 height 6
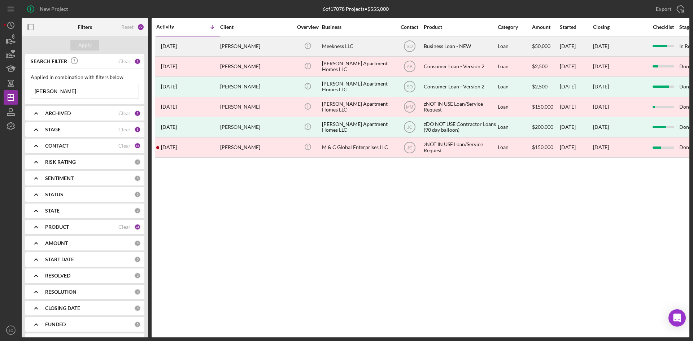
click at [199, 48] on div "[DATE] [PERSON_NAME]" at bounding box center [187, 46] width 63 height 19
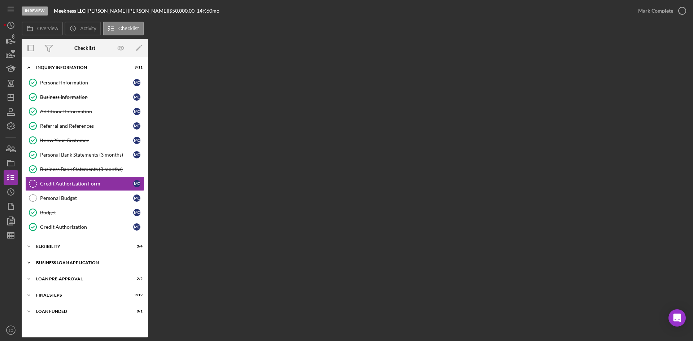
click at [66, 262] on div "BUSINESS LOAN APPLICATION" at bounding box center [87, 263] width 103 height 4
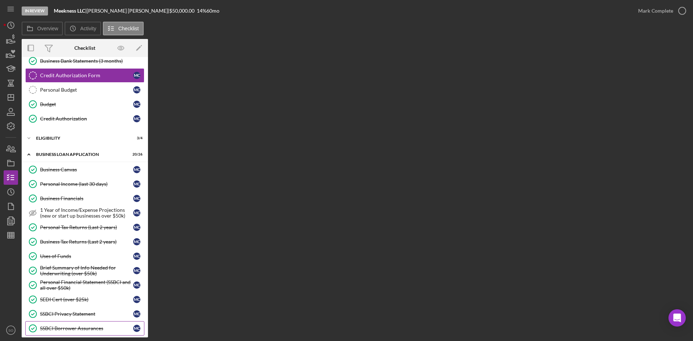
scroll to position [144, 0]
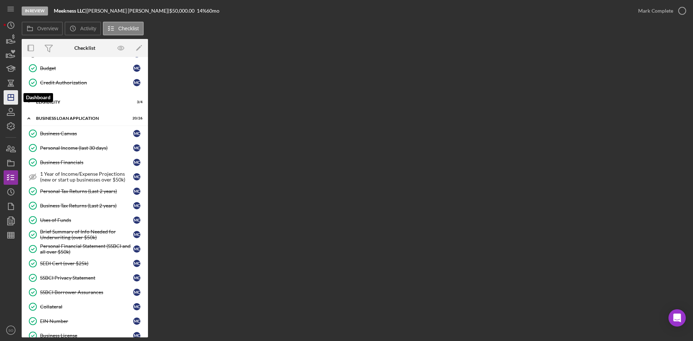
click at [13, 95] on icon "Icon/Dashboard" at bounding box center [11, 97] width 18 height 18
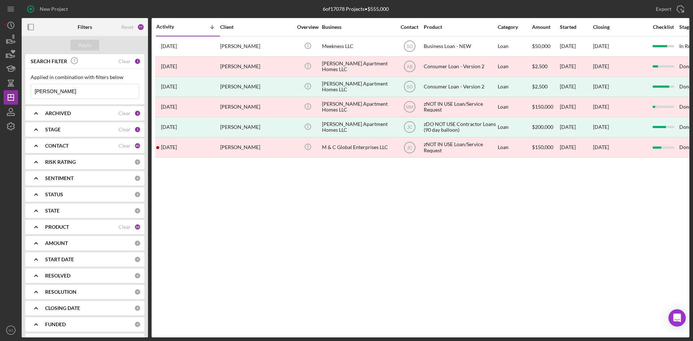
drag, startPoint x: 77, startPoint y: 112, endPoint x: 77, endPoint y: 117, distance: 5.1
click at [77, 112] on div "ARCHIVED" at bounding box center [81, 113] width 73 height 6
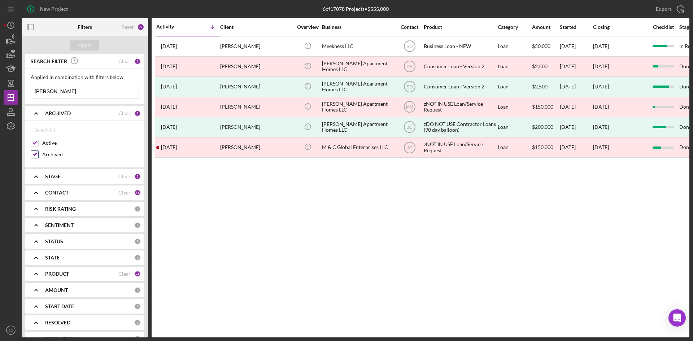
click at [37, 155] on input "Archived" at bounding box center [34, 154] width 7 height 7
checkbox input "false"
click at [61, 178] on div "STAGE" at bounding box center [81, 177] width 73 height 6
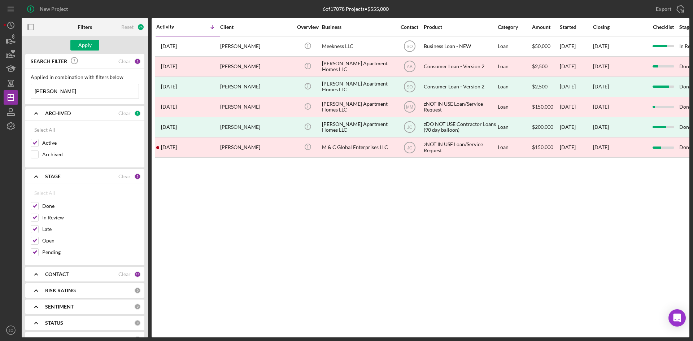
click at [183, 228] on div "Activity Icon/Table Sort Arrow Client Overview Business Contact Product Categor…" at bounding box center [421, 177] width 538 height 319
click at [103, 277] on div "CONTACT" at bounding box center [81, 274] width 73 height 6
click at [116, 278] on div "CONTACT Clear 45" at bounding box center [93, 274] width 96 height 6
click at [118, 275] on div "Clear" at bounding box center [124, 274] width 12 height 6
click at [54, 275] on b "CONTACT" at bounding box center [56, 274] width 23 height 6
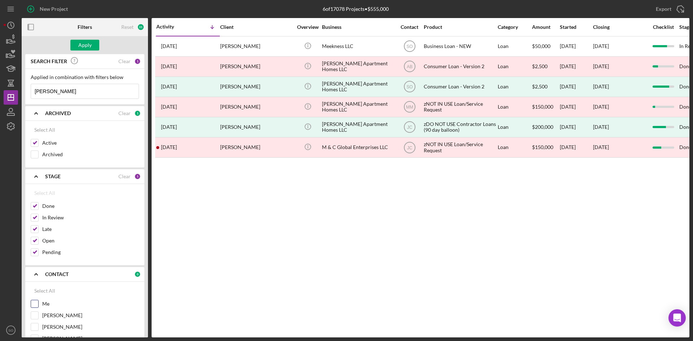
click at [32, 303] on input "Me" at bounding box center [34, 303] width 7 height 7
checkbox input "true"
click at [35, 314] on input "[PERSON_NAME]" at bounding box center [34, 315] width 7 height 7
checkbox input "true"
click at [87, 45] on div "Apply" at bounding box center [84, 45] width 13 height 11
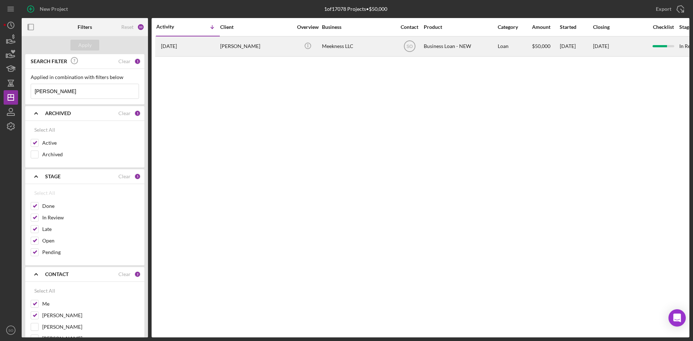
click at [230, 45] on div "[PERSON_NAME]" at bounding box center [256, 46] width 72 height 19
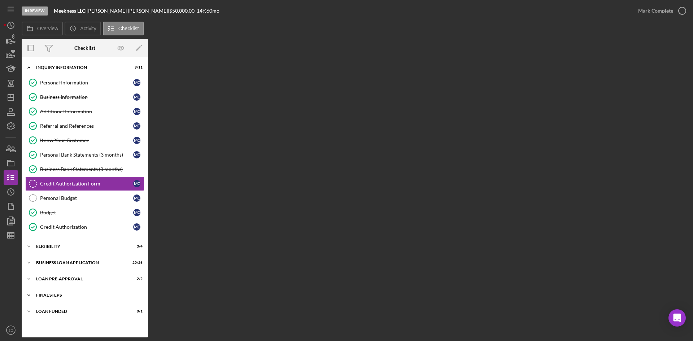
click at [47, 295] on div "FINAL STEPS" at bounding box center [87, 295] width 103 height 4
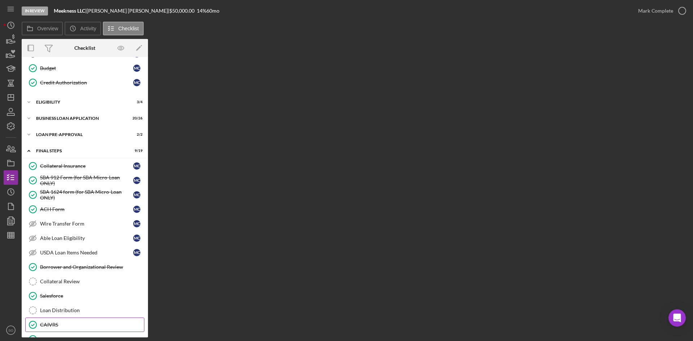
scroll to position [181, 0]
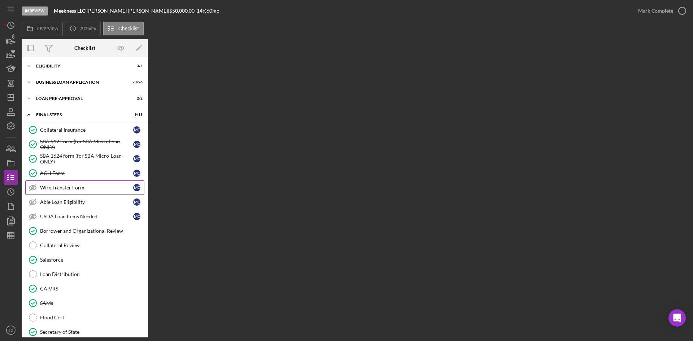
click at [64, 182] on link "Wire Transfer Form Wire Transfer Form M C" at bounding box center [84, 188] width 119 height 14
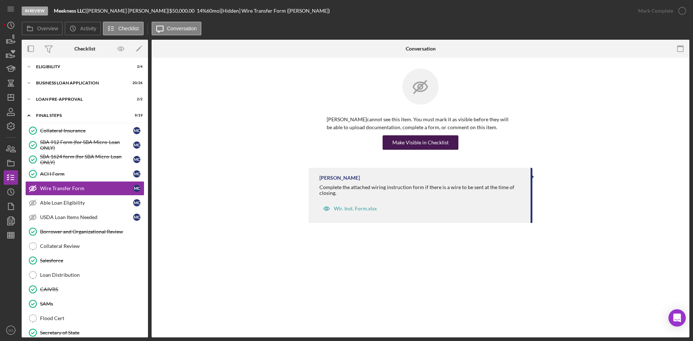
click at [418, 147] on div "Make Visible in Checklist" at bounding box center [420, 142] width 56 height 14
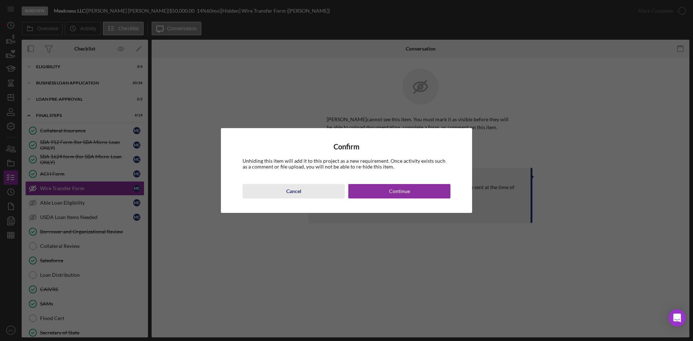
click at [286, 190] on div "Cancel" at bounding box center [293, 191] width 15 height 14
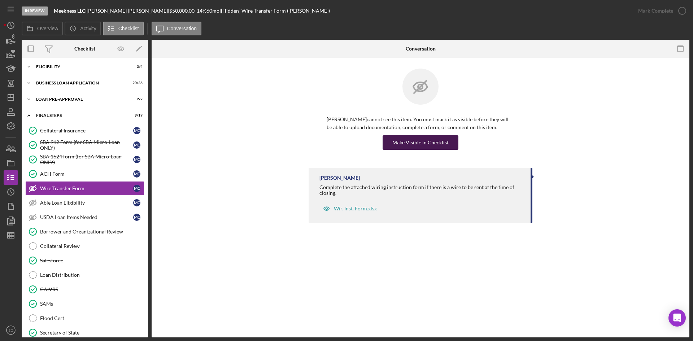
click at [405, 148] on div "Make Visible in Checklist" at bounding box center [420, 142] width 56 height 14
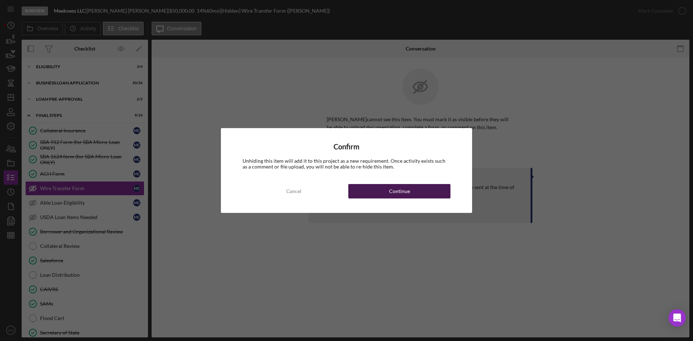
click at [372, 188] on button "Continue" at bounding box center [399, 191] width 102 height 14
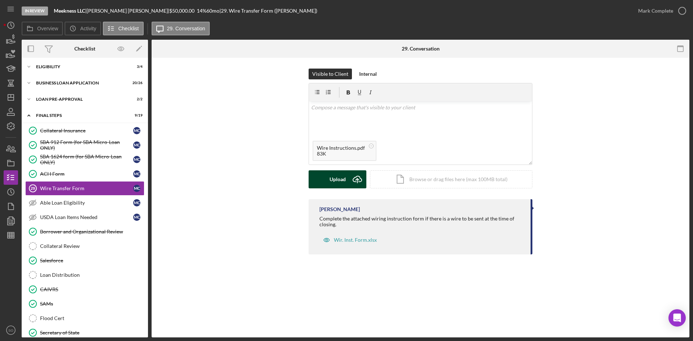
drag, startPoint x: 345, startPoint y: 179, endPoint x: 352, endPoint y: 176, distance: 6.9
click at [346, 179] on button "Upload Icon/Upload" at bounding box center [338, 179] width 58 height 18
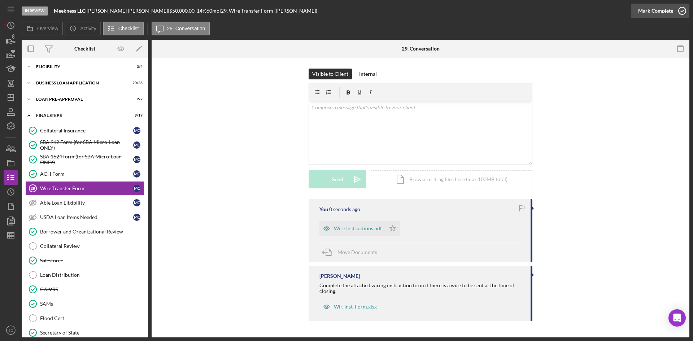
click at [649, 12] on div "Mark Complete" at bounding box center [655, 11] width 35 height 14
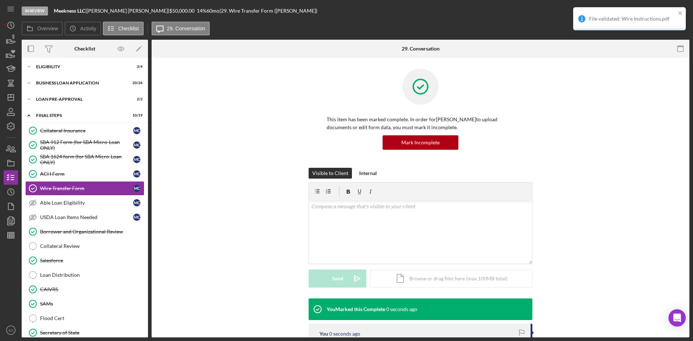
scroll to position [108, 0]
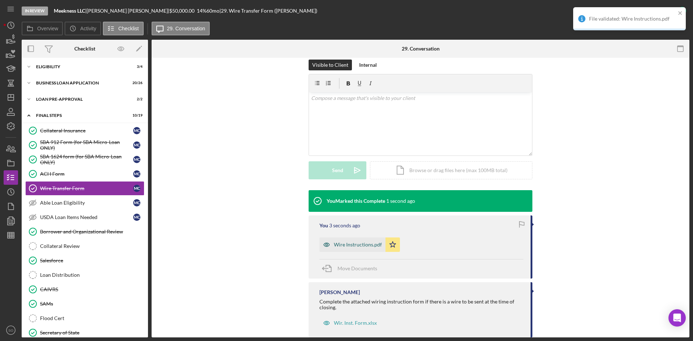
click at [359, 241] on div "Wire Instructions.pdf" at bounding box center [352, 245] width 66 height 14
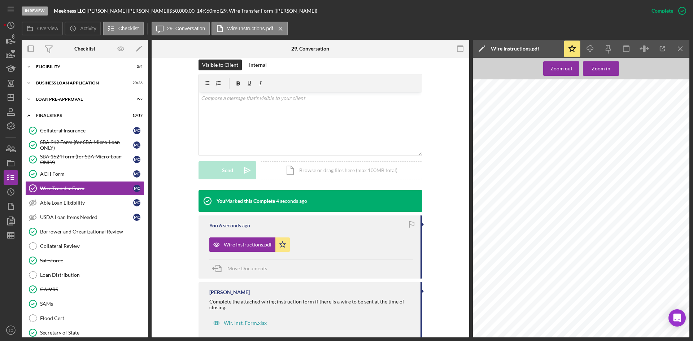
scroll to position [0, 0]
click at [681, 48] on icon "Icon/Menu Close" at bounding box center [681, 49] width 16 height 16
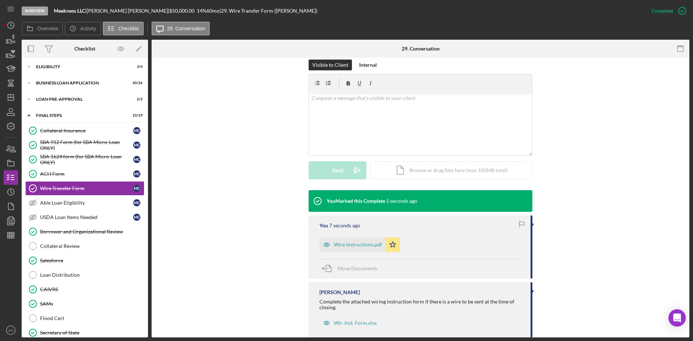
click at [248, 215] on div "You Marked this Complete 5 seconds ago You 7 seconds ago Wire Instructions.pdf …" at bounding box center [420, 265] width 516 height 151
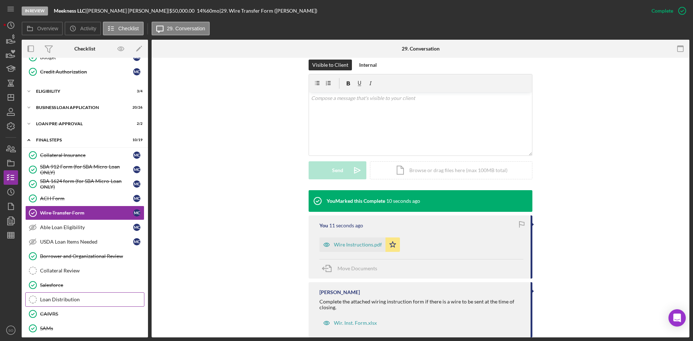
scroll to position [48, 0]
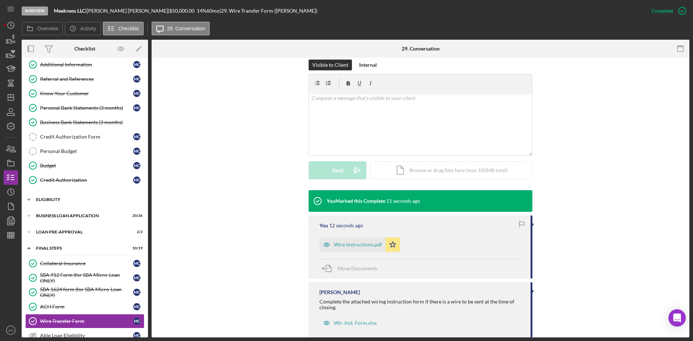
click at [57, 200] on div "ELIGIBILITY" at bounding box center [87, 199] width 103 height 4
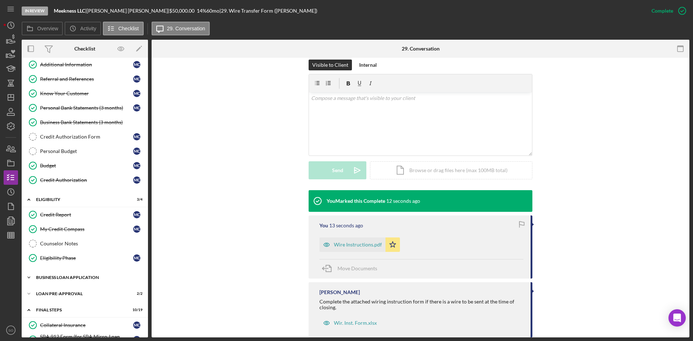
click at [50, 282] on div "Icon/Expander BUSINESS LOAN APPLICATION 20 / 26" at bounding box center [85, 277] width 126 height 14
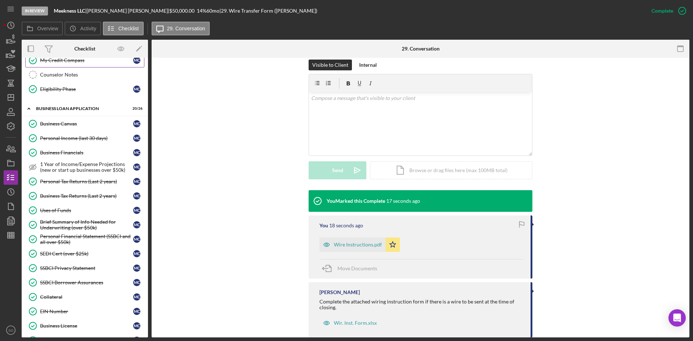
scroll to position [289, 0]
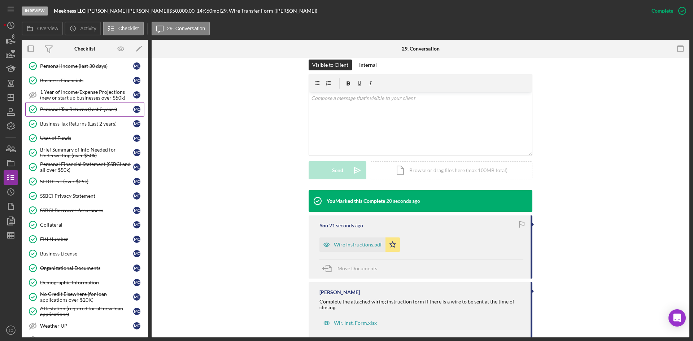
click at [79, 108] on div "Personal Tax Returns (Last 2 years)" at bounding box center [86, 109] width 93 height 6
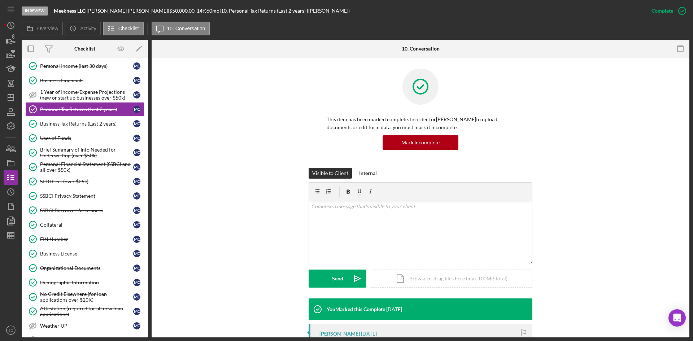
scroll to position [144, 0]
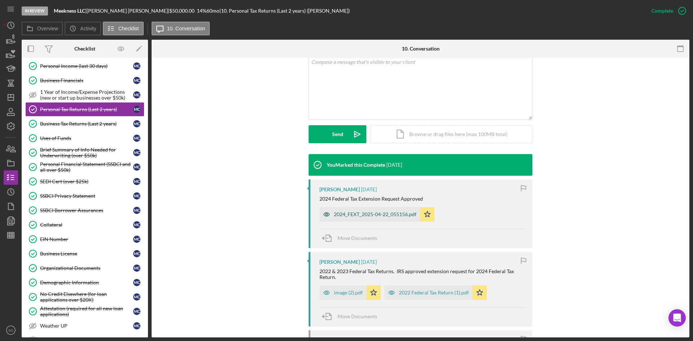
click at [360, 209] on div "2024_FEXT_2025-04-22_055156.pdf" at bounding box center [369, 214] width 101 height 14
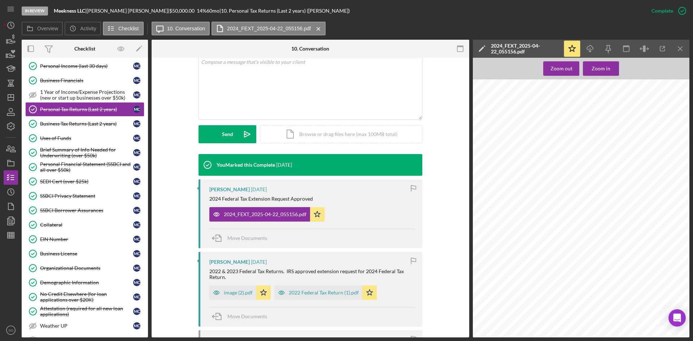
scroll to position [319, 0]
click at [231, 296] on div "image (2).pdf" at bounding box center [232, 293] width 47 height 14
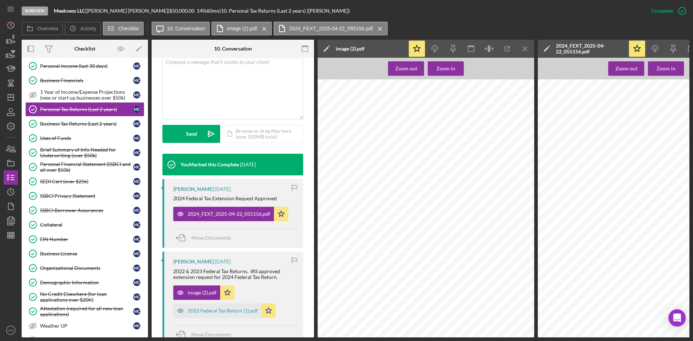
scroll to position [1155, 0]
click at [527, 48] on icon "Icon/Menu Close" at bounding box center [525, 49] width 16 height 16
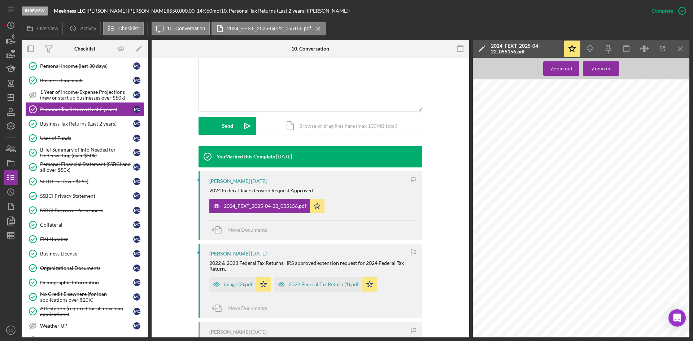
scroll to position [144, 0]
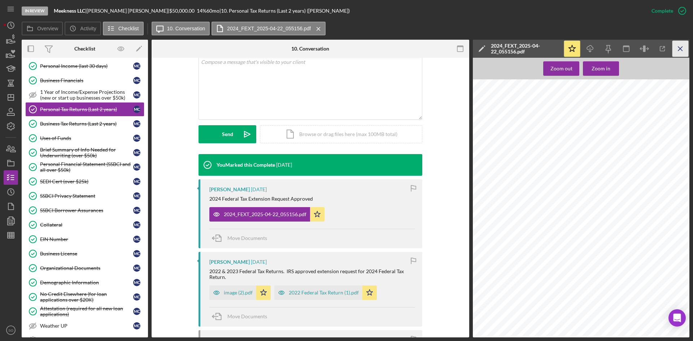
click at [679, 50] on icon "Icon/Menu Close" at bounding box center [681, 49] width 16 height 16
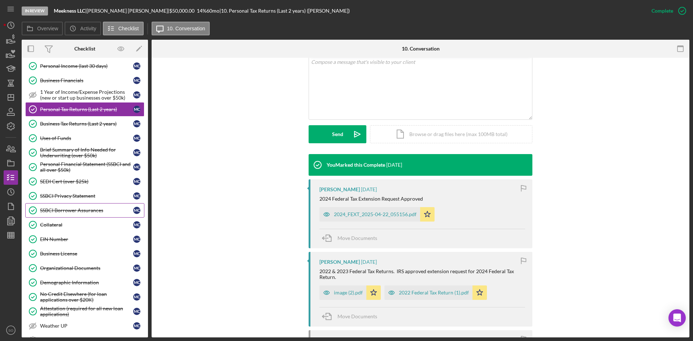
scroll to position [217, 0]
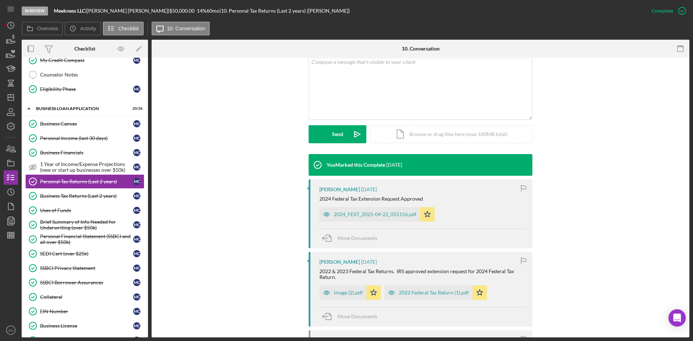
click at [255, 225] on div "You Marked this Complete [DATE] [PERSON_NAME] [DATE] 2024 Federal Tax Extension…" at bounding box center [420, 276] width 516 height 245
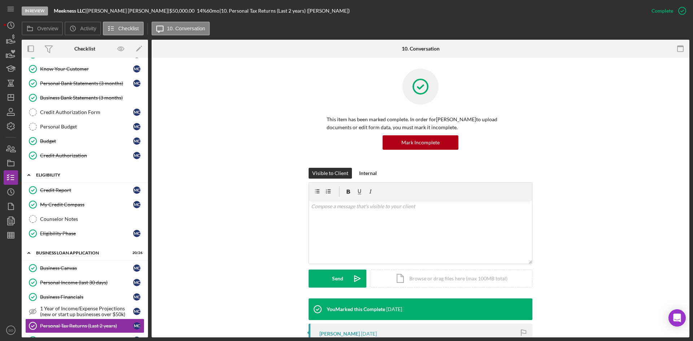
scroll to position [0, 0]
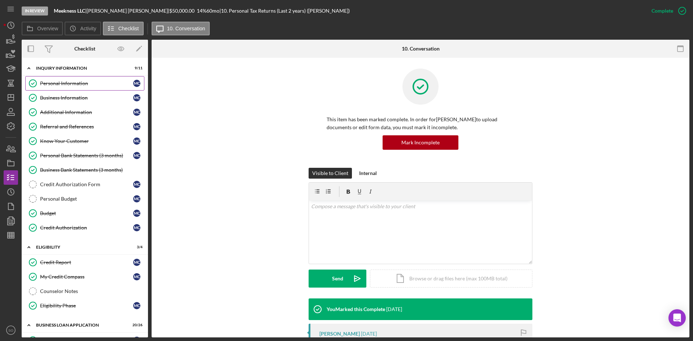
click at [78, 84] on div "Personal Information" at bounding box center [86, 84] width 93 height 6
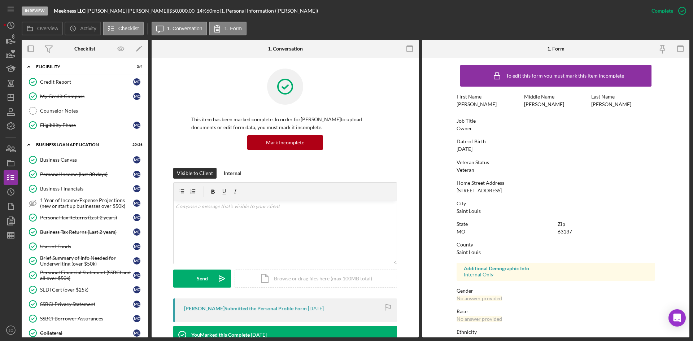
scroll to position [361, 0]
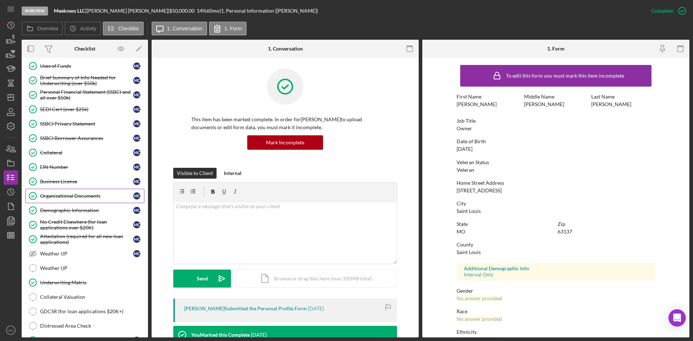
drag, startPoint x: 64, startPoint y: 182, endPoint x: 84, endPoint y: 194, distance: 23.8
click at [64, 182] on div "Business License" at bounding box center [86, 182] width 93 height 6
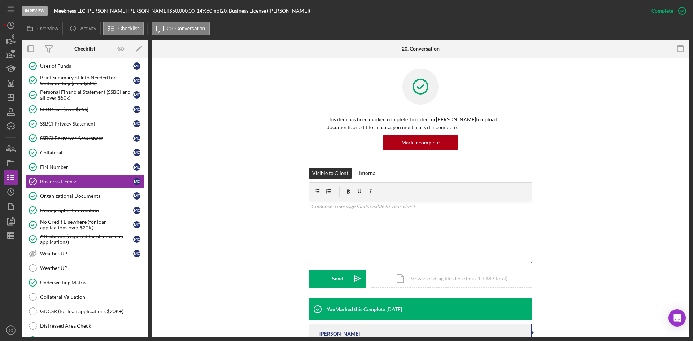
scroll to position [32, 0]
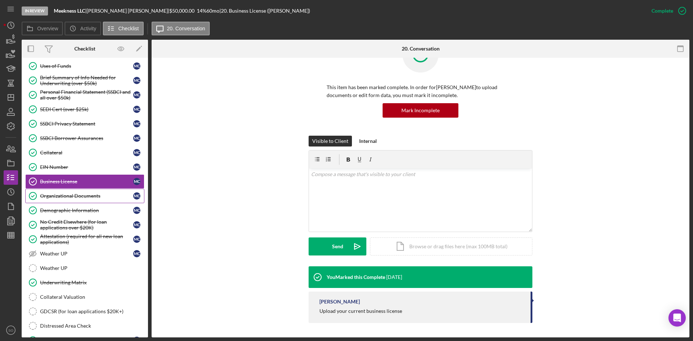
click at [79, 195] on div "Organizational Documents" at bounding box center [86, 196] width 93 height 6
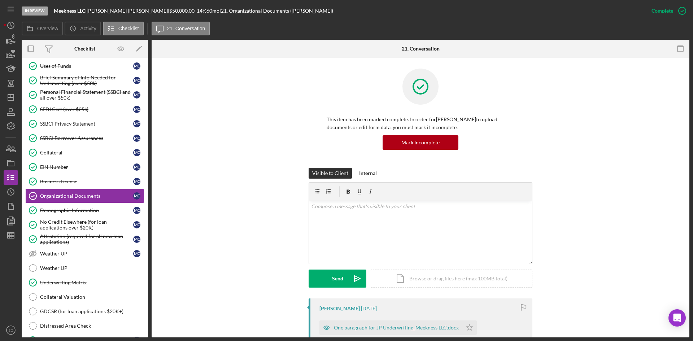
scroll to position [181, 0]
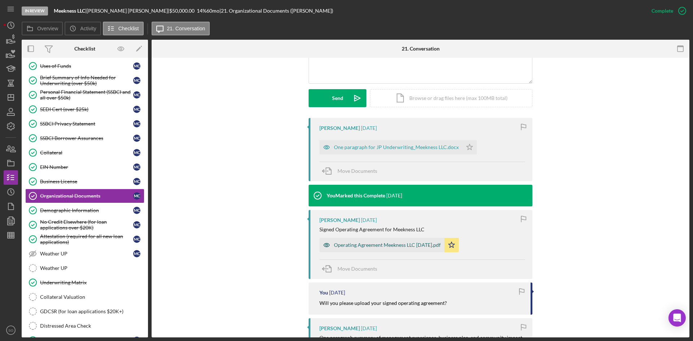
click at [413, 244] on div "Operating Agreement Meekness LLC [DATE].pdf" at bounding box center [387, 245] width 107 height 6
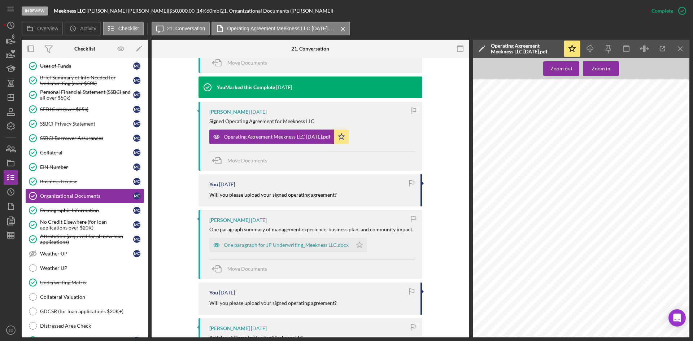
scroll to position [361, 0]
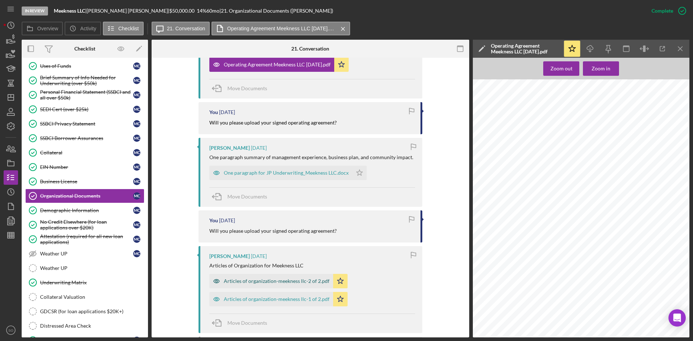
click at [284, 278] on div "Articles of organization-meekness llc-2 of 2.pdf" at bounding box center [277, 281] width 106 height 6
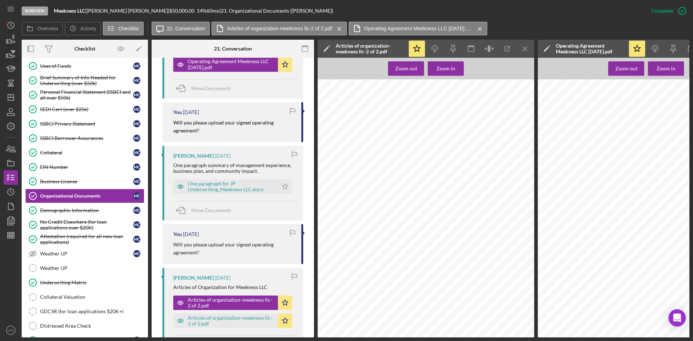
scroll to position [181, 0]
click at [523, 47] on icon "Icon/Menu Close" at bounding box center [525, 49] width 16 height 16
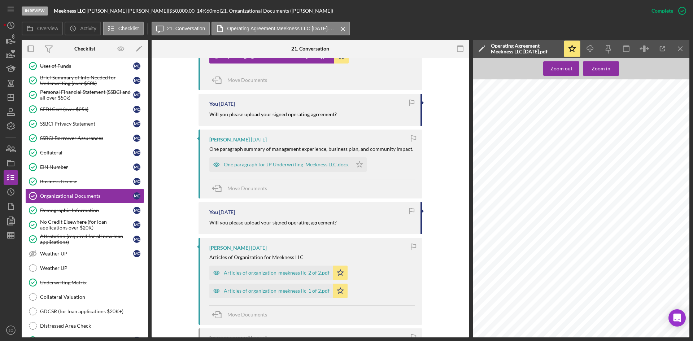
scroll to position [361, 0]
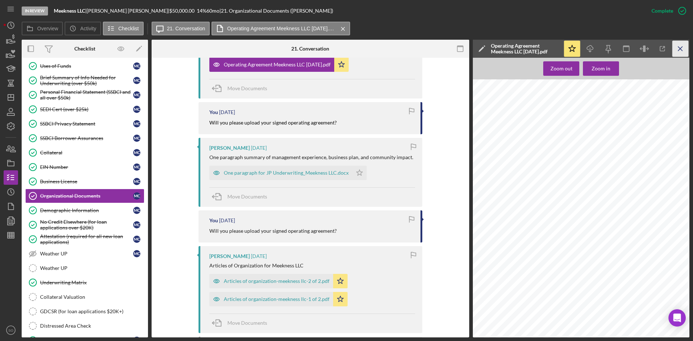
click at [677, 49] on icon "Icon/Menu Close" at bounding box center [681, 49] width 16 height 16
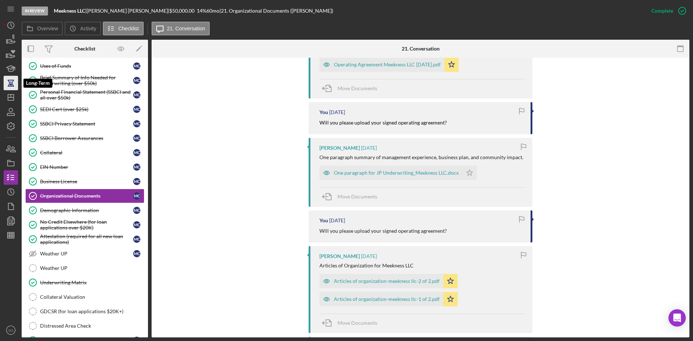
click at [12, 89] on icon "button" at bounding box center [11, 83] width 18 height 18
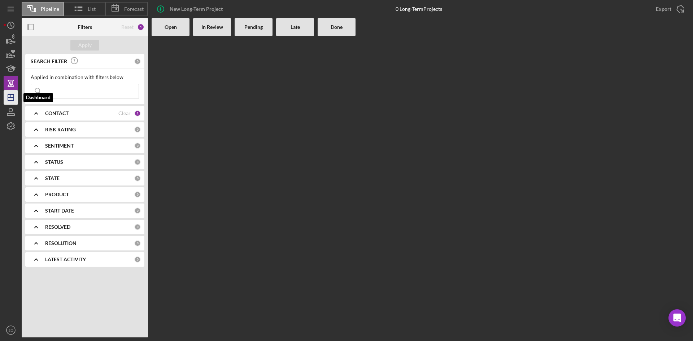
click at [10, 102] on icon "Icon/Dashboard" at bounding box center [11, 97] width 18 height 18
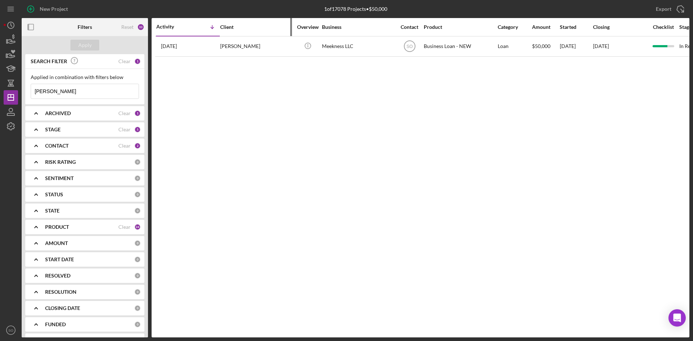
click at [227, 30] on div "Client" at bounding box center [256, 26] width 72 height 17
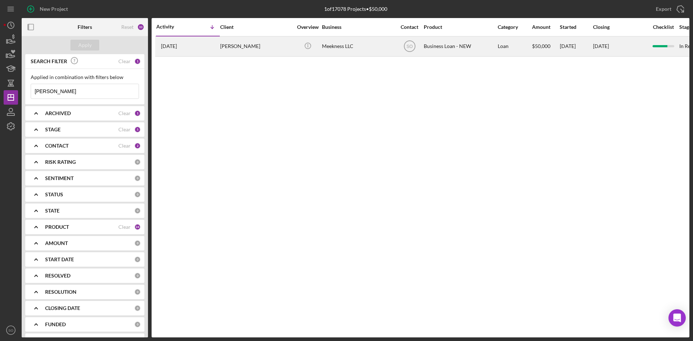
click at [226, 43] on div "[PERSON_NAME]" at bounding box center [256, 46] width 72 height 19
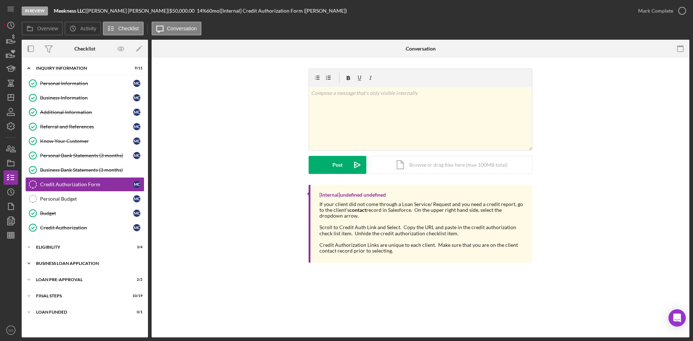
click at [61, 260] on div "Icon/Expander BUSINESS LOAN APPLICATION 20 / 26" at bounding box center [85, 263] width 126 height 14
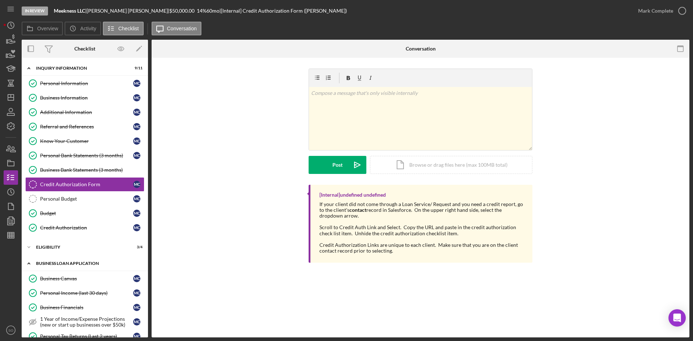
scroll to position [217, 0]
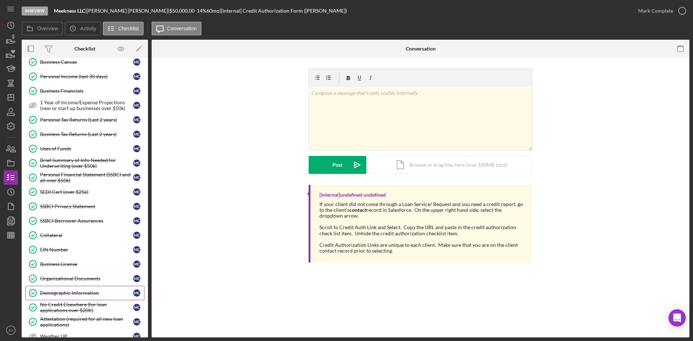
drag, startPoint x: 53, startPoint y: 292, endPoint x: 62, endPoint y: 289, distance: 10.3
click at [52, 292] on div "Demographic Information" at bounding box center [86, 293] width 93 height 6
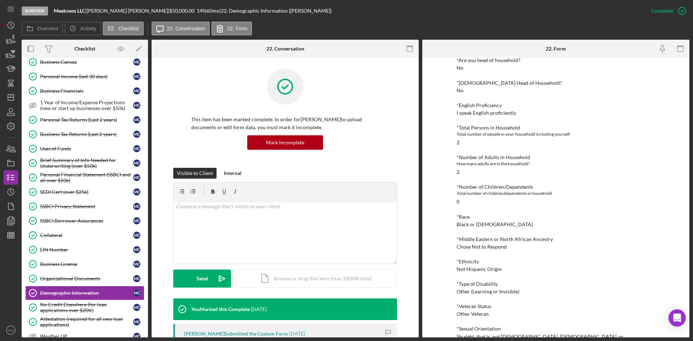
scroll to position [144, 0]
